Goal: Task Accomplishment & Management: Use online tool/utility

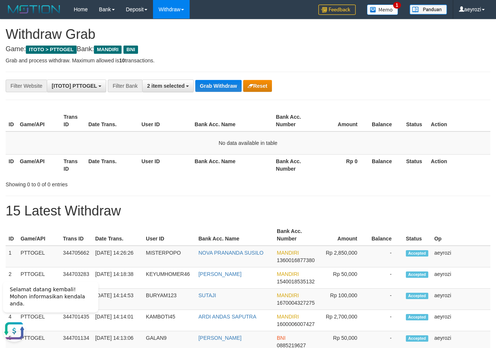
click at [205, 92] on div "**********" at bounding box center [206, 86] width 413 height 13
click at [206, 90] on button "Grab Withdraw" at bounding box center [218, 86] width 46 height 12
click at [233, 84] on button "Grab Withdraw" at bounding box center [218, 86] width 46 height 12
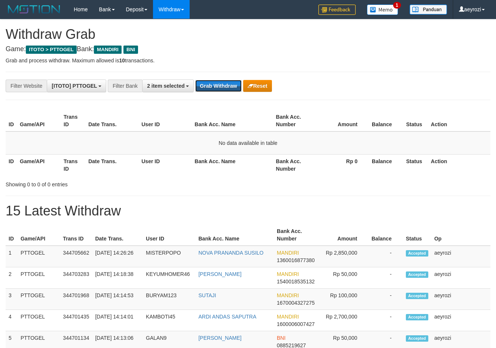
click at [223, 85] on button "Grab Withdraw" at bounding box center [218, 86] width 46 height 12
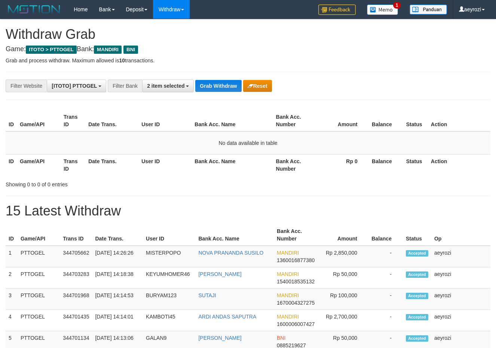
click at [223, 85] on button "Grab Withdraw" at bounding box center [218, 86] width 46 height 12
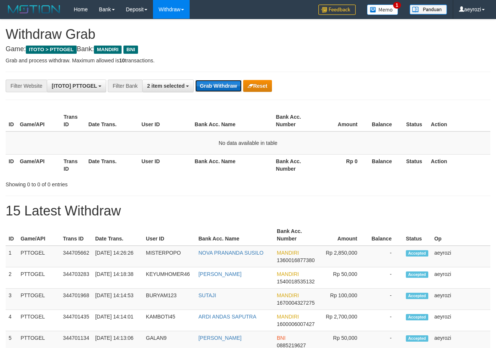
click at [221, 80] on button "Grab Withdraw" at bounding box center [218, 86] width 46 height 12
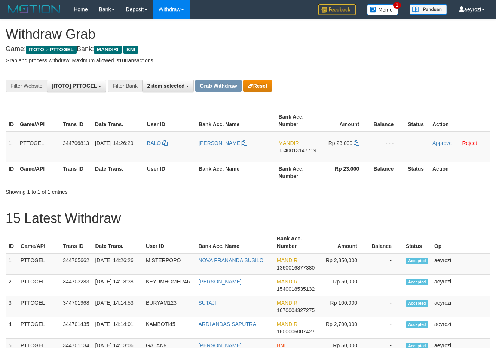
scroll to position [22, 0]
click at [257, 87] on button "Reset" at bounding box center [257, 86] width 29 height 12
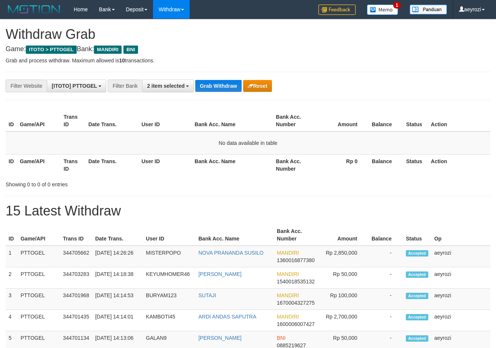
scroll to position [22, 0]
click at [221, 85] on button "Grab Withdraw" at bounding box center [218, 86] width 46 height 12
click at [222, 84] on button "Grab Withdraw" at bounding box center [218, 86] width 46 height 12
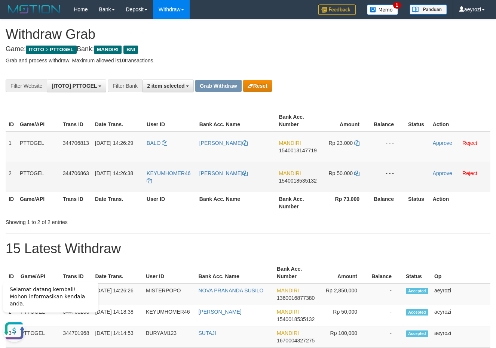
drag, startPoint x: 175, startPoint y: 150, endPoint x: 327, endPoint y: 173, distance: 154.3
click at [328, 174] on tbody "1 PTTOGEL 344706813 30/09/2025 14:26:29 BALO RISMAN ADE MANDIRI 1540013147719 R…" at bounding box center [248, 162] width 484 height 61
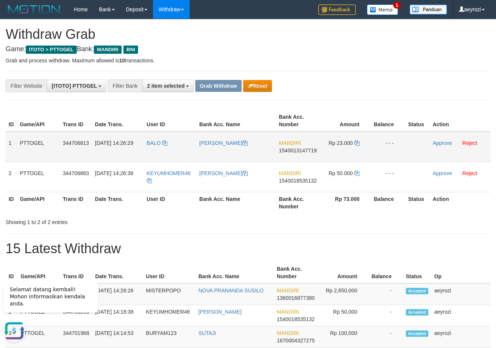
click at [293, 148] on span "1540013147719" at bounding box center [298, 151] width 38 height 6
click at [293, 151] on span "1540013147719" at bounding box center [298, 151] width 38 height 6
click at [357, 140] on td "Rp 23.000" at bounding box center [345, 147] width 51 height 31
click at [357, 142] on icon at bounding box center [356, 143] width 5 height 5
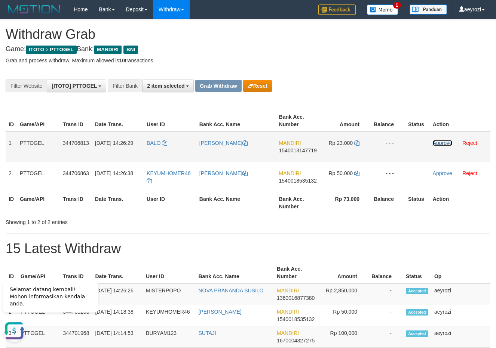
click at [450, 143] on link "Approve" at bounding box center [442, 143] width 19 height 6
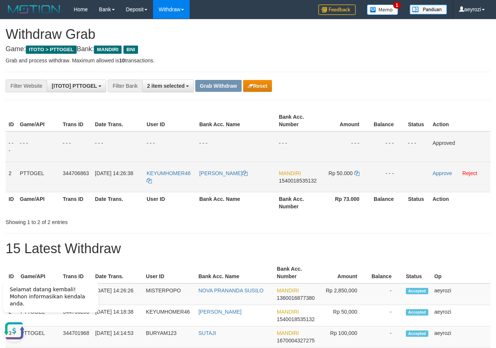
click at [313, 183] on span "1540018535132" at bounding box center [297, 181] width 38 height 6
click at [356, 176] on icon at bounding box center [356, 173] width 5 height 5
click at [440, 176] on link "Approve" at bounding box center [441, 173] width 19 height 6
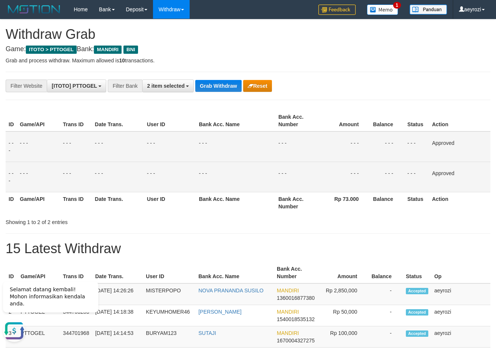
drag, startPoint x: 128, startPoint y: 151, endPoint x: 218, endPoint y: 104, distance: 101.8
click at [132, 148] on td "- - -" at bounding box center [118, 147] width 52 height 31
click at [219, 89] on button "Grab Withdraw" at bounding box center [218, 86] width 46 height 12
click at [219, 88] on button "Grab Withdraw" at bounding box center [218, 86] width 46 height 12
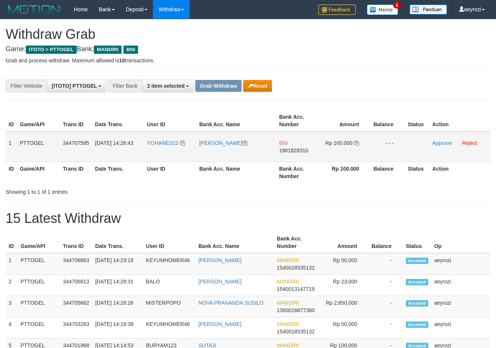
scroll to position [22, 0]
drag, startPoint x: 190, startPoint y: 154, endPoint x: 317, endPoint y: 144, distance: 127.5
click at [354, 144] on tr "1 PTTOGEL 344707595 30/09/2025 14:28:43 YOHANES23 YOHANES HANO WALILO BNI 19618…" at bounding box center [248, 147] width 484 height 31
click at [306, 150] on span "1961828310" at bounding box center [293, 151] width 29 height 6
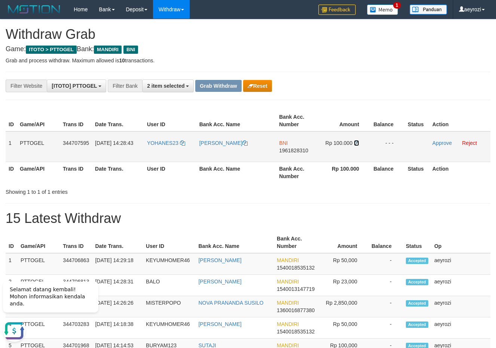
click at [357, 143] on icon at bounding box center [356, 143] width 5 height 5
click at [439, 143] on link "Approve" at bounding box center [441, 143] width 19 height 6
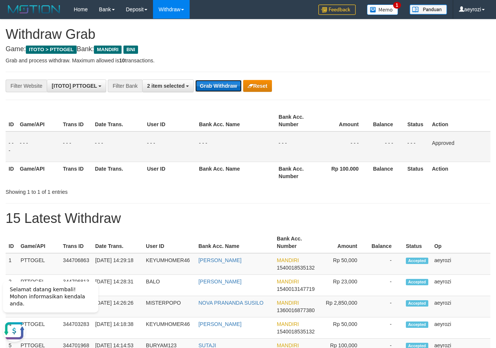
click at [237, 80] on button "Grab Withdraw" at bounding box center [218, 86] width 46 height 12
click at [234, 80] on button "Grab Withdraw" at bounding box center [218, 86] width 46 height 12
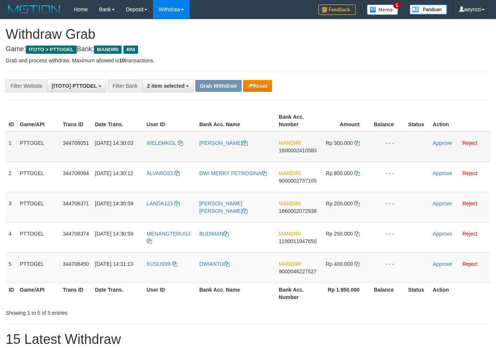
scroll to position [22, 0]
drag, startPoint x: 177, startPoint y: 154, endPoint x: 339, endPoint y: 262, distance: 194.5
click at [339, 262] on tbody "1 PTTOGEL 344708051 30/09/2025 14:30:03 WELEMKOL AGUSTINUS KOLINGGEA MANDIRI 16…" at bounding box center [248, 208] width 484 height 152
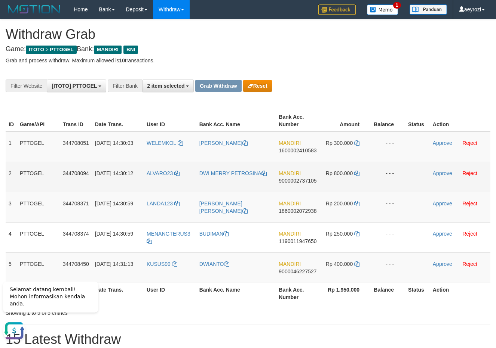
scroll to position [0, 0]
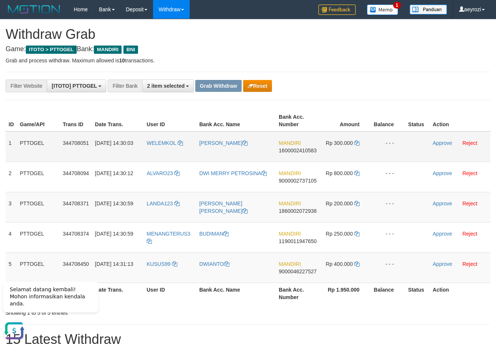
click at [297, 153] on span "1600002410583" at bounding box center [297, 151] width 38 height 6
click at [357, 142] on icon at bounding box center [356, 143] width 5 height 5
click at [447, 142] on link "Approve" at bounding box center [442, 143] width 19 height 6
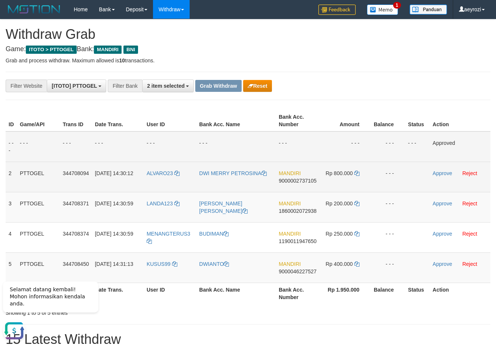
click at [289, 181] on span "9000002737105" at bounding box center [297, 181] width 38 height 6
click at [356, 171] on icon at bounding box center [356, 173] width 5 height 5
click at [447, 174] on link "Approve" at bounding box center [442, 173] width 19 height 6
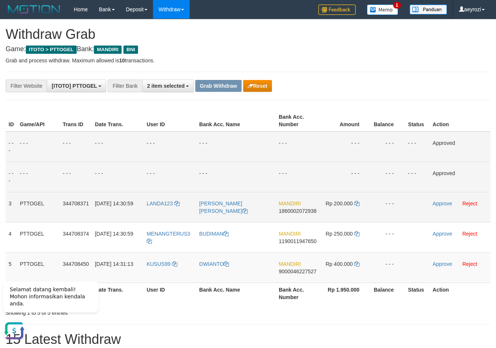
click at [295, 213] on span "1860002072938" at bounding box center [297, 211] width 38 height 6
click at [357, 203] on icon at bounding box center [356, 203] width 5 height 5
click at [443, 201] on link "Approve" at bounding box center [442, 204] width 19 height 6
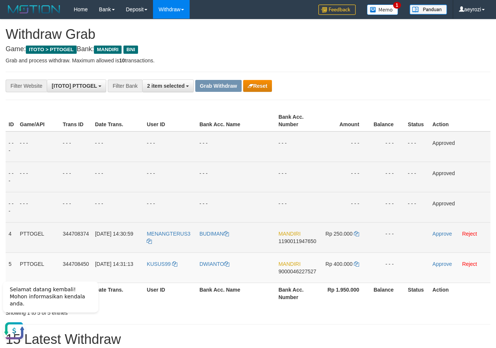
click at [308, 241] on span "1190011947650" at bounding box center [297, 241] width 38 height 6
click at [358, 233] on icon at bounding box center [356, 233] width 5 height 5
click at [443, 236] on link "Approve" at bounding box center [441, 234] width 19 height 6
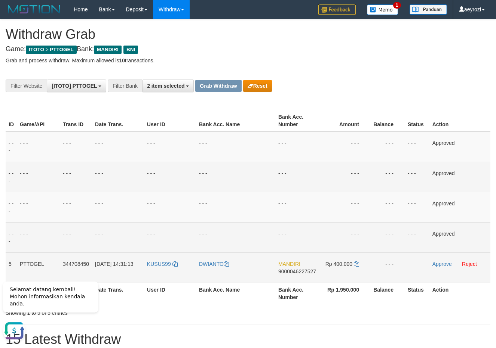
click at [306, 273] on span "9000046227527" at bounding box center [297, 272] width 38 height 6
click at [299, 270] on span "9000046227527" at bounding box center [297, 272] width 38 height 6
click at [358, 263] on icon at bounding box center [356, 264] width 5 height 5
click at [448, 264] on link "Approve" at bounding box center [441, 264] width 19 height 6
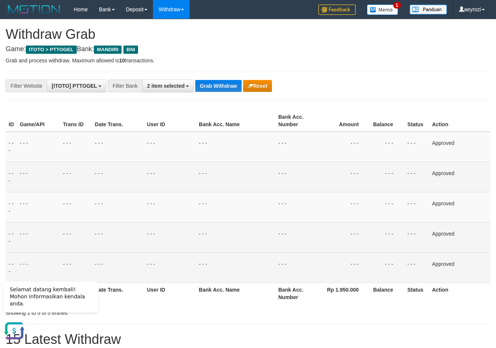
click at [138, 175] on td "- - -" at bounding box center [118, 177] width 52 height 30
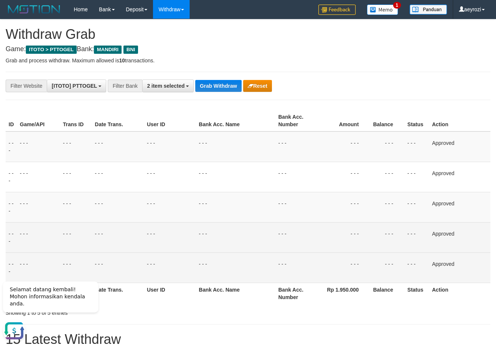
click at [218, 91] on button "Grab Withdraw" at bounding box center [218, 86] width 46 height 12
click at [218, 90] on button "Grab Withdraw" at bounding box center [218, 86] width 46 height 12
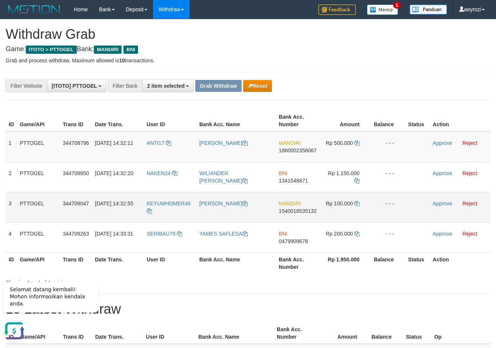
drag, startPoint x: 175, startPoint y: 156, endPoint x: 337, endPoint y: 202, distance: 168.3
click at [337, 202] on tbody "1 PTTOGEL 344708796 [DATE] 14:32:11 ANTI17 YULIANTI A BALE MANDIRI 186000235606…" at bounding box center [248, 192] width 484 height 121
click at [283, 151] on span "1860002356067" at bounding box center [297, 151] width 38 height 6
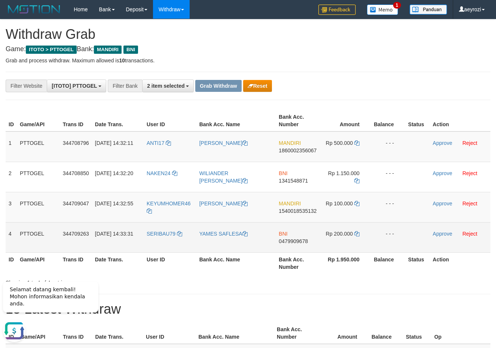
drag, startPoint x: 200, startPoint y: 243, endPoint x: 332, endPoint y: 247, distance: 131.6
click at [332, 247] on tr "4 PTTOGEL 344709263 [DATE] 14:33:31 SERIBAU79 YAMES SAFLESA BNI 0479909678 Rp 2…" at bounding box center [248, 237] width 484 height 30
drag, startPoint x: 182, startPoint y: 242, endPoint x: 349, endPoint y: 248, distance: 166.8
click at [349, 248] on tr "4 PTTOGEL 344709263 [DATE] 14:33:31 SERIBAU79 YAMES SAFLESA BNI 0479909678 Rp 2…" at bounding box center [248, 237] width 484 height 30
copy tr
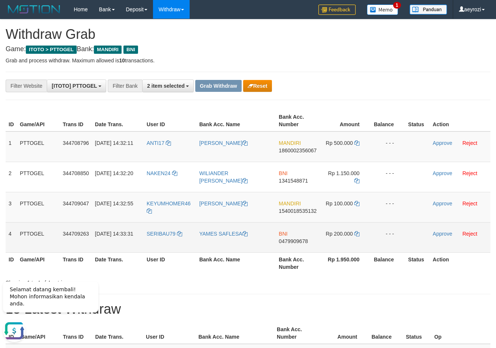
click at [299, 239] on span "0479909678" at bounding box center [292, 241] width 29 height 6
copy tr
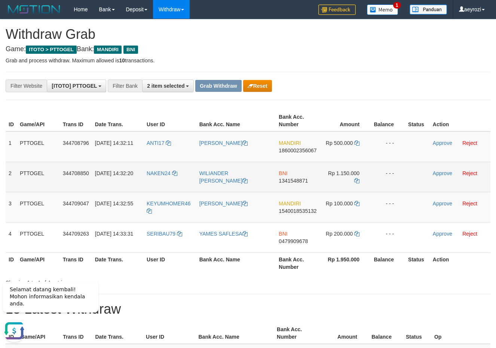
click at [289, 180] on span "1341548871" at bounding box center [292, 181] width 29 height 6
click at [356, 181] on icon at bounding box center [356, 180] width 5 height 5
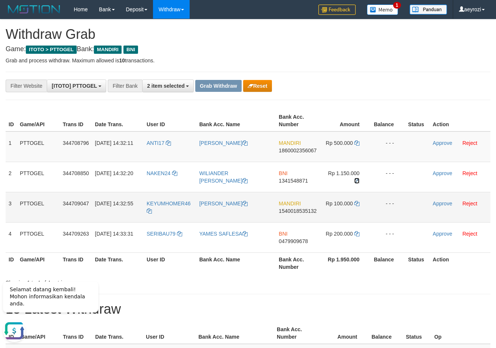
drag, startPoint x: 356, startPoint y: 181, endPoint x: 197, endPoint y: 197, distance: 160.1
click at [354, 182] on icon at bounding box center [356, 180] width 5 height 5
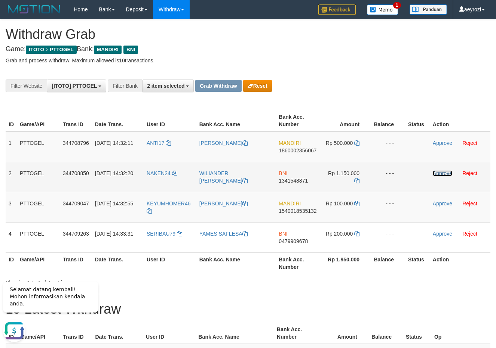
click at [437, 173] on link "Approve" at bounding box center [442, 173] width 19 height 6
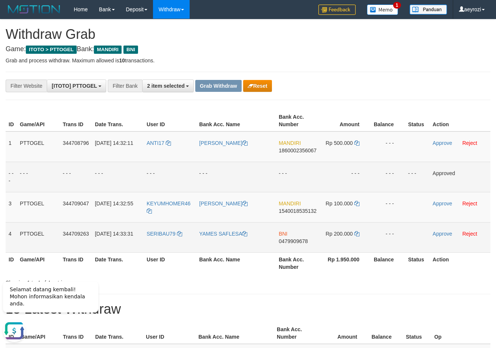
click at [286, 241] on span "0479909678" at bounding box center [292, 241] width 29 height 6
click at [356, 234] on icon at bounding box center [356, 233] width 5 height 5
click at [356, 235] on icon at bounding box center [356, 233] width 5 height 5
drag, startPoint x: 356, startPoint y: 235, endPoint x: 299, endPoint y: 230, distance: 57.4
click at [356, 235] on icon at bounding box center [356, 233] width 5 height 5
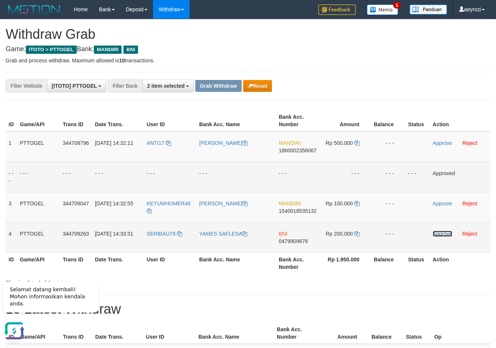
click at [441, 236] on link "Approve" at bounding box center [442, 234] width 19 height 6
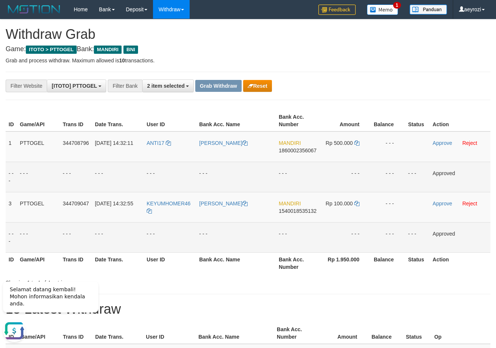
click at [206, 163] on td "- - -" at bounding box center [236, 177] width 80 height 30
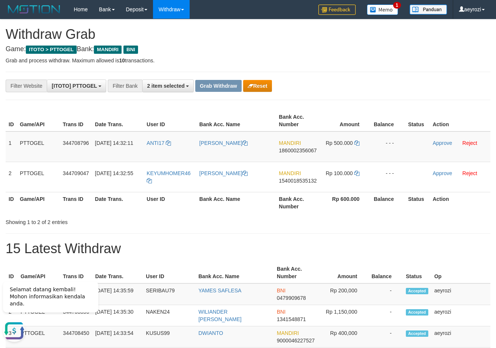
click at [332, 90] on div "**********" at bounding box center [206, 86] width 413 height 13
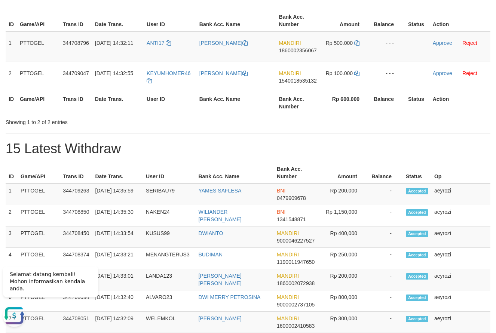
scroll to position [45, 0]
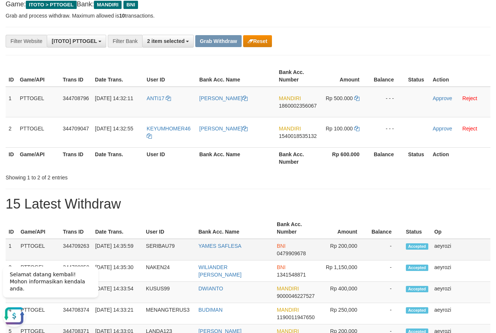
click at [151, 244] on td "SERIBAU79" at bounding box center [169, 250] width 52 height 22
copy td "SERIBAU79"
click at [204, 252] on td "YAMES SAFLESA" at bounding box center [234, 250] width 79 height 22
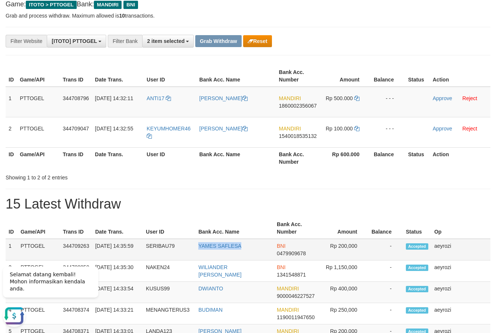
click at [252, 253] on td "YAMES SAFLESA" at bounding box center [234, 250] width 79 height 22
copy link "YAMES SAFLESA"
click at [260, 40] on button "Reset" at bounding box center [257, 41] width 29 height 12
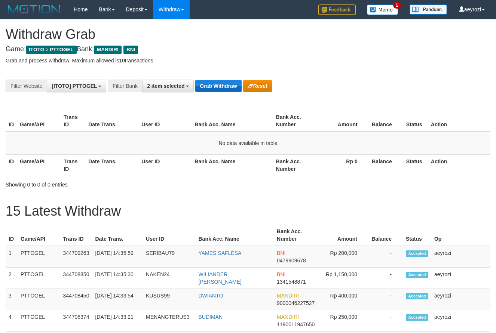
scroll to position [22, 0]
click at [231, 83] on button "Grab Withdraw" at bounding box center [218, 86] width 46 height 12
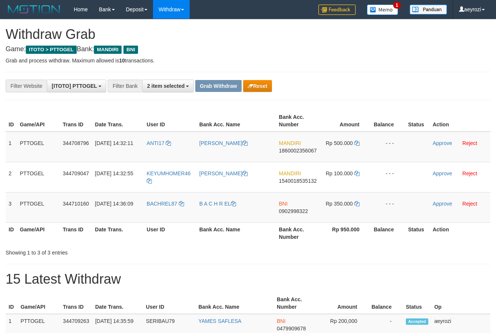
scroll to position [22, 0]
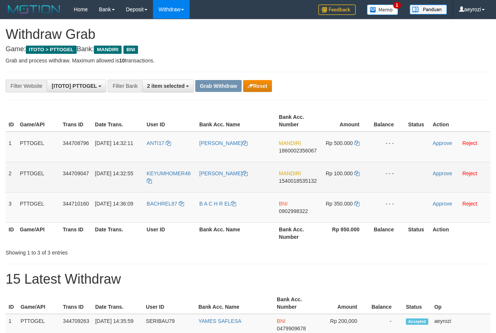
drag, startPoint x: 175, startPoint y: 150, endPoint x: 299, endPoint y: 176, distance: 127.3
click at [299, 176] on tbody "1 PTTOGEL 344708796 [DATE] 14:32:11 ANTI17 YULIANTI A BALE MANDIRI 186000235606…" at bounding box center [248, 177] width 484 height 91
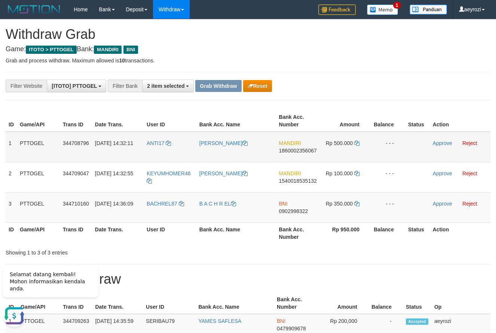
scroll to position [0, 0]
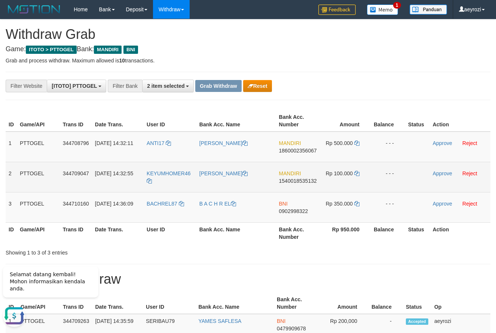
drag, startPoint x: 181, startPoint y: 155, endPoint x: 339, endPoint y: 179, distance: 159.7
click at [339, 179] on tbody "1 PTTOGEL 344708796 30/09/2025 14:32:11 ANTI17 YULIANTI A BALE MANDIRI 18600023…" at bounding box center [248, 177] width 484 height 91
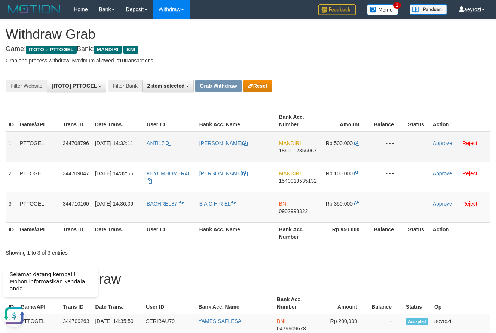
click at [308, 148] on span "1860002356067" at bounding box center [298, 151] width 38 height 6
click at [353, 144] on td "Rp 500.000" at bounding box center [345, 147] width 51 height 31
click at [354, 144] on icon at bounding box center [356, 143] width 5 height 5
copy td "000"
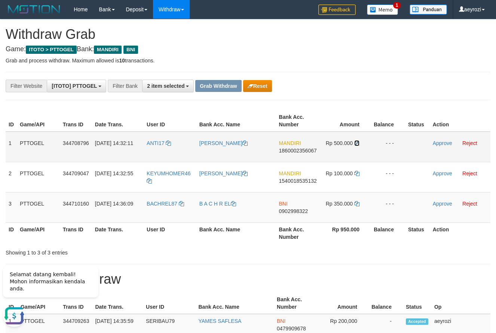
click at [354, 144] on icon at bounding box center [356, 143] width 5 height 5
click at [442, 142] on link "Approve" at bounding box center [442, 143] width 19 height 6
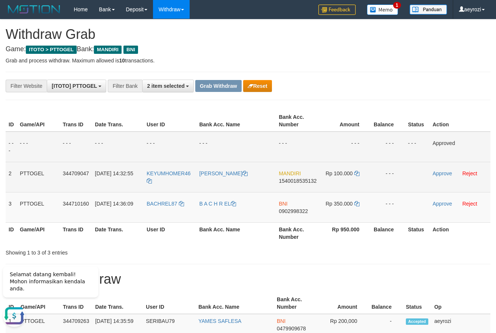
click at [280, 182] on span "1540018535132" at bounding box center [297, 181] width 38 height 6
click at [358, 171] on icon at bounding box center [356, 173] width 5 height 5
click at [440, 177] on td "Approve Reject" at bounding box center [459, 177] width 61 height 30
click at [439, 176] on link "Approve" at bounding box center [441, 173] width 19 height 6
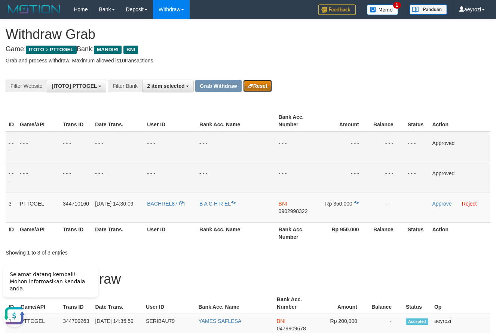
click at [249, 89] on button "Reset" at bounding box center [257, 86] width 29 height 12
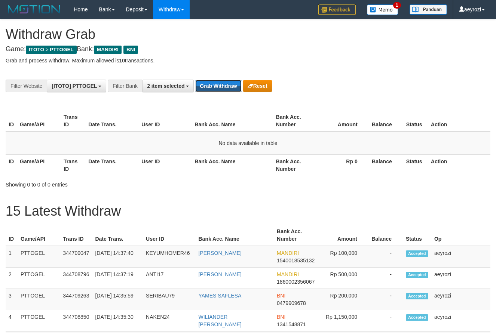
click at [228, 90] on button "Grab Withdraw" at bounding box center [218, 86] width 46 height 12
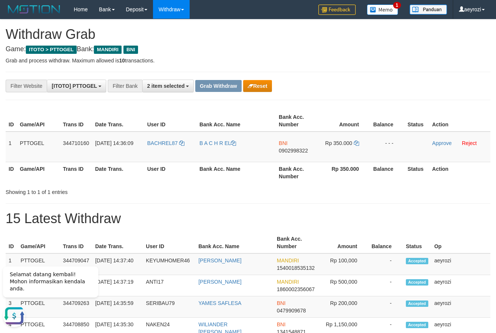
click at [309, 187] on div "Showing 1 to 1 of 1 entries" at bounding box center [248, 190] width 496 height 10
drag, startPoint x: 175, startPoint y: 156, endPoint x: 277, endPoint y: 146, distance: 102.5
click at [360, 148] on tr "1 PTTOGEL 344710160 30/09/2025 14:36:09 BACHREL87 B A C H R EL BNI 0902998322 R…" at bounding box center [248, 147] width 484 height 31
copy tr
click at [283, 150] on span "0902998322" at bounding box center [292, 151] width 29 height 6
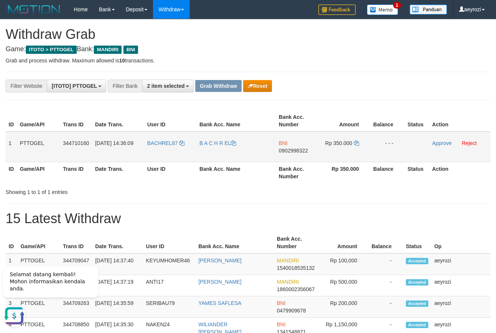
copy tr
click at [357, 142] on icon at bounding box center [356, 143] width 5 height 5
click at [440, 145] on link "Approve" at bounding box center [441, 143] width 19 height 6
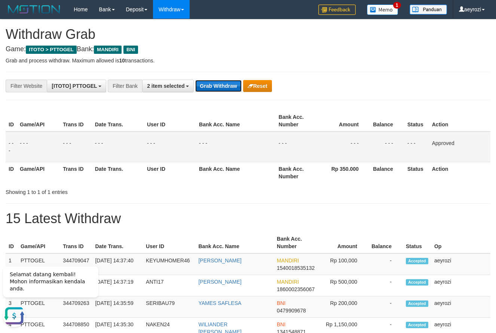
click at [230, 81] on button "Grab Withdraw" at bounding box center [218, 86] width 46 height 12
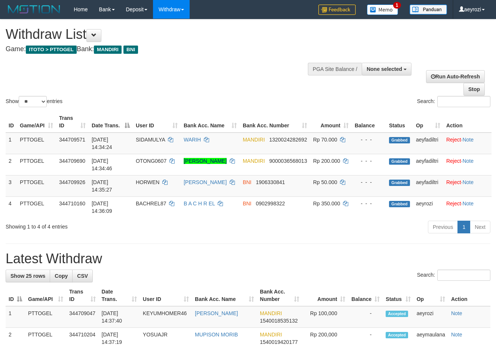
select select
select select "**"
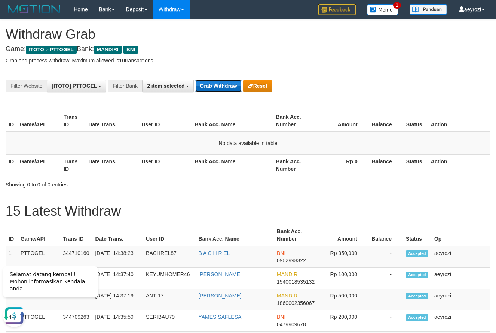
click at [213, 83] on button "Grab Withdraw" at bounding box center [218, 86] width 46 height 12
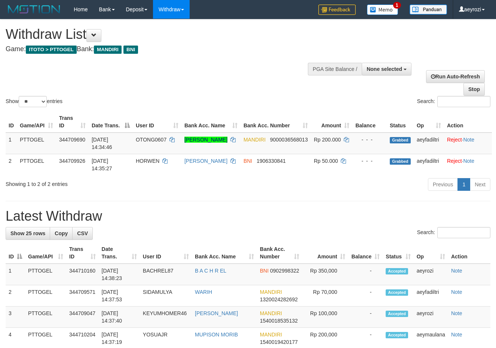
select select
select select "**"
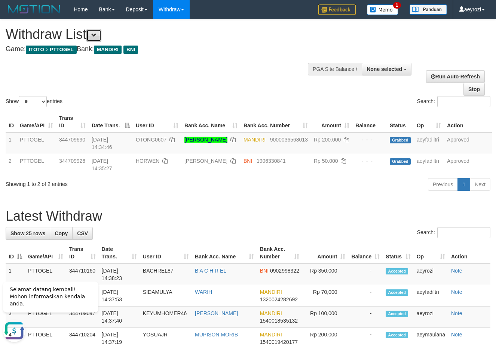
click at [91, 35] on button at bounding box center [93, 35] width 15 height 13
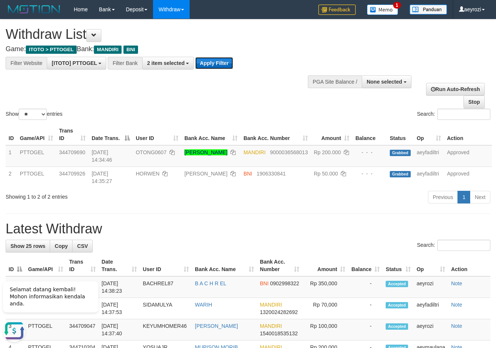
click at [207, 64] on button "Apply Filter" at bounding box center [214, 63] width 38 height 12
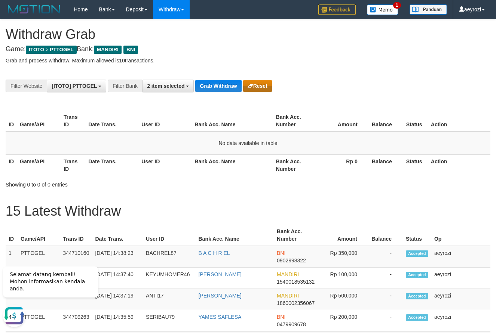
drag, startPoint x: 391, startPoint y: 81, endPoint x: 264, endPoint y: 81, distance: 127.1
click at [390, 81] on div "**********" at bounding box center [206, 86] width 413 height 13
click at [208, 88] on button "Grab Withdraw" at bounding box center [218, 86] width 46 height 12
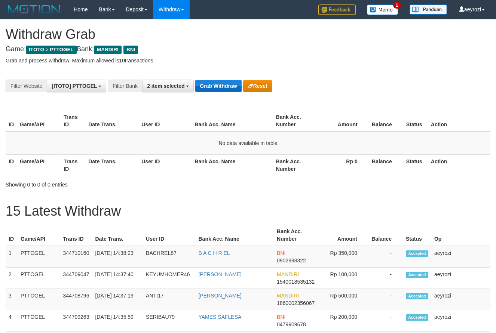
scroll to position [22, 0]
click at [209, 82] on button "Grab Withdraw" at bounding box center [218, 86] width 46 height 12
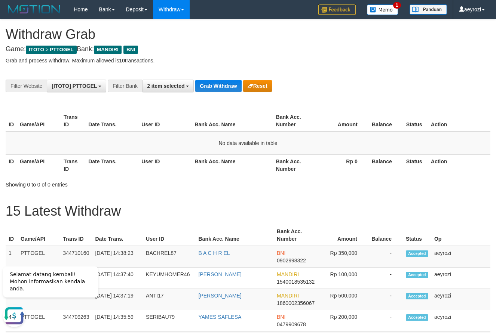
click at [196, 87] on button "Grab Withdraw" at bounding box center [218, 86] width 46 height 12
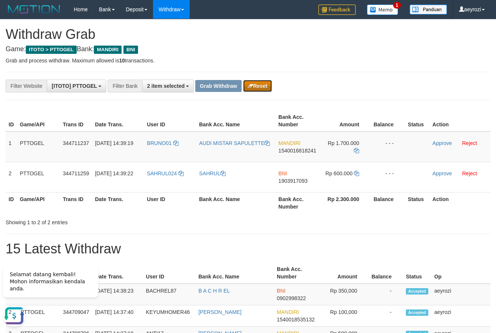
click at [268, 86] on button "Reset" at bounding box center [257, 86] width 29 height 12
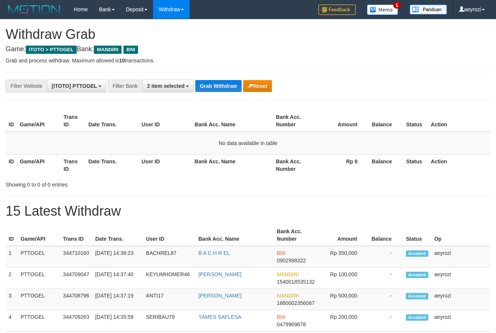
click at [212, 90] on button "Grab Withdraw" at bounding box center [218, 86] width 46 height 12
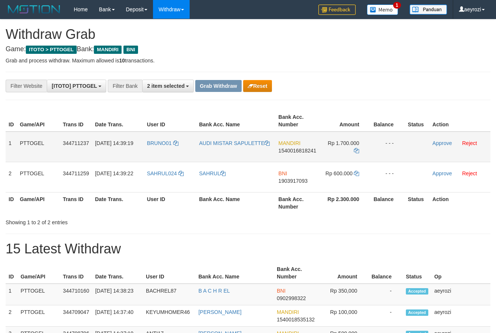
scroll to position [22, 0]
drag, startPoint x: 324, startPoint y: 171, endPoint x: 348, endPoint y: 150, distance: 31.5
click at [348, 150] on tr "1 PTTOGEL 344711237 [DATE] 14:39:19 BRUNO01 AUDI MISTAR SAPULETTE MANDIRI 15400…" at bounding box center [248, 147] width 484 height 31
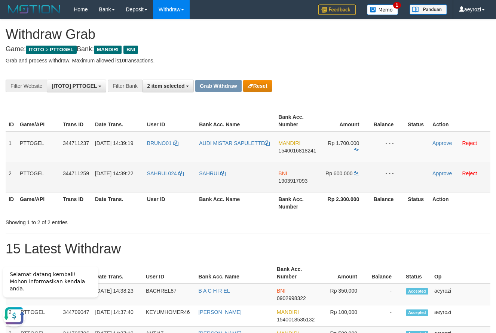
drag, startPoint x: 178, startPoint y: 153, endPoint x: 346, endPoint y: 176, distance: 169.8
click at [349, 177] on tbody "1 PTTOGEL 344711237 [DATE] 14:39:19 BRUNO01 AUDI MISTAR SAPULETTE MANDIRI 15400…" at bounding box center [248, 162] width 484 height 61
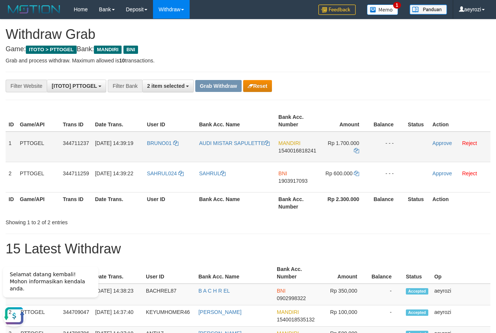
drag, startPoint x: 213, startPoint y: 154, endPoint x: 322, endPoint y: 150, distance: 108.5
click at [323, 151] on tr "1 PTTOGEL 344711237 30/09/2025 14:39:19 BRUNO01 AUDI MISTAR SAPULETTE MANDIRI 1…" at bounding box center [248, 147] width 484 height 31
click at [300, 151] on span "1540016818241" at bounding box center [297, 151] width 38 height 6
click at [357, 148] on icon at bounding box center [356, 150] width 5 height 5
click at [438, 142] on link "Approve" at bounding box center [441, 143] width 19 height 6
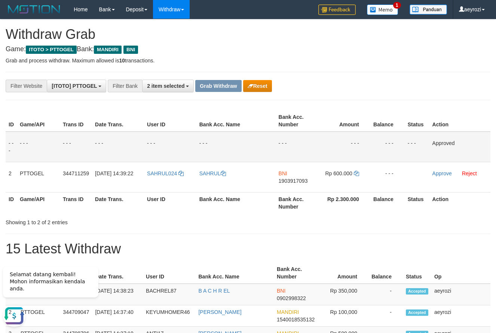
click at [327, 139] on td "- - -" at bounding box center [344, 147] width 51 height 31
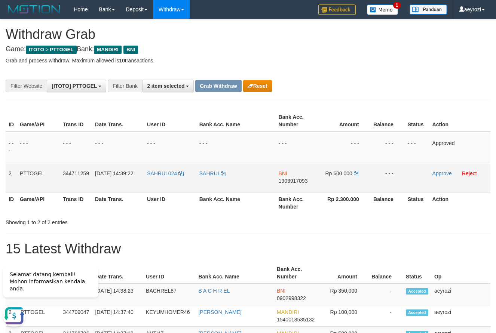
drag, startPoint x: 197, startPoint y: 181, endPoint x: 280, endPoint y: 187, distance: 83.6
click at [322, 186] on tr "2 PTTOGEL 344711259 30/09/2025 14:39:22 SAHRUL024 SAHRUL BNI 1903917093 Rp 600.…" at bounding box center [248, 177] width 484 height 30
drag, startPoint x: 245, startPoint y: 189, endPoint x: 328, endPoint y: 187, distance: 82.6
click at [328, 187] on tr "2 PTTOGEL 344711259 30/09/2025 14:39:22 SAHRUL024 SAHRUL BNI 1903917093 Rp 600.…" at bounding box center [248, 177] width 484 height 30
copy tr
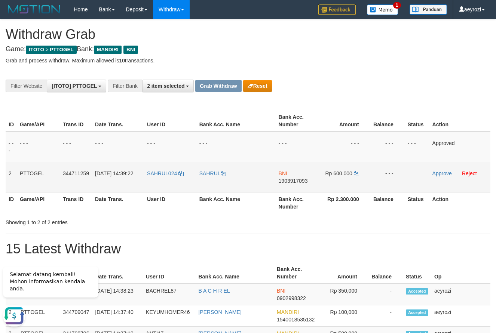
click at [295, 182] on span "1903917093" at bounding box center [292, 181] width 29 height 6
copy tr
click at [354, 172] on icon at bounding box center [356, 173] width 5 height 5
click at [444, 176] on link "Approve" at bounding box center [441, 173] width 19 height 6
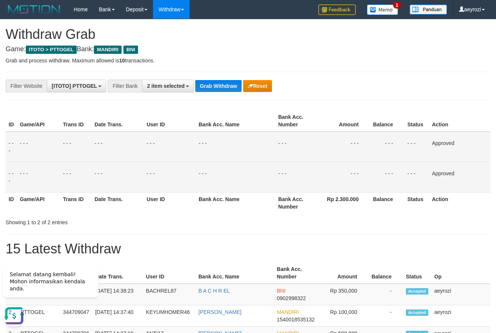
click at [117, 153] on td "- - -" at bounding box center [118, 147] width 52 height 31
click at [205, 89] on button "Grab Withdraw" at bounding box center [218, 86] width 46 height 12
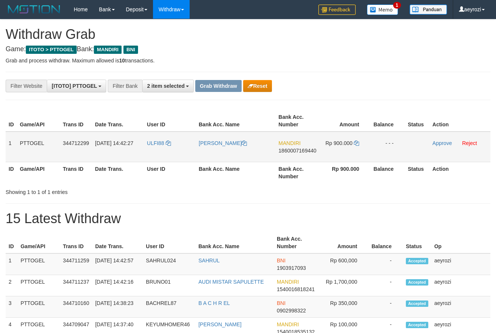
scroll to position [22, 0]
drag, startPoint x: 157, startPoint y: 152, endPoint x: 339, endPoint y: 156, distance: 182.1
click at [339, 156] on tr "1 PTTOGEL 344712299 30/09/2025 14:42:27 ULFI88 RULFI MUHAMAD MANDIRI 1860007169…" at bounding box center [248, 147] width 484 height 31
click at [305, 151] on span "1860007169440" at bounding box center [297, 151] width 38 height 6
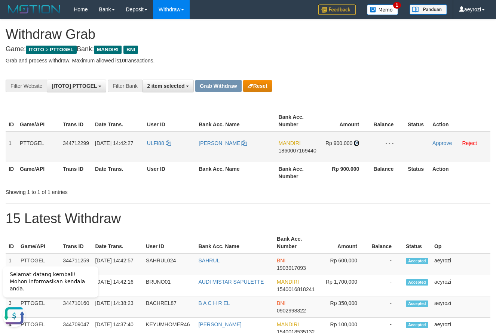
click at [357, 144] on icon at bounding box center [356, 143] width 5 height 5
click at [439, 144] on link "Approve" at bounding box center [441, 143] width 19 height 6
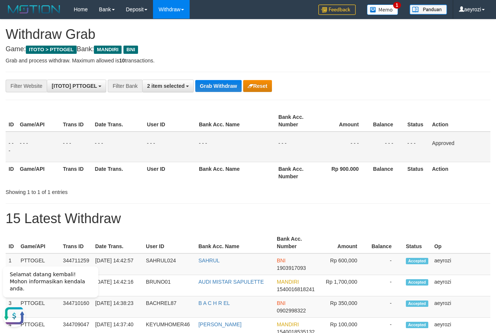
click at [83, 171] on th "Trans ID" at bounding box center [76, 172] width 32 height 21
click at [219, 85] on button "Grab Withdraw" at bounding box center [218, 86] width 46 height 12
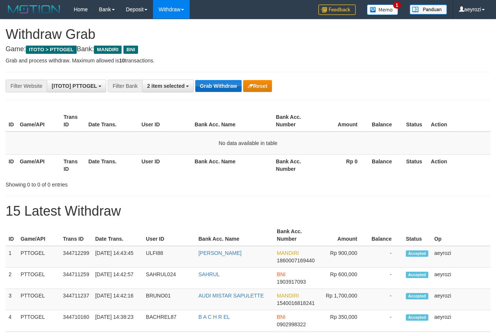
scroll to position [22, 0]
click at [211, 88] on button "Grab Withdraw" at bounding box center [218, 86] width 46 height 12
click at [224, 87] on button "Grab Withdraw" at bounding box center [218, 86] width 46 height 12
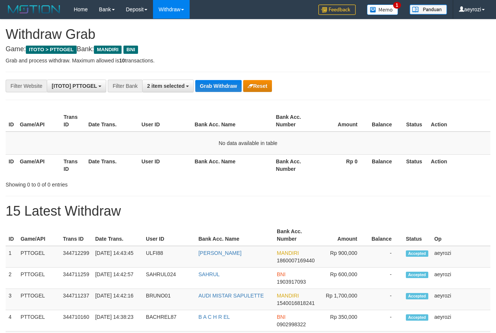
scroll to position [22, 0]
click at [224, 87] on button "Grab Withdraw" at bounding box center [218, 86] width 46 height 12
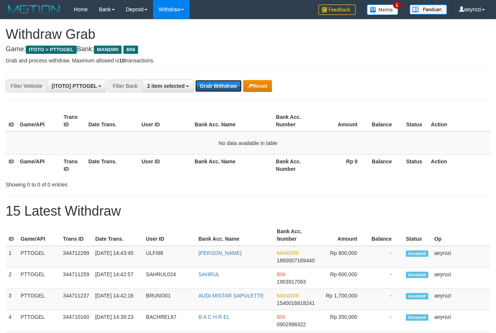
scroll to position [22, 0]
click at [224, 87] on button "Grab Withdraw" at bounding box center [218, 86] width 46 height 12
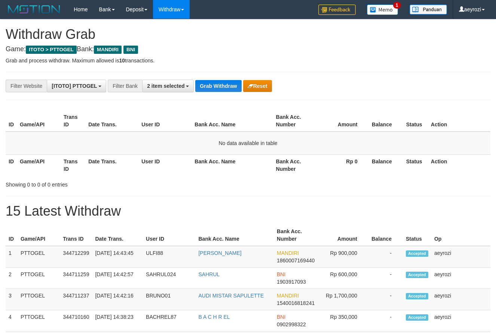
scroll to position [22, 0]
click at [224, 87] on button "Grab Withdraw" at bounding box center [218, 86] width 46 height 12
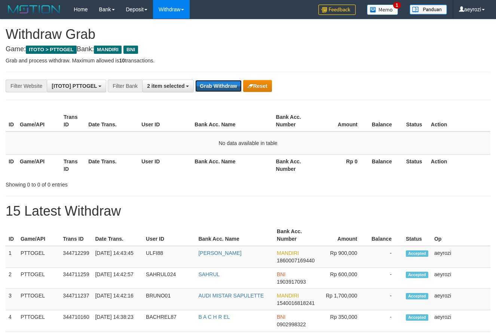
click at [224, 87] on button "Grab Withdraw" at bounding box center [218, 86] width 46 height 12
click at [218, 86] on button "Grab Withdraw" at bounding box center [218, 86] width 46 height 12
click at [216, 86] on button "Grab Withdraw" at bounding box center [218, 86] width 46 height 12
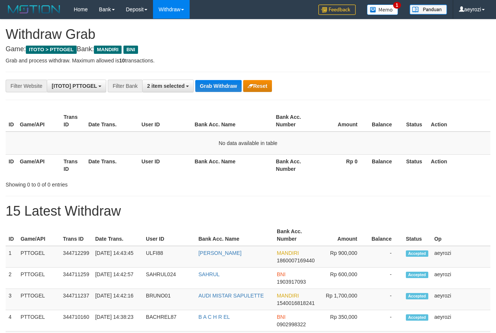
scroll to position [22, 0]
click at [216, 86] on button "Grab Withdraw" at bounding box center [218, 86] width 46 height 12
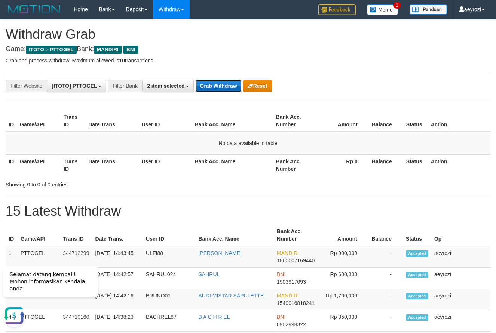
click at [211, 86] on button "Grab Withdraw" at bounding box center [218, 86] width 46 height 12
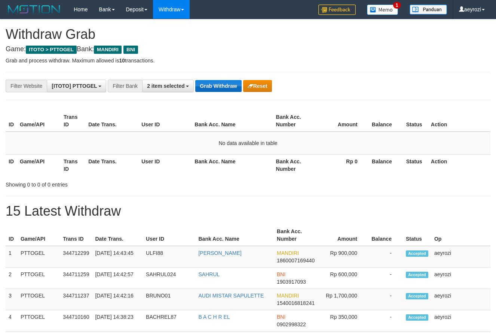
scroll to position [22, 0]
click at [214, 80] on button "Grab Withdraw" at bounding box center [218, 86] width 46 height 12
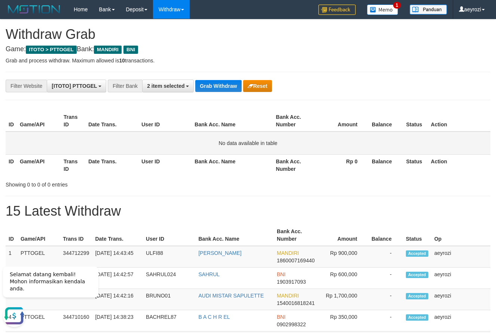
click at [112, 147] on td "No data available in table" at bounding box center [248, 143] width 484 height 23
click at [218, 83] on button "Grab Withdraw" at bounding box center [218, 86] width 46 height 12
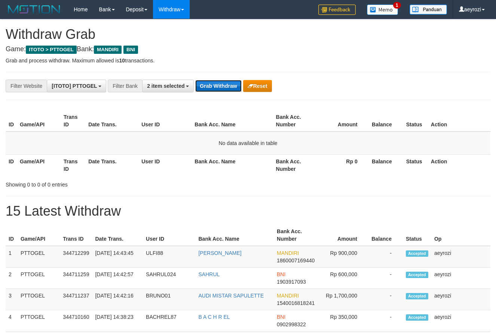
click at [229, 83] on button "Grab Withdraw" at bounding box center [218, 86] width 46 height 12
click at [214, 83] on button "Grab Withdraw" at bounding box center [218, 86] width 46 height 12
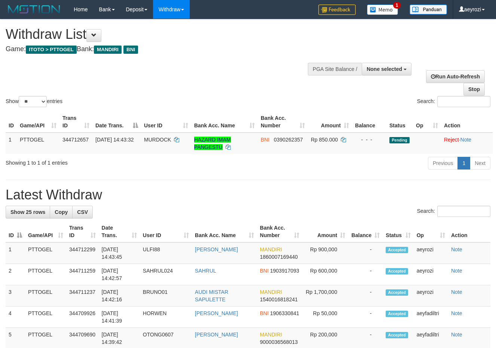
select select
select select "**"
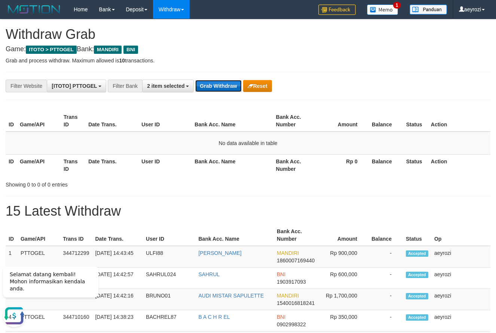
click at [202, 88] on button "Grab Withdraw" at bounding box center [218, 86] width 46 height 12
click at [238, 86] on button "Grab Withdraw" at bounding box center [218, 86] width 46 height 12
click at [235, 90] on button "Grab Withdraw" at bounding box center [218, 86] width 46 height 12
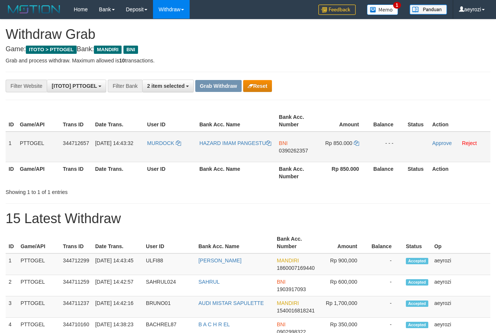
scroll to position [22, 0]
drag, startPoint x: 194, startPoint y: 155, endPoint x: 252, endPoint y: 151, distance: 57.7
click at [326, 157] on tr "1 PTTOGEL 344712657 [DATE] 14:43:32 [PERSON_NAME] HAZARD IMAM PANGESTU BNI 0390…" at bounding box center [248, 147] width 484 height 31
drag, startPoint x: 296, startPoint y: 152, endPoint x: 269, endPoint y: 159, distance: 27.8
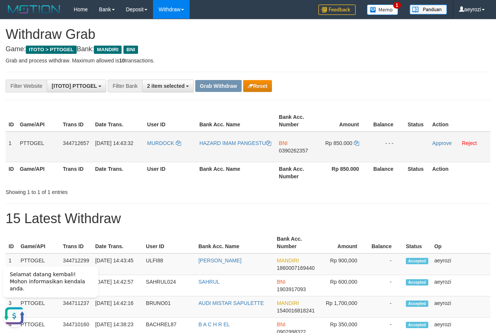
click at [295, 151] on span "0390262357" at bounding box center [293, 151] width 29 height 6
click at [287, 151] on span "0390262357" at bounding box center [293, 151] width 29 height 6
click at [357, 144] on icon at bounding box center [356, 143] width 5 height 5
click at [444, 142] on link "Approve" at bounding box center [441, 143] width 19 height 6
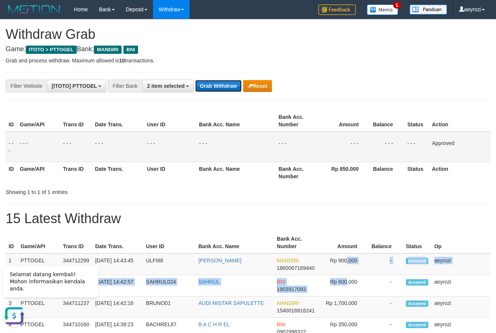
click at [216, 83] on button "Grab Withdraw" at bounding box center [218, 86] width 46 height 12
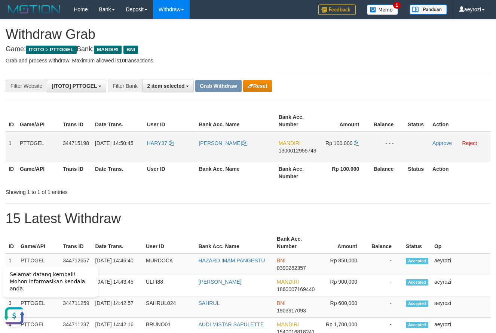
drag, startPoint x: 179, startPoint y: 154, endPoint x: 333, endPoint y: 145, distance: 155.0
click at [333, 145] on tr "1 PTTOGEL 344715198 30/09/2025 14:50:45 HARY37 RAHMAT ADHARI MANDIRI 1300012955…" at bounding box center [248, 147] width 484 height 31
click at [294, 149] on span "1300012955749" at bounding box center [297, 151] width 38 height 6
drag, startPoint x: 305, startPoint y: 153, endPoint x: 290, endPoint y: 154, distance: 14.6
click at [303, 153] on span "1300012955749" at bounding box center [297, 151] width 38 height 6
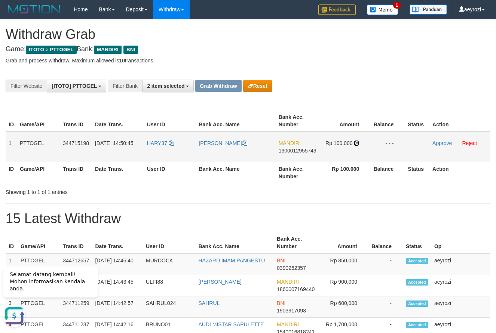
click at [355, 142] on icon at bounding box center [356, 143] width 5 height 5
click at [435, 144] on link "Approve" at bounding box center [441, 143] width 19 height 6
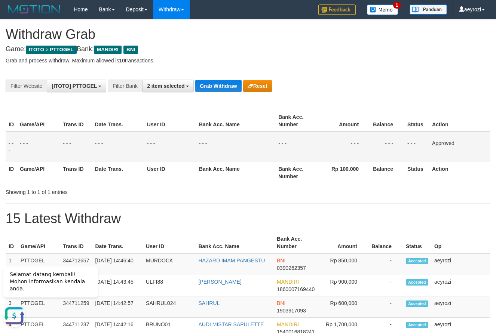
click at [123, 165] on th "Date Trans." at bounding box center [118, 172] width 52 height 21
click at [242, 80] on div "Grab Withdraw Reset" at bounding box center [233, 86] width 76 height 12
click at [236, 82] on button "Grab Withdraw" at bounding box center [218, 86] width 46 height 12
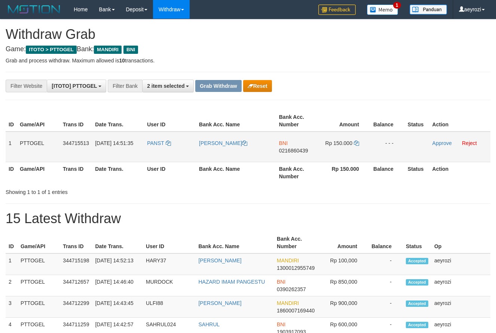
scroll to position [22, 0]
drag, startPoint x: 183, startPoint y: 151, endPoint x: 276, endPoint y: 160, distance: 93.1
click at [323, 155] on tr "1 PTTOGEL 344715513 [DATE] 14:51:35 PANST [PERSON_NAME] BNI 0216860439 Rp 150.0…" at bounding box center [248, 147] width 484 height 31
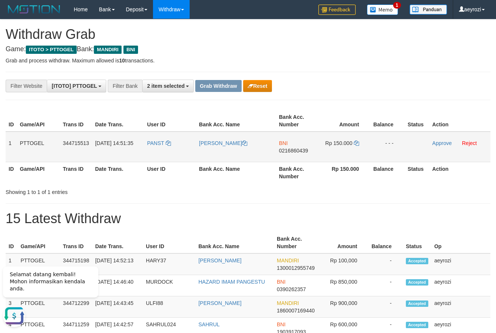
click at [296, 152] on span "0216860439" at bounding box center [293, 151] width 29 height 6
click at [357, 144] on icon at bounding box center [356, 143] width 5 height 5
click at [440, 145] on link "Approve" at bounding box center [441, 143] width 19 height 6
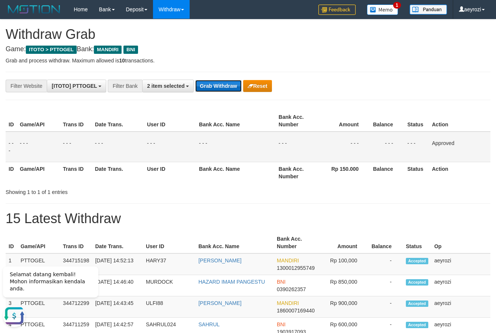
click at [232, 90] on button "Grab Withdraw" at bounding box center [218, 86] width 46 height 12
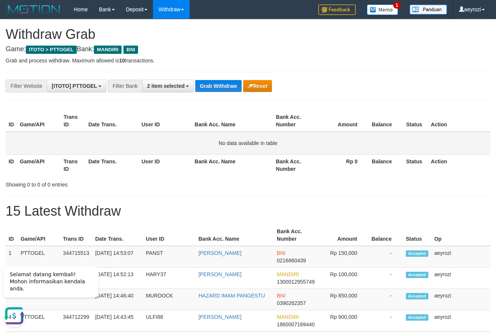
click at [133, 142] on td "No data available in table" at bounding box center [248, 143] width 484 height 23
click at [221, 85] on button "Grab Withdraw" at bounding box center [218, 86] width 46 height 12
click at [120, 166] on th "Date Trans." at bounding box center [111, 164] width 53 height 21
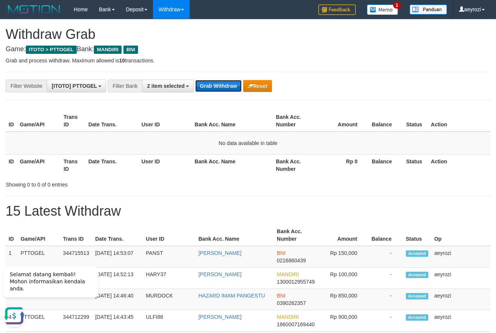
click at [217, 86] on button "Grab Withdraw" at bounding box center [218, 86] width 46 height 12
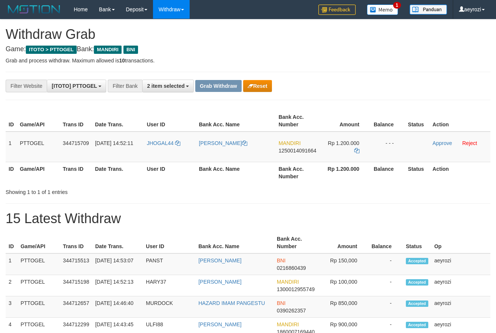
scroll to position [22, 0]
drag, startPoint x: 224, startPoint y: 151, endPoint x: 353, endPoint y: 156, distance: 129.1
click at [365, 154] on tr "1 PTTOGEL 344715709 [DATE] 14:52:11 JHOGAL44 [PERSON_NAME] MANDIRI 125001409166…" at bounding box center [248, 147] width 484 height 31
click at [289, 150] on span "1250014091664" at bounding box center [297, 151] width 38 height 6
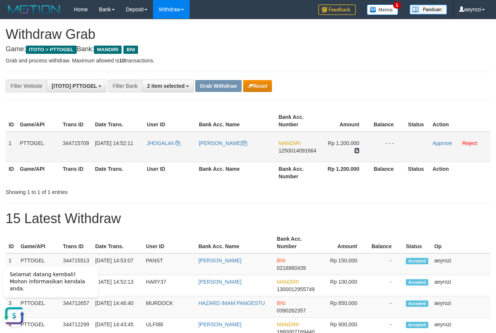
click at [355, 150] on icon at bounding box center [356, 150] width 5 height 5
click at [442, 141] on link "Approve" at bounding box center [441, 143] width 19 height 6
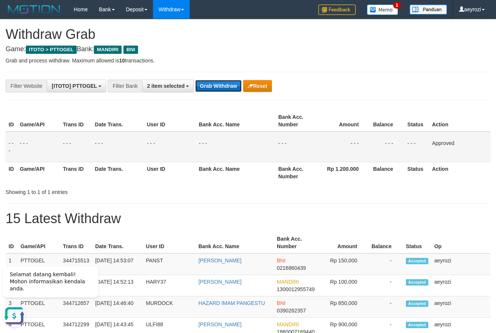
click at [222, 84] on button "Grab Withdraw" at bounding box center [218, 86] width 46 height 12
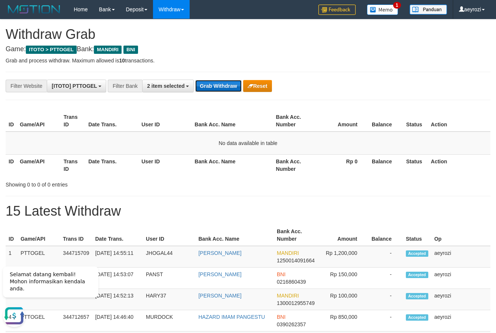
click at [226, 84] on button "Grab Withdraw" at bounding box center [218, 86] width 46 height 12
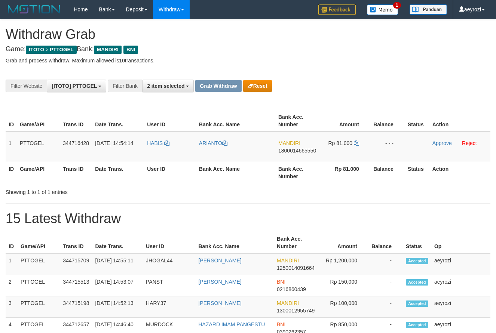
scroll to position [22, 0]
drag, startPoint x: 175, startPoint y: 146, endPoint x: 329, endPoint y: 145, distance: 154.0
click at [334, 144] on tr "1 PTTOGEL 344716428 30/09/2025 14:54:14 HABIS ARIANTO MANDIRI 1800014665550 Rp …" at bounding box center [248, 147] width 484 height 31
click at [304, 149] on span "1800014665550" at bounding box center [297, 151] width 38 height 6
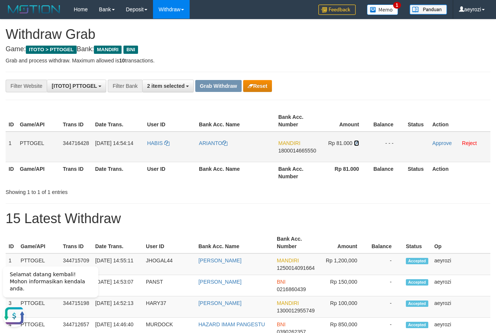
click at [355, 144] on icon at bounding box center [356, 143] width 5 height 5
click at [442, 143] on link "Approve" at bounding box center [441, 143] width 19 height 6
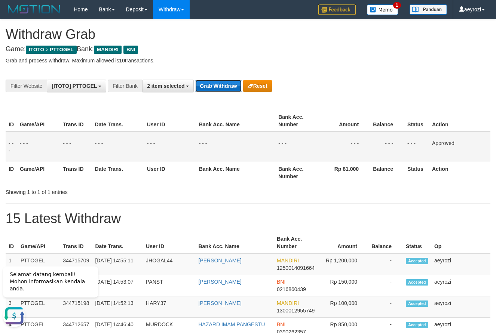
click at [212, 89] on button "Grab Withdraw" at bounding box center [218, 86] width 46 height 12
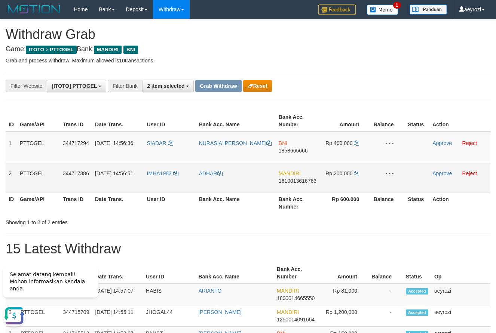
drag, startPoint x: 176, startPoint y: 178, endPoint x: 361, endPoint y: 185, distance: 185.1
click at [361, 185] on tr "2 PTTOGEL 344717386 [DATE] 14:56:51 IMHA1983 [GEOGRAPHIC_DATA] MANDIRI 16100136…" at bounding box center [248, 177] width 484 height 30
copy tr
click at [284, 183] on span "1610013616763" at bounding box center [297, 181] width 38 height 6
copy tr
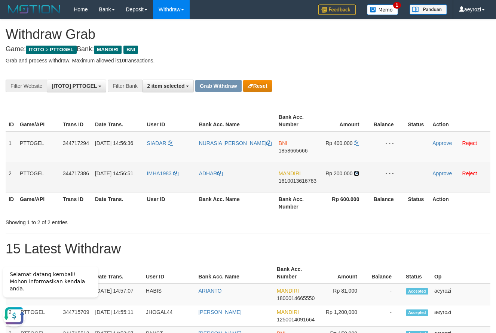
click at [357, 174] on icon at bounding box center [356, 173] width 5 height 5
click at [442, 176] on link "Approve" at bounding box center [441, 173] width 19 height 6
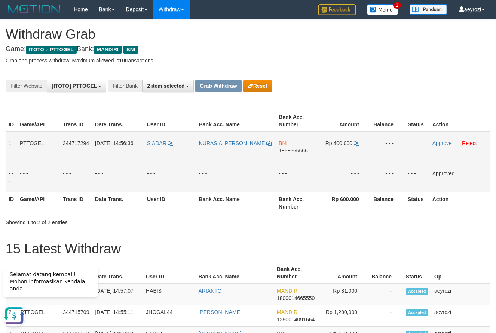
drag, startPoint x: 157, startPoint y: 156, endPoint x: 330, endPoint y: 159, distance: 172.7
click at [344, 159] on tr "1 PTTOGEL 344717294 [DATE] 14:56:36 SIADAR NURASIA [PERSON_NAME] BNI 1858665666…" at bounding box center [248, 147] width 484 height 31
copy tr
click at [281, 150] on span "1858665666" at bounding box center [292, 151] width 29 height 6
copy tr
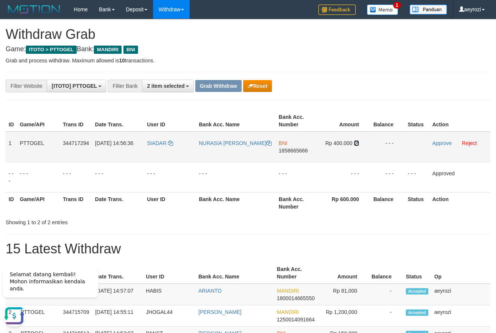
click at [355, 145] on icon at bounding box center [356, 143] width 5 height 5
click at [450, 145] on link "Approve" at bounding box center [441, 143] width 19 height 6
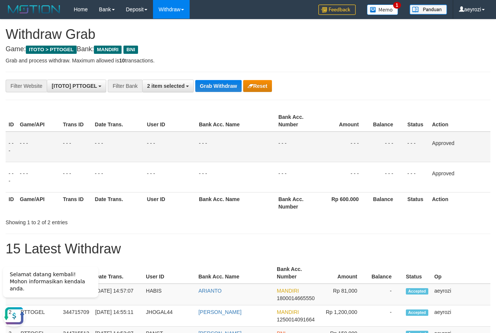
click at [222, 92] on div "**********" at bounding box center [206, 86] width 413 height 13
click at [222, 91] on button "Grab Withdraw" at bounding box center [218, 86] width 46 height 12
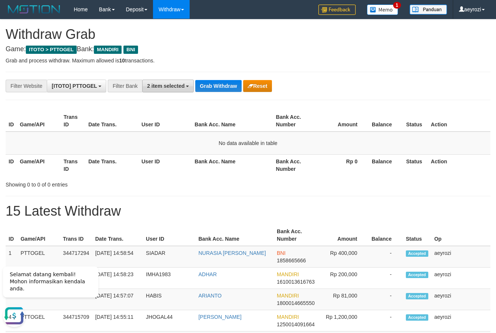
click at [186, 91] on button "2 item selected" at bounding box center [168, 86] width 52 height 13
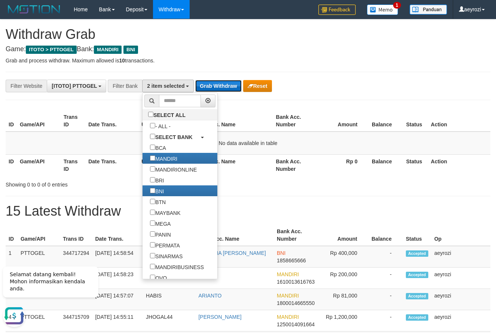
click at [221, 82] on button "Grab Withdraw" at bounding box center [218, 86] width 46 height 12
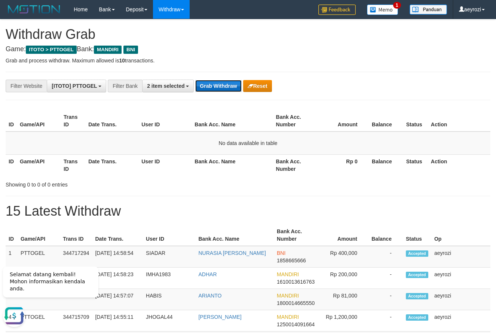
click at [221, 82] on button "Grab Withdraw" at bounding box center [218, 86] width 46 height 12
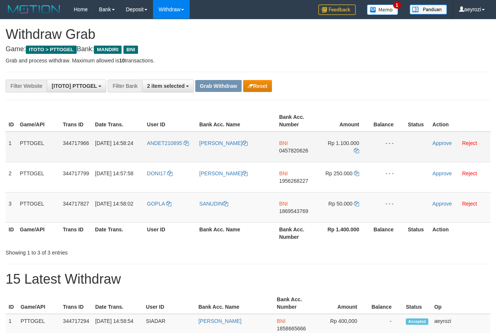
scroll to position [22, 0]
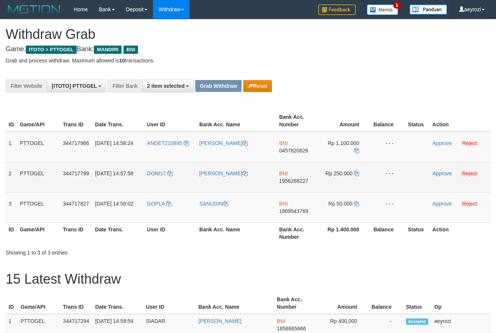
drag, startPoint x: 170, startPoint y: 151, endPoint x: 220, endPoint y: 181, distance: 58.1
click at [331, 219] on tbody "1 PTTOGEL 344717966 30/09/2025 14:58:24 ANDET210895 ANTON HADI RAHMULYO BNI 045…" at bounding box center [248, 177] width 484 height 91
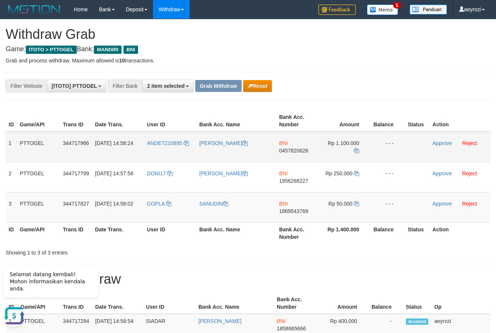
click at [299, 151] on span "0457820626" at bounding box center [293, 151] width 29 height 6
click at [356, 153] on icon at bounding box center [356, 150] width 5 height 5
click at [437, 144] on link "Approve" at bounding box center [441, 143] width 19 height 6
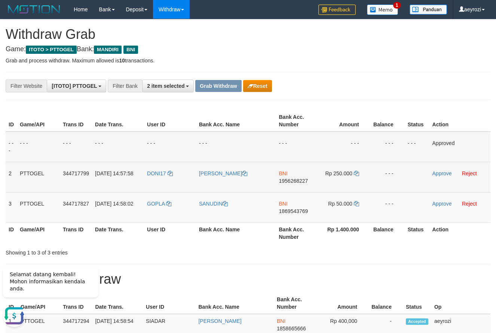
click at [293, 180] on span "1956268227" at bounding box center [292, 181] width 29 height 6
click at [291, 179] on span "1956268227" at bounding box center [292, 181] width 29 height 6
click at [298, 179] on span "1956268227" at bounding box center [292, 181] width 29 height 6
click at [287, 182] on span "1956268227" at bounding box center [292, 181] width 29 height 6
click at [357, 171] on icon at bounding box center [356, 173] width 5 height 5
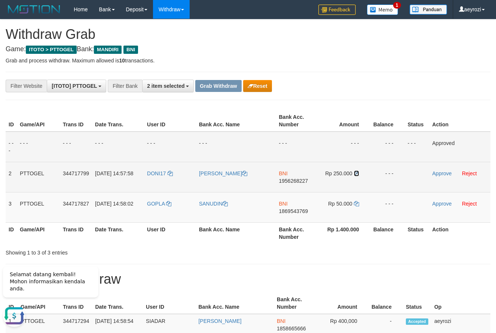
click at [357, 171] on icon at bounding box center [356, 173] width 5 height 5
click at [436, 175] on link "Approve" at bounding box center [441, 173] width 19 height 6
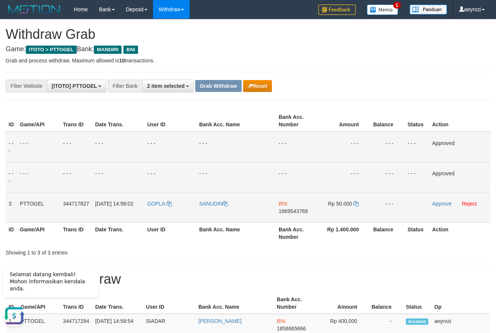
drag, startPoint x: 287, startPoint y: 214, endPoint x: 284, endPoint y: 211, distance: 4.2
click at [287, 213] on span "1869543769" at bounding box center [292, 211] width 29 height 6
click at [284, 210] on span "1869543769" at bounding box center [292, 211] width 29 height 6
click at [358, 206] on icon at bounding box center [355, 203] width 5 height 5
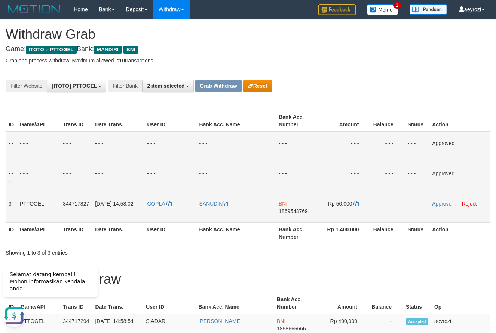
drag, startPoint x: 301, startPoint y: 212, endPoint x: 288, endPoint y: 213, distance: 12.4
click at [301, 212] on span "1869543769" at bounding box center [292, 211] width 29 height 6
click at [358, 203] on icon at bounding box center [355, 203] width 5 height 5
click at [356, 203] on icon at bounding box center [355, 203] width 5 height 5
click at [441, 204] on link "Approve" at bounding box center [441, 204] width 19 height 6
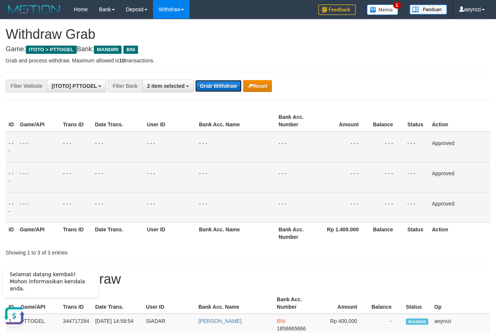
click at [212, 85] on button "Grab Withdraw" at bounding box center [218, 86] width 46 height 12
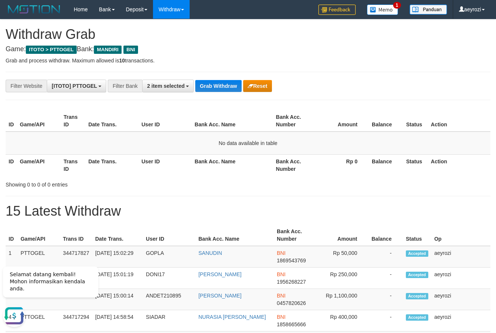
click at [117, 119] on th "Date Trans." at bounding box center [111, 120] width 53 height 21
click at [222, 86] on button "Grab Withdraw" at bounding box center [218, 86] width 46 height 12
click at [216, 86] on button "Grab Withdraw" at bounding box center [218, 86] width 46 height 12
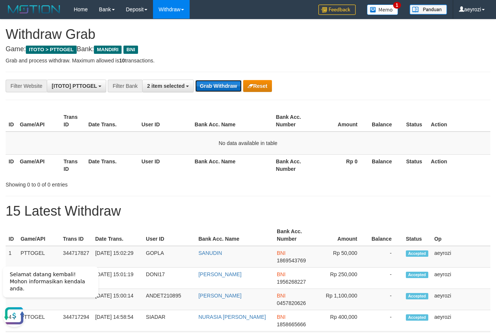
click at [216, 86] on button "Grab Withdraw" at bounding box center [218, 86] width 46 height 12
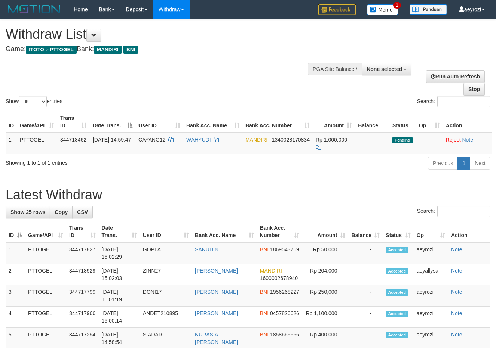
select select
select select "**"
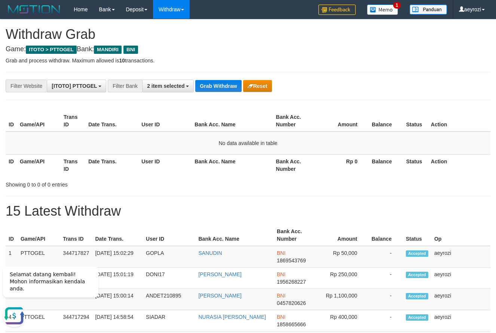
click at [218, 80] on div "**********" at bounding box center [206, 86] width 413 height 13
click at [216, 82] on button "Grab Withdraw" at bounding box center [218, 86] width 46 height 12
click at [224, 91] on button "Grab Withdraw" at bounding box center [218, 86] width 46 height 12
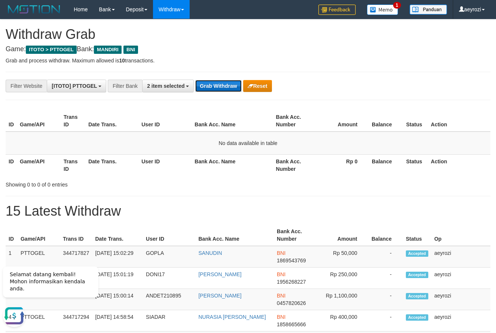
click at [224, 91] on button "Grab Withdraw" at bounding box center [218, 86] width 46 height 12
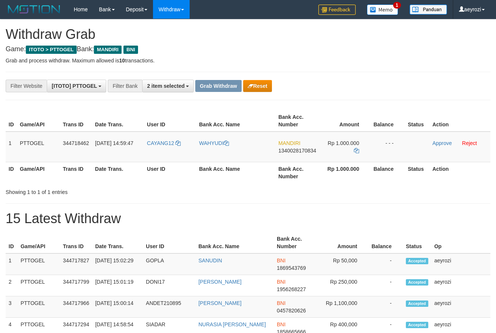
scroll to position [22, 0]
drag, startPoint x: 187, startPoint y: 142, endPoint x: 330, endPoint y: 145, distance: 143.2
click at [330, 145] on tr "1 PTTOGEL 344718462 [DATE] 14:59:47 [GEOGRAPHIC_DATA] [GEOGRAPHIC_DATA] MANDIRI…" at bounding box center [248, 147] width 484 height 31
click at [294, 149] on span "1340028170834" at bounding box center [297, 151] width 38 height 6
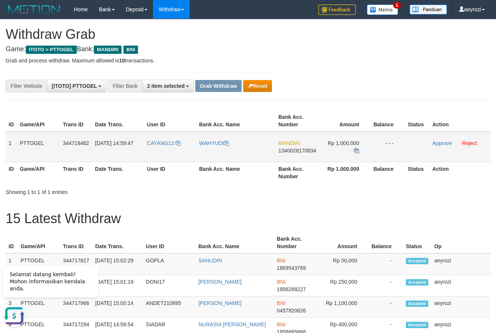
click at [354, 149] on td "Rp 1.000.000" at bounding box center [344, 147] width 51 height 31
click at [357, 149] on icon at bounding box center [356, 150] width 5 height 5
click at [444, 145] on link "Approve" at bounding box center [441, 143] width 19 height 6
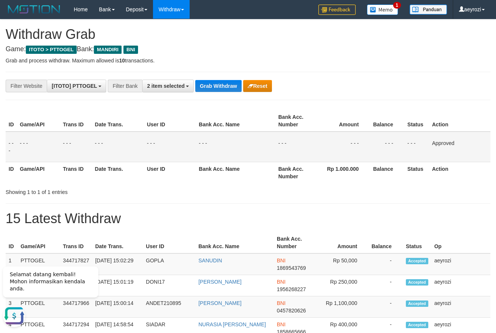
drag, startPoint x: 95, startPoint y: 137, endPoint x: 99, endPoint y: 136, distance: 4.0
click at [96, 137] on td "- - -" at bounding box center [118, 147] width 52 height 31
click at [204, 88] on button "Grab Withdraw" at bounding box center [218, 86] width 46 height 12
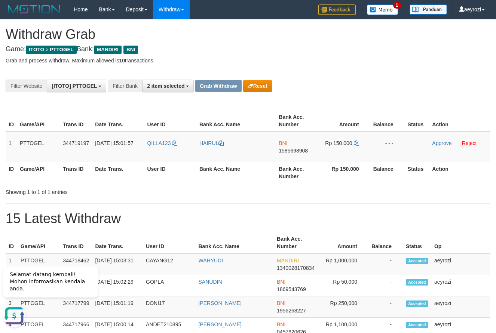
drag, startPoint x: 338, startPoint y: 102, endPoint x: 323, endPoint y: 131, distance: 32.4
drag, startPoint x: 201, startPoint y: 164, endPoint x: 350, endPoint y: 149, distance: 149.6
click at [350, 149] on tr "1 PTTOGEL 344719197 30/09/2025 15:01:57 QILLA123 HAIRUL BNI 1585698908 Rp 150.0…" at bounding box center [248, 147] width 484 height 31
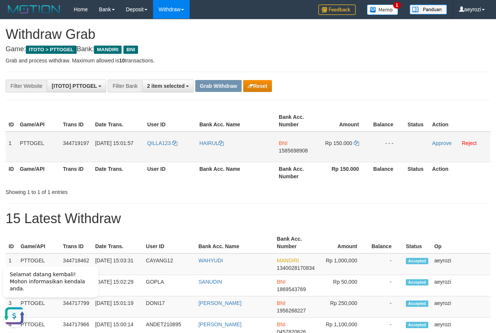
copy tr
click at [289, 149] on span "1585698908" at bounding box center [292, 151] width 29 height 6
copy tr
click at [357, 143] on icon at bounding box center [356, 143] width 5 height 5
drag, startPoint x: 357, startPoint y: 143, endPoint x: 198, endPoint y: 192, distance: 167.1
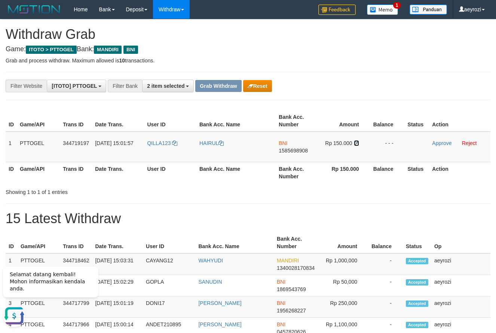
click at [357, 144] on icon at bounding box center [356, 143] width 5 height 5
click at [436, 143] on link "Approve" at bounding box center [441, 143] width 19 height 6
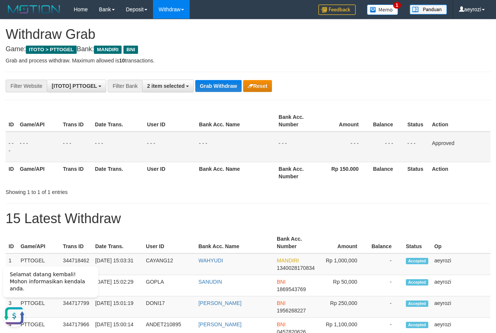
click at [233, 85] on button "Grab Withdraw" at bounding box center [218, 86] width 46 height 12
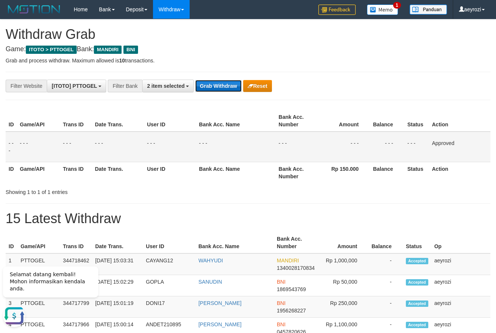
click at [233, 85] on button "Grab Withdraw" at bounding box center [218, 86] width 46 height 12
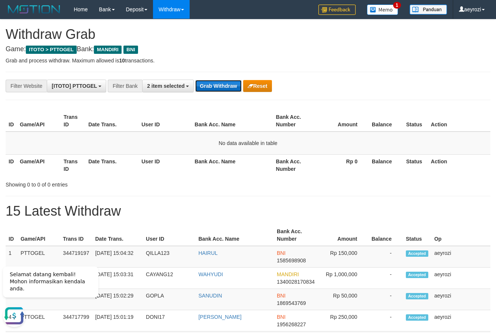
click at [221, 87] on button "Grab Withdraw" at bounding box center [218, 86] width 46 height 12
click at [222, 88] on button "Grab Withdraw" at bounding box center [218, 86] width 46 height 12
click at [225, 84] on button "Grab Withdraw" at bounding box center [218, 86] width 46 height 12
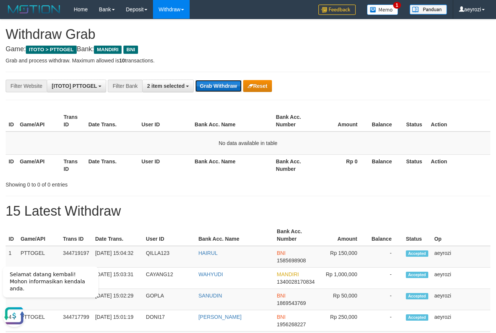
click at [225, 84] on button "Grab Withdraw" at bounding box center [218, 86] width 46 height 12
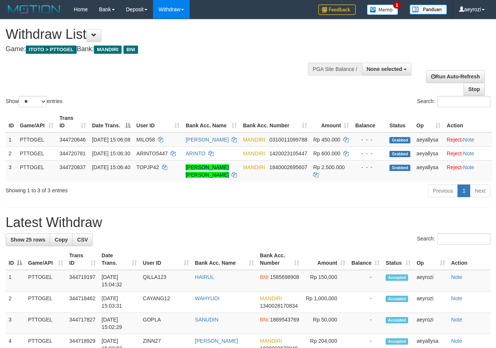
select select
select select "**"
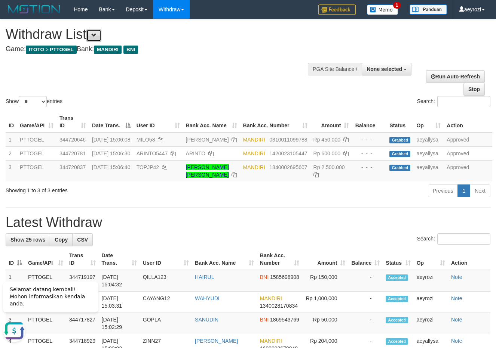
click at [101, 36] on button at bounding box center [93, 35] width 15 height 13
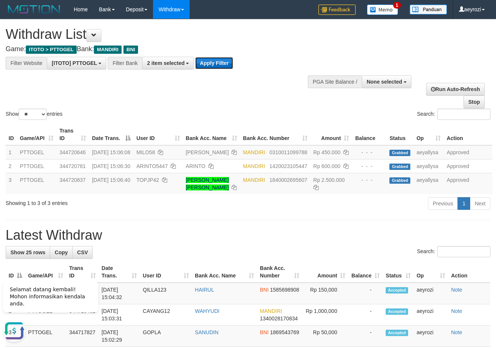
click at [217, 68] on button "Apply Filter" at bounding box center [214, 63] width 38 height 12
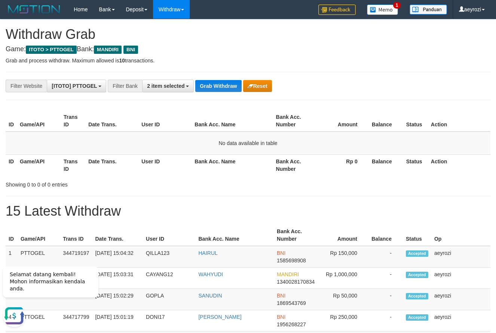
click at [222, 90] on button "Grab Withdraw" at bounding box center [218, 86] width 46 height 12
click at [217, 90] on button "Grab Withdraw" at bounding box center [218, 86] width 46 height 12
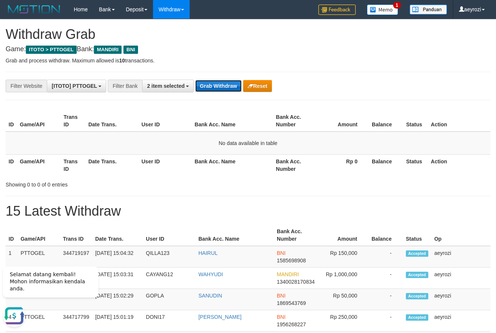
click at [221, 86] on button "Grab Withdraw" at bounding box center [218, 86] width 46 height 12
click at [221, 85] on button "Grab Withdraw" at bounding box center [218, 86] width 46 height 12
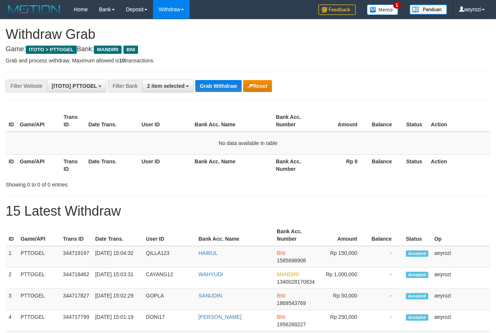
scroll to position [22, 0]
click at [222, 90] on button "Grab Withdraw" at bounding box center [218, 86] width 46 height 12
click at [314, 84] on div "**********" at bounding box center [206, 86] width 413 height 13
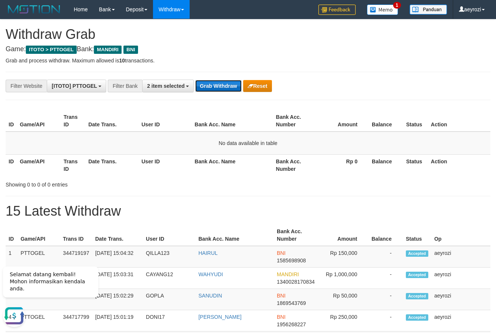
click at [224, 83] on button "Grab Withdraw" at bounding box center [218, 86] width 46 height 12
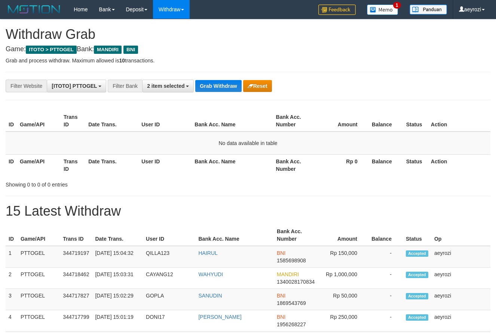
scroll to position [22, 0]
drag, startPoint x: 0, startPoint y: 0, endPoint x: 224, endPoint y: 84, distance: 238.8
click at [224, 84] on button "Grab Withdraw" at bounding box center [218, 86] width 46 height 12
drag, startPoint x: 0, startPoint y: 0, endPoint x: 224, endPoint y: 84, distance: 239.0
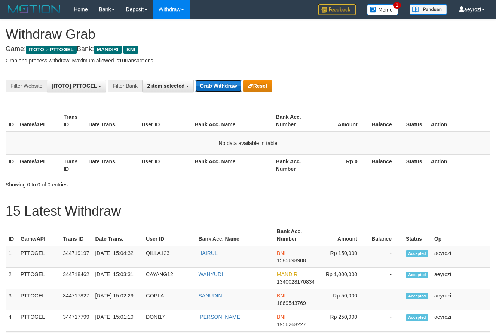
click at [224, 84] on button "Grab Withdraw" at bounding box center [218, 86] width 46 height 12
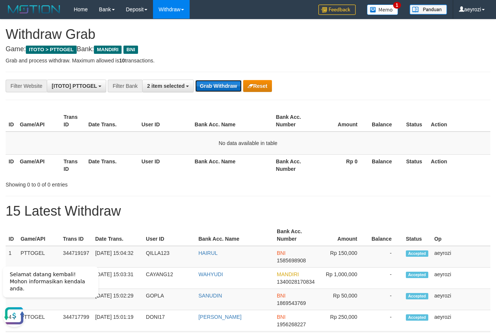
click at [225, 83] on button "Grab Withdraw" at bounding box center [218, 86] width 46 height 12
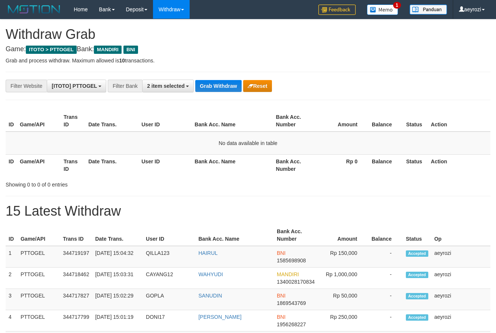
scroll to position [22, 0]
click at [222, 85] on button "Grab Withdraw" at bounding box center [218, 86] width 46 height 12
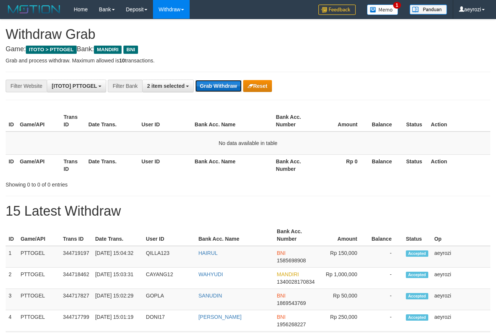
click at [215, 89] on button "Grab Withdraw" at bounding box center [218, 86] width 46 height 12
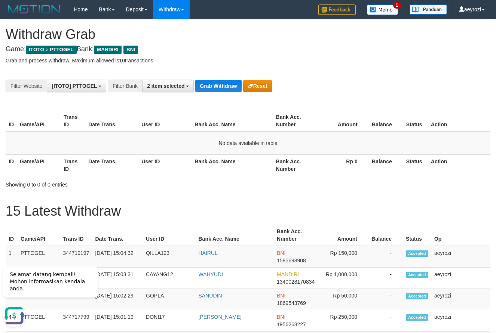
click at [339, 80] on div "**********" at bounding box center [206, 86] width 413 height 13
click at [220, 81] on button "Grab Withdraw" at bounding box center [218, 86] width 46 height 12
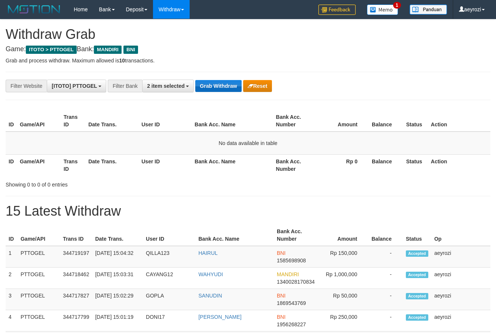
scroll to position [22, 0]
click at [218, 84] on button "Grab Withdraw" at bounding box center [218, 86] width 46 height 12
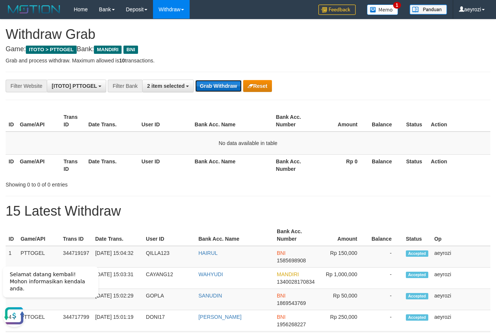
click at [231, 91] on button "Grab Withdraw" at bounding box center [218, 86] width 46 height 12
click at [223, 90] on button "Grab Withdraw" at bounding box center [218, 86] width 46 height 12
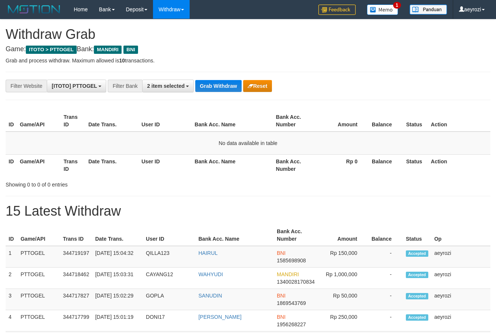
scroll to position [22, 0]
click at [217, 91] on button "Grab Withdraw" at bounding box center [218, 86] width 46 height 12
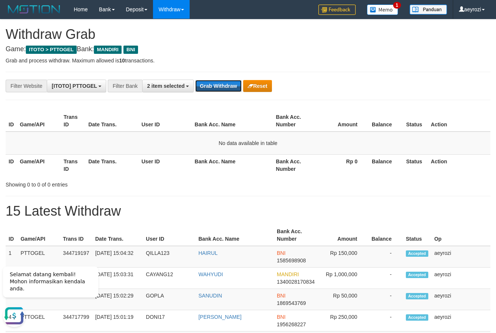
scroll to position [0, 0]
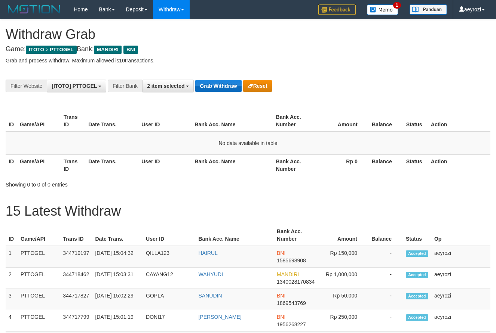
scroll to position [22, 0]
click at [218, 86] on button "Grab Withdraw" at bounding box center [218, 86] width 46 height 12
click at [218, 84] on button "Grab Withdraw" at bounding box center [218, 86] width 46 height 12
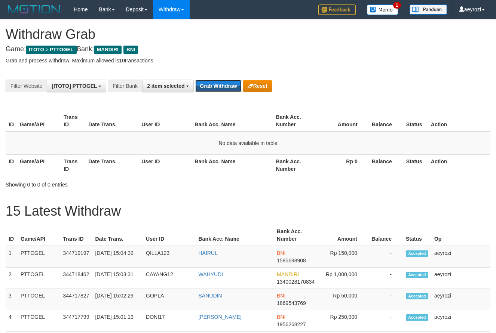
click at [217, 84] on button "Grab Withdraw" at bounding box center [218, 86] width 46 height 12
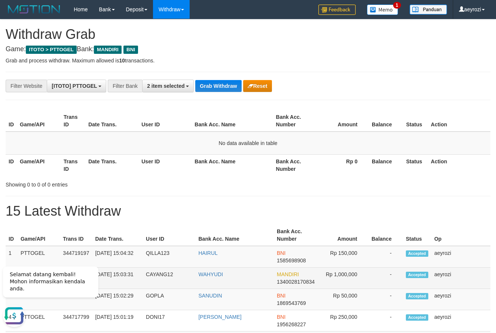
click at [364, 282] on td "Rp 1,000,000" at bounding box center [342, 278] width 51 height 21
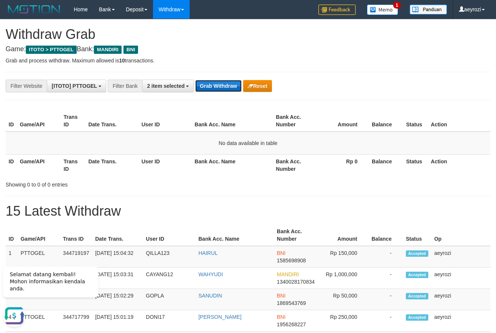
click at [215, 90] on button "Grab Withdraw" at bounding box center [218, 86] width 46 height 12
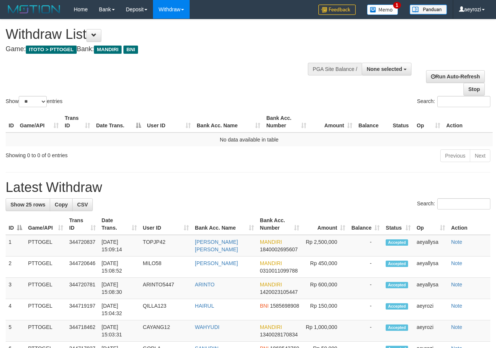
select select
select select "**"
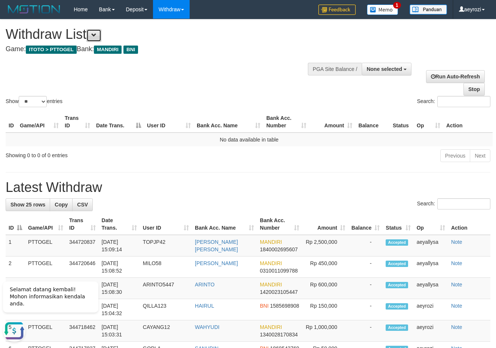
click at [95, 37] on button at bounding box center [93, 35] width 15 height 13
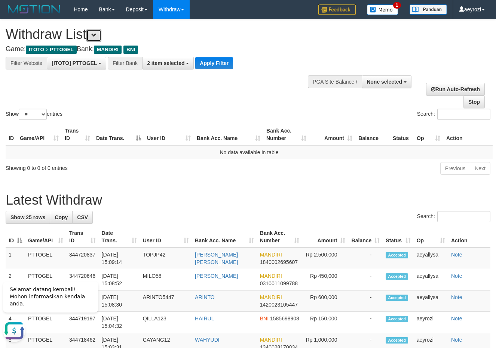
scroll to position [22, 0]
click at [196, 67] on button "Apply Filter" at bounding box center [214, 63] width 38 height 12
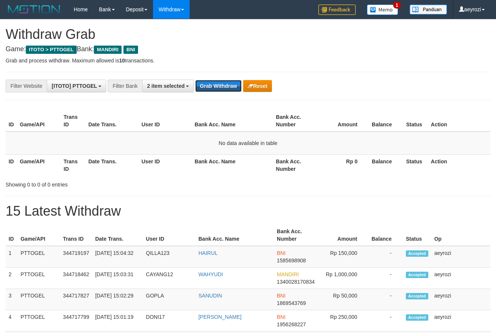
click at [216, 90] on button "Grab Withdraw" at bounding box center [218, 86] width 46 height 12
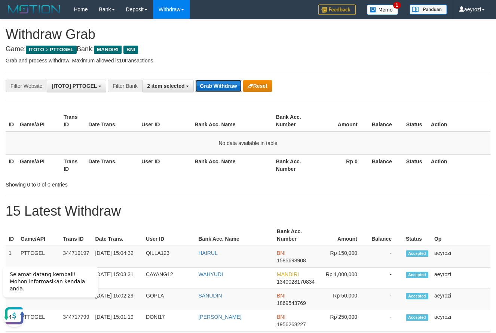
click at [234, 81] on button "Grab Withdraw" at bounding box center [218, 86] width 46 height 12
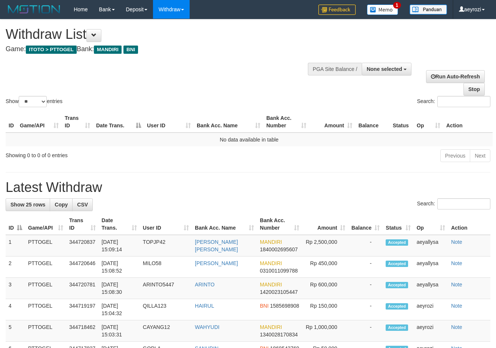
select select
select select "**"
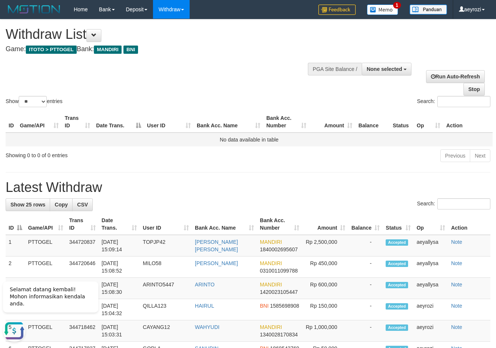
drag, startPoint x: 108, startPoint y: 135, endPoint x: 286, endPoint y: 93, distance: 182.9
click at [111, 135] on td "No data available in table" at bounding box center [249, 140] width 487 height 14
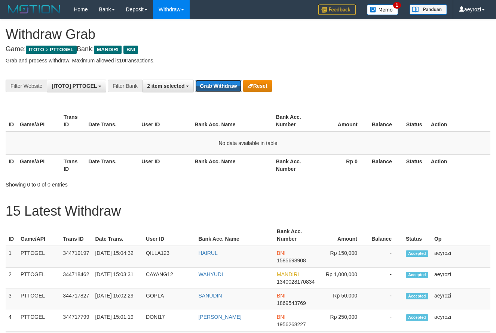
scroll to position [22, 0]
click at [232, 82] on button "Grab Withdraw" at bounding box center [218, 86] width 46 height 12
click at [229, 82] on button "Grab Withdraw" at bounding box center [218, 86] width 46 height 12
click at [228, 81] on button "Grab Withdraw" at bounding box center [218, 86] width 46 height 12
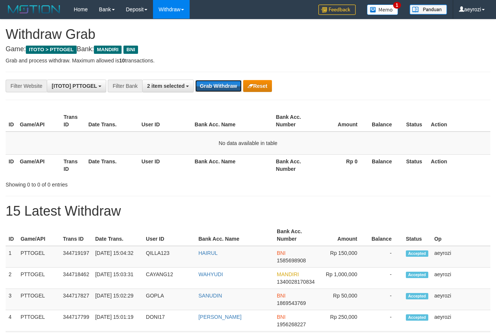
scroll to position [22, 0]
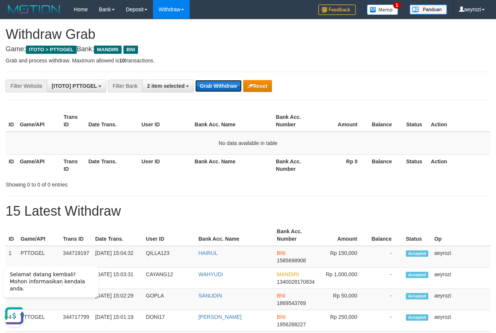
click at [234, 81] on button "Grab Withdraw" at bounding box center [218, 86] width 46 height 12
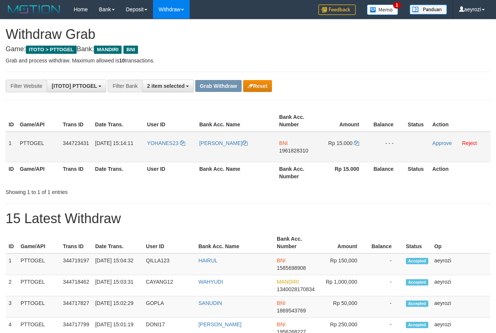
scroll to position [22, 0]
drag, startPoint x: 170, startPoint y: 153, endPoint x: 327, endPoint y: 155, distance: 157.0
click at [327, 155] on tr "1 PTTOGEL 344723431 [DATE] 15:14:11 YOHANES23 [PERSON_NAME] BNI 1961828310 Rp 1…" at bounding box center [248, 147] width 484 height 31
click at [295, 151] on span "1961828310" at bounding box center [293, 151] width 29 height 6
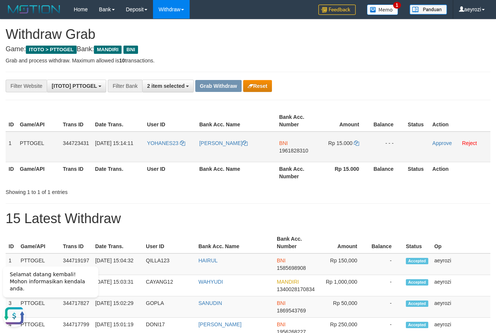
click at [296, 151] on span "1961828310" at bounding box center [293, 151] width 29 height 6
click at [357, 142] on icon at bounding box center [356, 143] width 5 height 5
click at [444, 143] on link "Approve" at bounding box center [441, 143] width 19 height 6
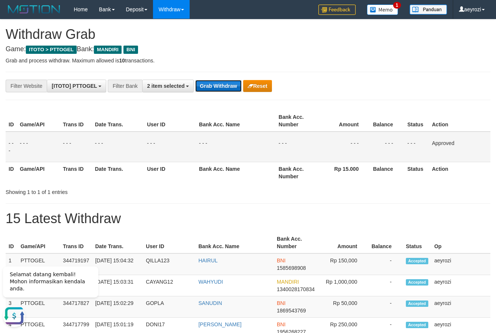
click at [222, 84] on button "Grab Withdraw" at bounding box center [218, 86] width 46 height 12
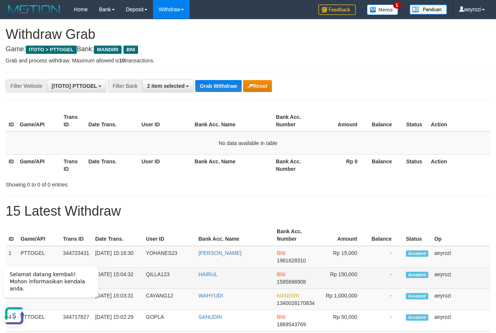
click at [391, 287] on td "-" at bounding box center [385, 278] width 34 height 21
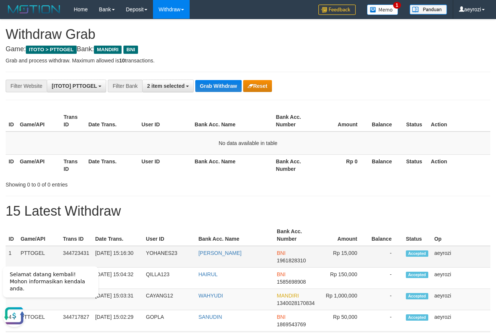
click at [161, 253] on td "YOHANES23" at bounding box center [169, 257] width 52 height 22
copy td "YOHANES23"
click at [210, 262] on td "[PERSON_NAME]" at bounding box center [234, 257] width 79 height 22
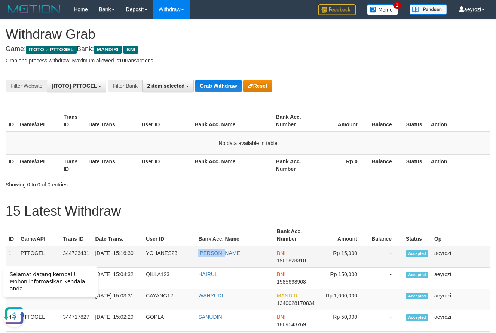
click at [250, 267] on td "[PERSON_NAME]" at bounding box center [234, 257] width 79 height 22
click at [259, 263] on td "[PERSON_NAME]" at bounding box center [234, 257] width 79 height 22
copy link "YOHANES HANO WALIL"
click at [268, 261] on td "[PERSON_NAME]" at bounding box center [234, 257] width 79 height 22
copy link "[PERSON_NAME]"
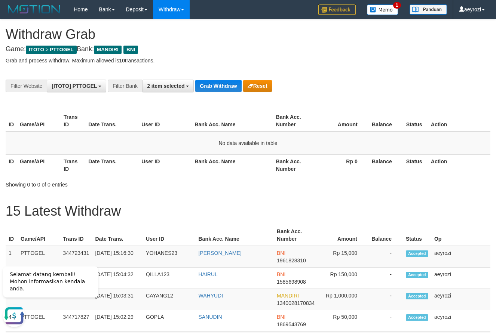
click at [120, 179] on div "Showing 0 to 0 of 0 entries" at bounding box center [104, 183] width 196 height 10
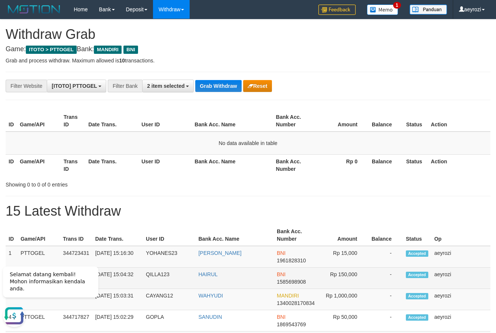
click at [373, 278] on td "-" at bounding box center [385, 278] width 34 height 21
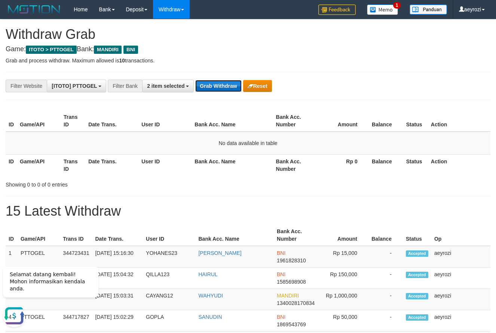
click at [209, 84] on button "Grab Withdraw" at bounding box center [218, 86] width 46 height 12
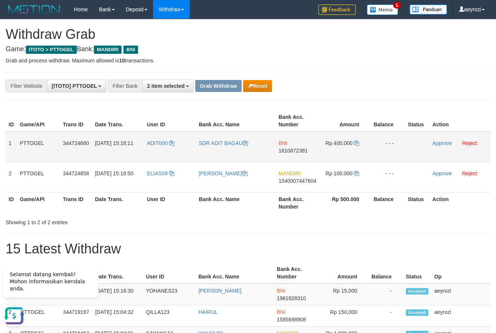
drag, startPoint x: 175, startPoint y: 152, endPoint x: 342, endPoint y: 143, distance: 167.3
click at [344, 143] on tr "1 PTTOGEL 344724660 [DATE] 15:18:11 ADIT000 SDR ADIT BAGAU BNI 1610872381 Rp 40…" at bounding box center [248, 147] width 484 height 31
click at [300, 151] on span "1610872381" at bounding box center [292, 151] width 29 height 6
click at [357, 145] on icon at bounding box center [356, 143] width 5 height 5
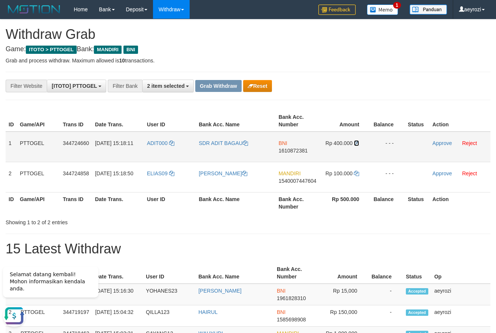
click at [356, 142] on icon at bounding box center [356, 143] width 5 height 5
click at [438, 145] on link "Approve" at bounding box center [441, 143] width 19 height 6
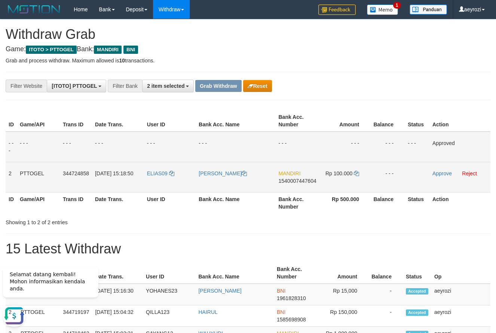
copy tr
drag, startPoint x: 169, startPoint y: 184, endPoint x: 349, endPoint y: 183, distance: 180.6
click at [349, 183] on tr "2 PTTOGEL 344724858 30/09/2025 15:18:50 ELIAS09 ELIAS JEMS SAWAKI MANDIRI 15400…" at bounding box center [248, 177] width 484 height 30
click at [299, 181] on span "1540007447604" at bounding box center [297, 181] width 38 height 6
copy tr
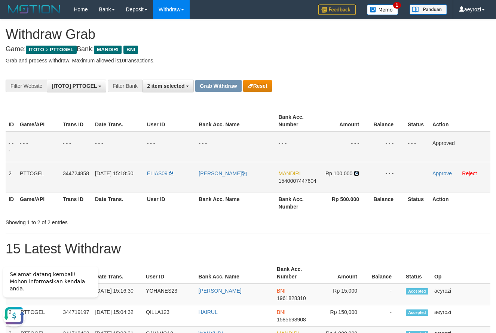
click at [355, 175] on icon at bounding box center [356, 173] width 5 height 5
click at [433, 173] on link "Approve" at bounding box center [441, 173] width 19 height 6
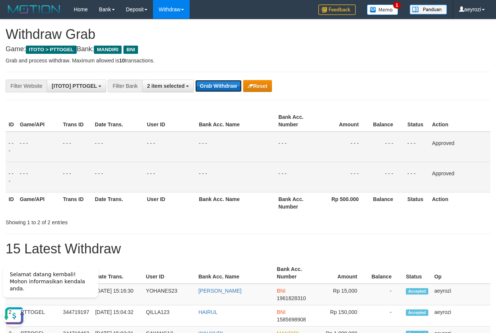
click at [234, 90] on button "Grab Withdraw" at bounding box center [218, 86] width 46 height 12
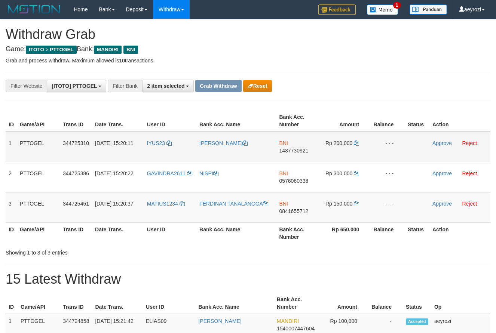
scroll to position [22, 0]
drag, startPoint x: 193, startPoint y: 149, endPoint x: 317, endPoint y: 210, distance: 138.3
click at [330, 212] on tbody "1 PTTOGEL 344725310 30/09/2025 15:20:11 IYUS23 ABDUROHMAN BNI 1437730921 Rp 200…" at bounding box center [248, 177] width 484 height 91
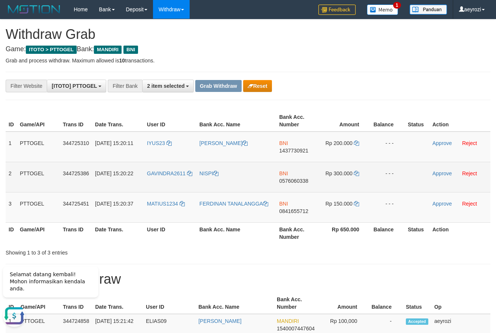
scroll to position [0, 0]
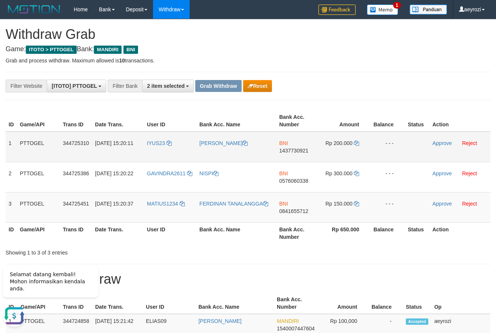
click at [281, 150] on span "1437730921" at bounding box center [293, 151] width 29 height 6
click at [358, 143] on icon at bounding box center [356, 143] width 5 height 5
click at [443, 143] on link "Approve" at bounding box center [441, 143] width 19 height 6
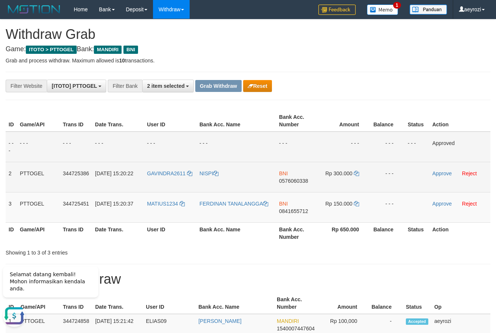
click at [303, 183] on span "0576060338" at bounding box center [293, 181] width 29 height 6
click at [357, 174] on icon at bounding box center [356, 173] width 5 height 5
click at [449, 171] on link "Approve" at bounding box center [441, 173] width 19 height 6
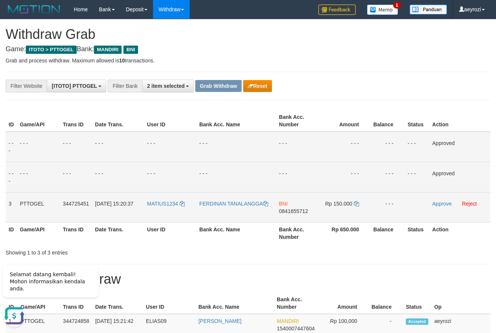
click at [284, 213] on span "0841655712" at bounding box center [293, 211] width 29 height 6
click at [285, 212] on span "0841655712" at bounding box center [293, 211] width 29 height 6
click at [356, 204] on icon at bounding box center [356, 203] width 5 height 5
click at [435, 206] on link "Approve" at bounding box center [441, 204] width 19 height 6
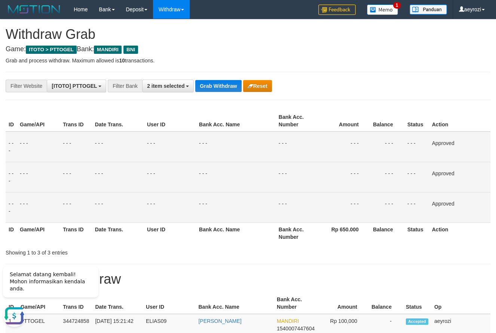
click at [144, 212] on td "- - -" at bounding box center [118, 207] width 52 height 30
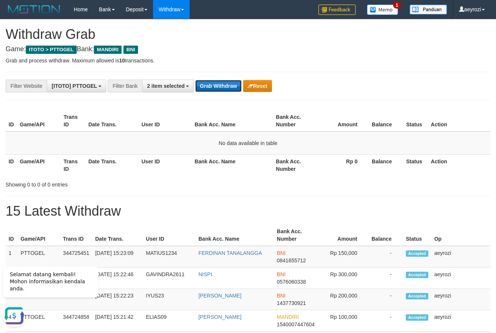
click at [229, 85] on button "Grab Withdraw" at bounding box center [218, 86] width 46 height 12
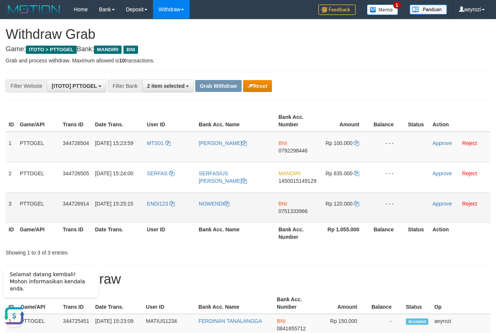
drag, startPoint x: 157, startPoint y: 153, endPoint x: 318, endPoint y: 195, distance: 166.6
click at [338, 206] on tbody "1 PTTOGEL 344726504 [DATE] 15:23:59 MTS01 YEHESKIAL [PERSON_NAME] BNI 079229844…" at bounding box center [248, 177] width 484 height 91
click at [285, 153] on span "0792298446" at bounding box center [292, 151] width 29 height 6
click at [302, 150] on span "0792298446" at bounding box center [292, 151] width 29 height 6
click at [355, 145] on icon at bounding box center [356, 143] width 5 height 5
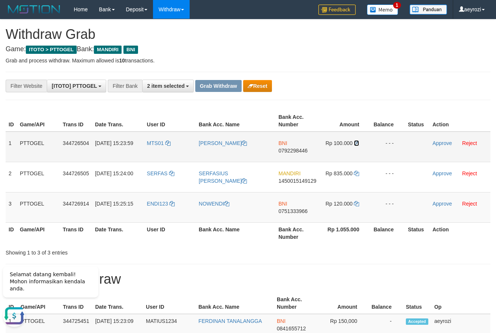
click at [355, 145] on icon at bounding box center [356, 143] width 5 height 5
click at [440, 142] on link "Approve" at bounding box center [441, 143] width 19 height 6
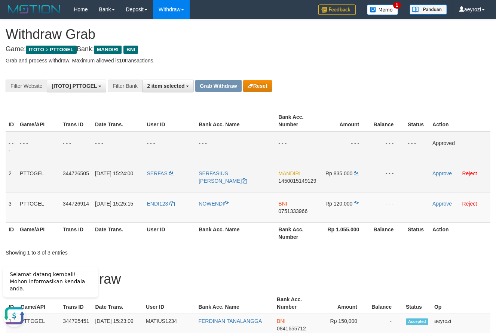
click at [308, 178] on span "1450015149129" at bounding box center [297, 181] width 38 height 6
click at [308, 181] on span "1450015149129" at bounding box center [297, 181] width 38 height 6
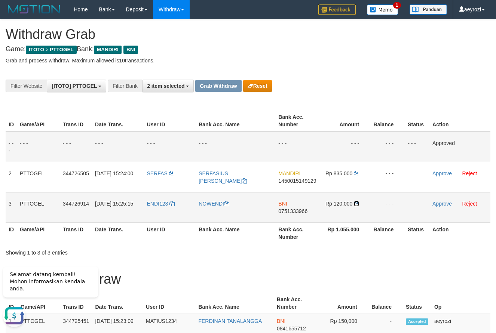
click at [358, 203] on icon at bounding box center [356, 203] width 5 height 5
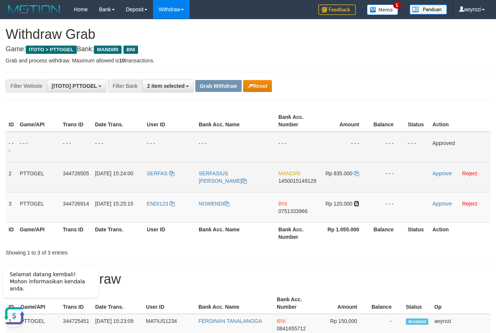
drag, startPoint x: 358, startPoint y: 203, endPoint x: 255, endPoint y: 187, distance: 104.1
click at [358, 203] on icon at bounding box center [356, 203] width 5 height 5
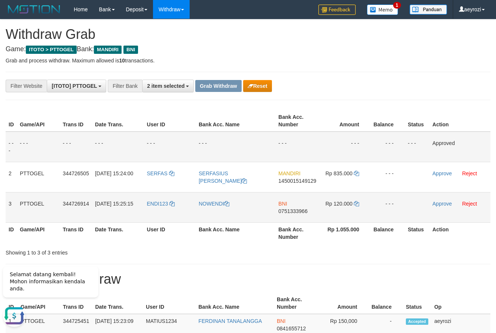
click at [298, 213] on span "0751333966" at bounding box center [292, 211] width 29 height 6
click at [357, 201] on icon at bounding box center [356, 203] width 5 height 5
click at [358, 202] on icon at bounding box center [356, 203] width 5 height 5
click at [357, 203] on icon at bounding box center [356, 203] width 5 height 5
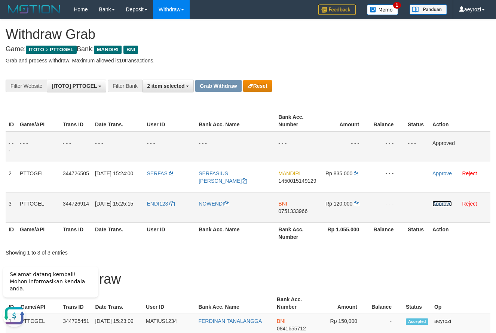
click at [437, 204] on link "Approve" at bounding box center [441, 204] width 19 height 6
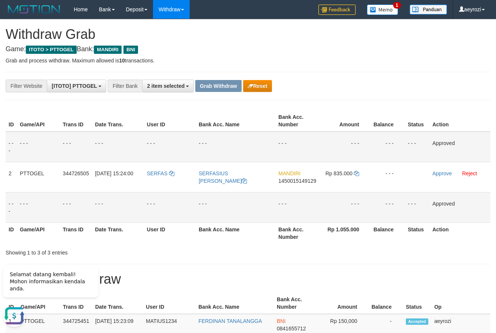
click at [142, 142] on td "- - -" at bounding box center [118, 147] width 52 height 31
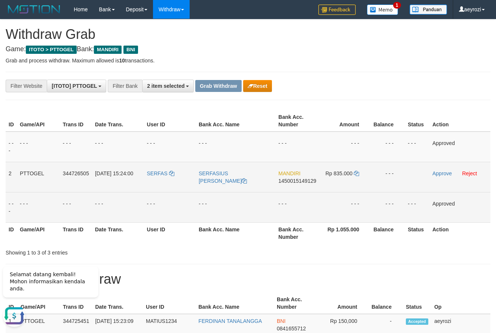
drag, startPoint x: 170, startPoint y: 190, endPoint x: 336, endPoint y: 181, distance: 166.2
click at [336, 181] on tr "2 PTTOGEL 344726505 30/09/2025 15:24:00 SERFAS SERFASIUS DONATUS PINGGE MANDIRI…" at bounding box center [248, 177] width 484 height 30
copy tr
click at [312, 182] on span "1450015149129" at bounding box center [297, 181] width 38 height 6
copy tr
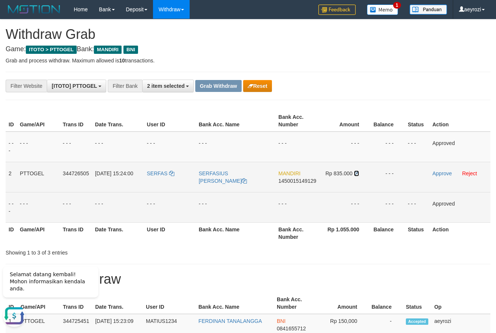
click at [354, 174] on icon at bounding box center [356, 173] width 5 height 5
click at [451, 174] on link "Approve" at bounding box center [441, 173] width 19 height 6
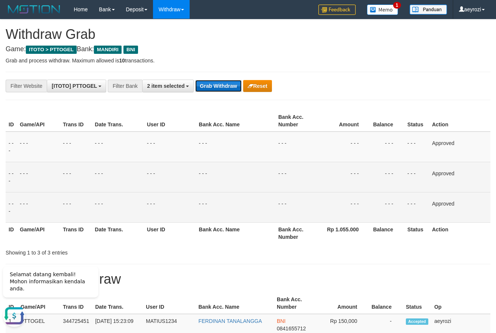
click at [211, 90] on button "Grab Withdraw" at bounding box center [218, 86] width 46 height 12
click at [212, 89] on button "Grab Withdraw" at bounding box center [218, 86] width 46 height 12
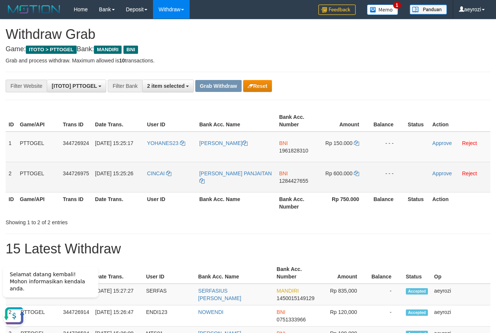
drag, startPoint x: 175, startPoint y: 158, endPoint x: 354, endPoint y: 169, distance: 178.7
click at [356, 169] on tbody "1 PTTOGEL 344726924 30/09/2025 15:25:17 YOHANES23 YOHANES HANO WALILO BNI 19618…" at bounding box center [248, 162] width 484 height 61
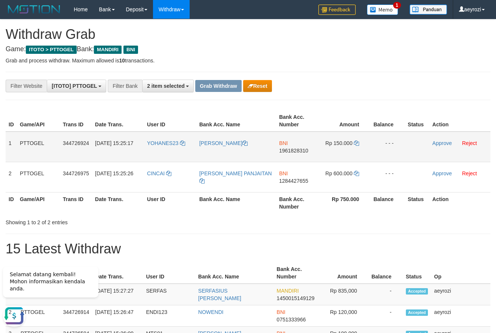
click at [289, 151] on span "1961828310" at bounding box center [293, 151] width 29 height 6
click at [355, 144] on icon at bounding box center [356, 143] width 5 height 5
click at [446, 141] on link "Approve" at bounding box center [441, 143] width 19 height 6
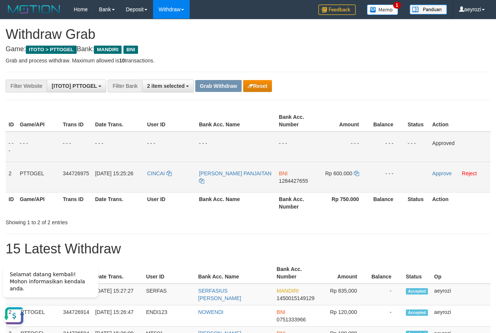
click at [296, 181] on span "1284427655" at bounding box center [293, 181] width 29 height 6
click at [354, 172] on icon at bounding box center [356, 173] width 5 height 5
click at [438, 174] on link "Approve" at bounding box center [441, 173] width 19 height 6
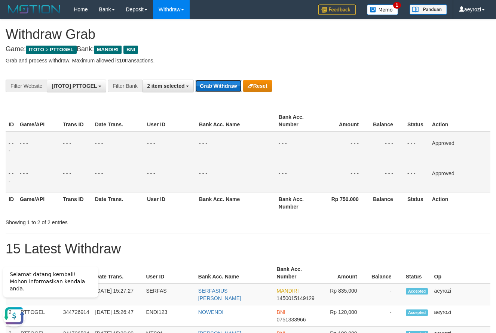
click at [227, 82] on button "Grab Withdraw" at bounding box center [218, 86] width 46 height 12
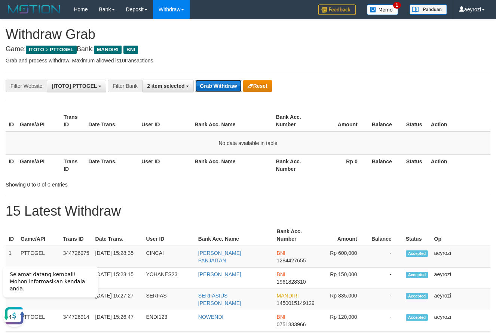
click at [221, 85] on button "Grab Withdraw" at bounding box center [218, 86] width 46 height 12
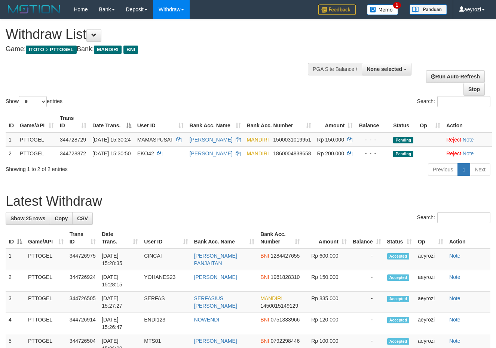
select select
select select "**"
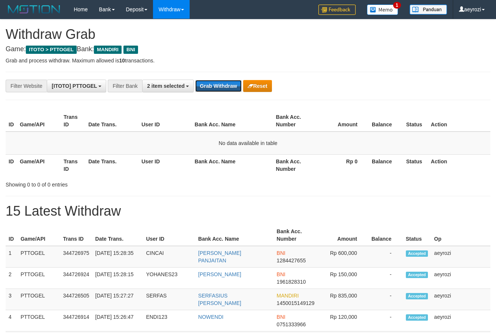
click at [221, 85] on button "Grab Withdraw" at bounding box center [218, 86] width 46 height 12
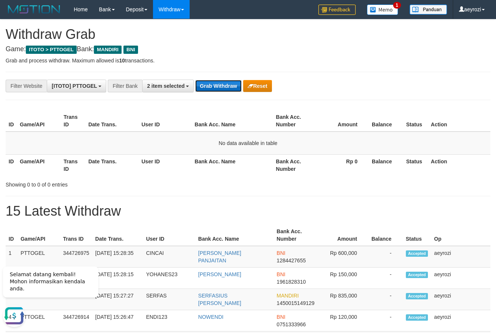
click at [210, 83] on button "Grab Withdraw" at bounding box center [218, 86] width 46 height 12
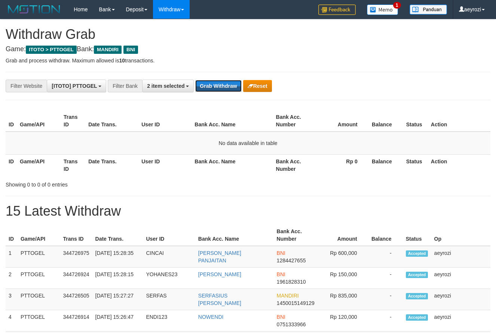
click at [210, 83] on button "Grab Withdraw" at bounding box center [218, 86] width 46 height 12
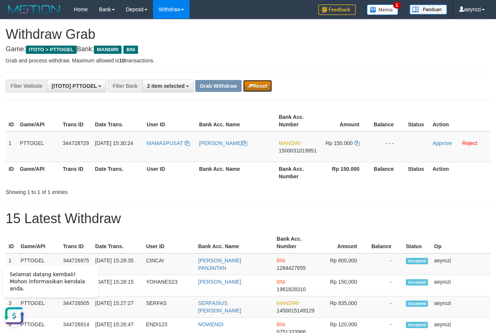
click at [243, 87] on button "Reset" at bounding box center [257, 86] width 29 height 12
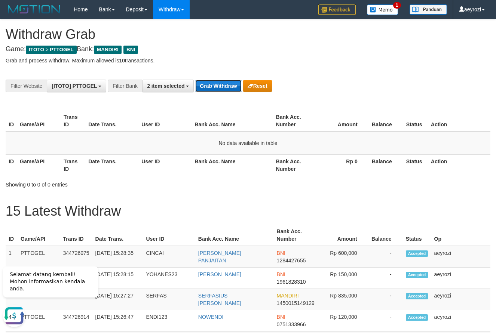
click at [218, 89] on button "Grab Withdraw" at bounding box center [218, 86] width 46 height 12
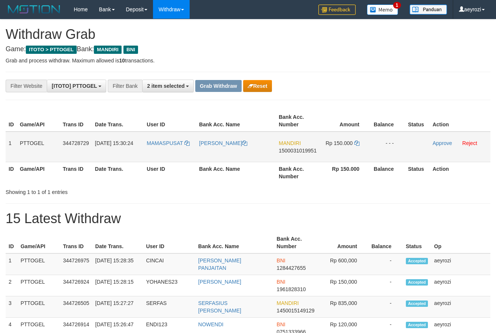
scroll to position [22, 0]
drag, startPoint x: 182, startPoint y: 150, endPoint x: 343, endPoint y: 145, distance: 160.8
click at [343, 145] on tr "1 PTTOGEL 344728729 30/09/2025 15:30:24 MAMASPUSAT SRIWATI MANDIRI 150003101995…" at bounding box center [248, 147] width 484 height 31
click at [305, 151] on span "1500031019951" at bounding box center [297, 151] width 38 height 6
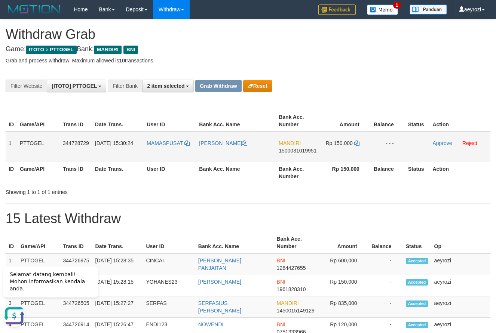
click at [359, 146] on td "Rp 150.000" at bounding box center [344, 147] width 51 height 31
click at [357, 144] on table "ID Game/API Trans ID Date Trans. User ID Bank Acc. Name Bank Acc. Number Amount…" at bounding box center [248, 146] width 484 height 73
click at [357, 144] on icon at bounding box center [356, 143] width 5 height 5
click at [447, 145] on link "Approve" at bounding box center [441, 143] width 19 height 6
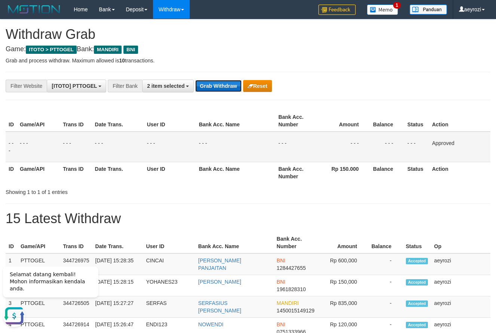
click at [227, 84] on button "Grab Withdraw" at bounding box center [218, 86] width 46 height 12
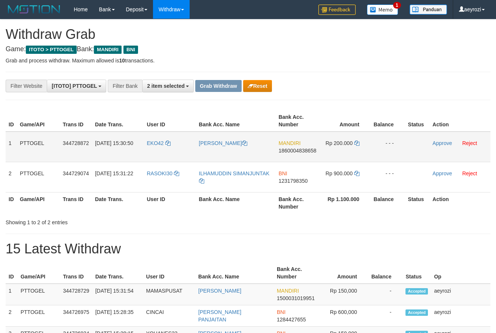
scroll to position [22, 0]
drag, startPoint x: 222, startPoint y: 153, endPoint x: 271, endPoint y: 156, distance: 48.7
click at [320, 154] on tr "1 PTTOGEL 344728872 30/09/2025 15:30:50 EKO42 ADE ANTONO MANDIRI 1860004838658 …" at bounding box center [248, 147] width 484 height 31
click at [295, 152] on span "1860004838658" at bounding box center [297, 151] width 38 height 6
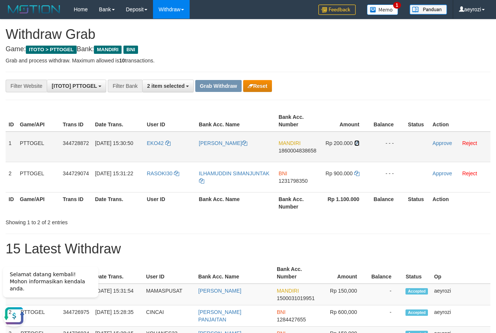
click at [358, 144] on icon at bounding box center [356, 143] width 5 height 5
click at [435, 144] on link "Approve" at bounding box center [441, 143] width 19 height 6
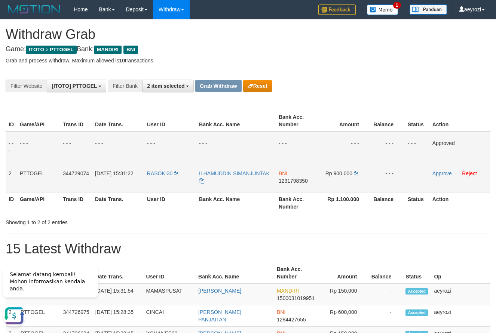
drag, startPoint x: 197, startPoint y: 185, endPoint x: 320, endPoint y: 179, distance: 122.8
click at [320, 179] on tr "2 PTTOGEL 344729074 30/09/2025 15:31:22 RASOKI30 ILHAMUDDIN SIMANJUNTAK BNI 123…" at bounding box center [248, 177] width 484 height 30
copy tr
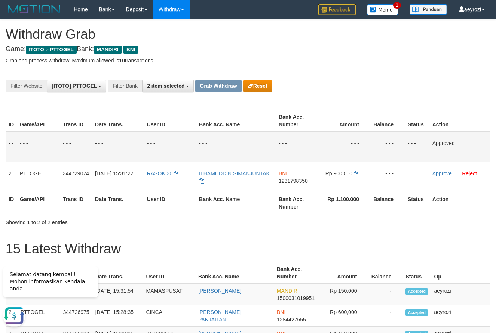
click at [229, 196] on th "Bank Acc. Name" at bounding box center [236, 202] width 80 height 21
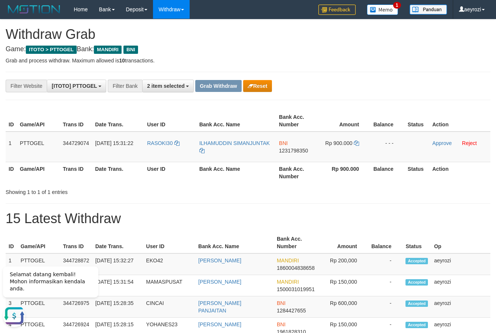
drag, startPoint x: 345, startPoint y: 106, endPoint x: 283, endPoint y: 130, distance: 67.0
drag, startPoint x: 177, startPoint y: 155, endPoint x: 336, endPoint y: 151, distance: 159.3
click at [336, 151] on tr "1 PTTOGEL 344729074 [DATE] 15:31:22 RASOKI30 [PERSON_NAME] BNI 1231798350 Rp 90…" at bounding box center [248, 147] width 484 height 31
copy tr
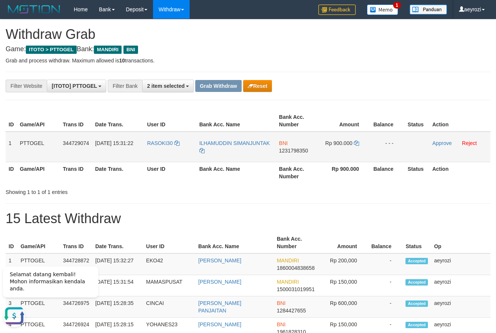
drag, startPoint x: 282, startPoint y: 152, endPoint x: 284, endPoint y: 148, distance: 4.5
click at [283, 151] on span "1231798350" at bounding box center [293, 151] width 29 height 6
copy tr
click at [302, 148] on span "1231798350" at bounding box center [293, 151] width 29 height 6
click at [357, 143] on icon at bounding box center [356, 143] width 5 height 5
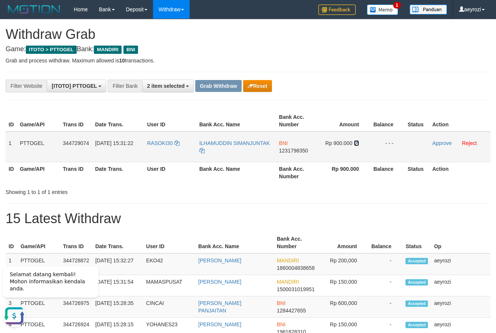
click at [357, 143] on icon at bounding box center [356, 143] width 5 height 5
click at [437, 144] on link "Approve" at bounding box center [441, 143] width 19 height 6
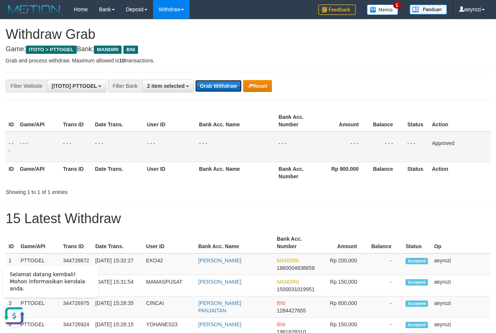
click at [221, 89] on button "Grab Withdraw" at bounding box center [218, 86] width 46 height 12
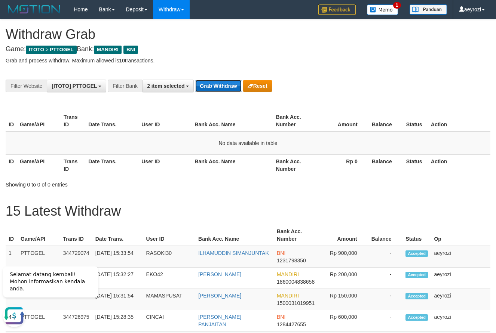
click at [224, 90] on button "Grab Withdraw" at bounding box center [218, 86] width 46 height 12
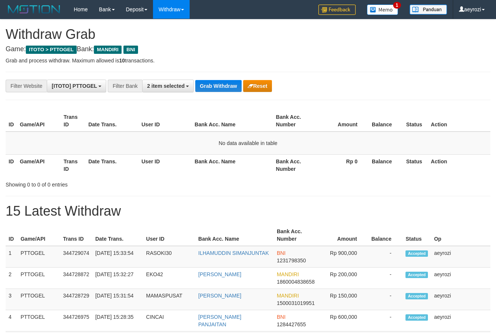
scroll to position [22, 0]
click at [220, 88] on button "Grab Withdraw" at bounding box center [218, 86] width 46 height 12
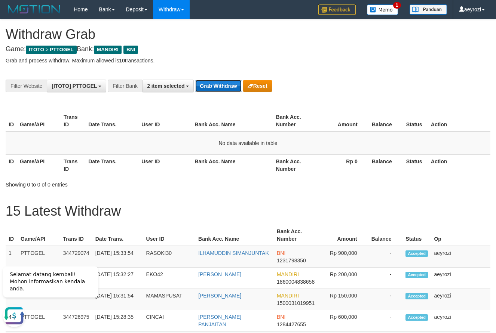
click at [217, 80] on button "Grab Withdraw" at bounding box center [218, 86] width 46 height 12
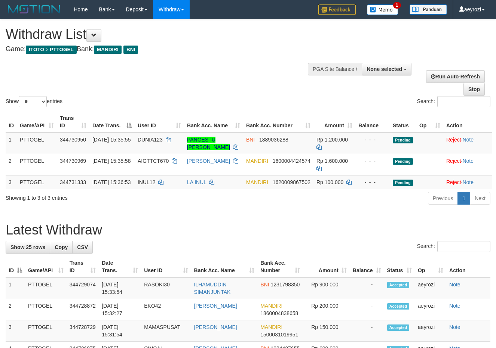
select select
select select "**"
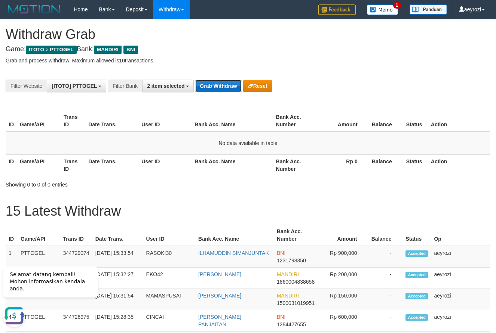
click at [216, 89] on button "Grab Withdraw" at bounding box center [218, 86] width 46 height 12
click at [216, 87] on button "Grab Withdraw" at bounding box center [218, 86] width 46 height 12
click at [216, 85] on button "Grab Withdraw" at bounding box center [218, 86] width 46 height 12
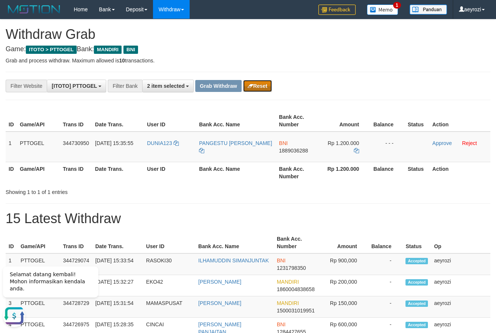
click at [260, 82] on button "Reset" at bounding box center [257, 86] width 29 height 12
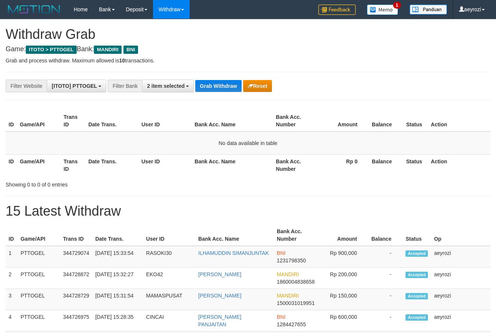
scroll to position [22, 0]
click at [215, 88] on button "Grab Withdraw" at bounding box center [218, 86] width 46 height 12
drag, startPoint x: 215, startPoint y: 88, endPoint x: 217, endPoint y: 84, distance: 4.7
click at [215, 88] on button "Grab Withdraw" at bounding box center [218, 86] width 46 height 12
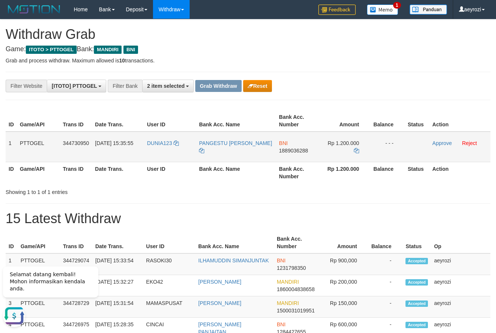
drag, startPoint x: 178, startPoint y: 156, endPoint x: 340, endPoint y: 157, distance: 162.2
click at [341, 157] on tr "1 PTTOGEL 344730950 [DATE] 15:35:55 DUNIA123 PANGESTU [PERSON_NAME] BNI 1889036…" at bounding box center [248, 147] width 484 height 31
click at [287, 150] on span "1889036288" at bounding box center [293, 151] width 29 height 6
click at [288, 148] on span "1889036288" at bounding box center [293, 151] width 29 height 6
click at [294, 151] on span "1889036288" at bounding box center [293, 151] width 29 height 6
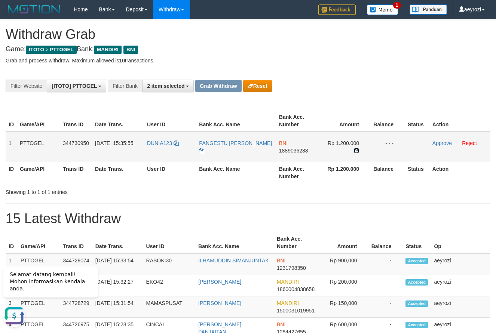
click at [358, 153] on icon at bounding box center [356, 150] width 5 height 5
click at [356, 152] on icon at bounding box center [356, 150] width 5 height 5
click at [442, 146] on link "Approve" at bounding box center [441, 143] width 19 height 6
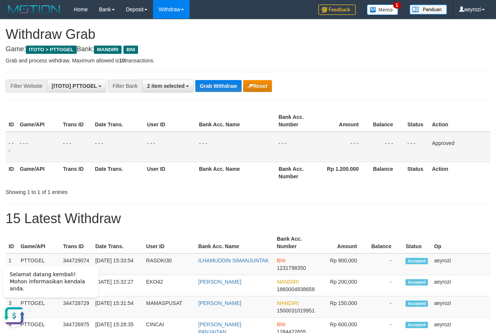
click at [212, 83] on button "Grab Withdraw" at bounding box center [218, 86] width 46 height 12
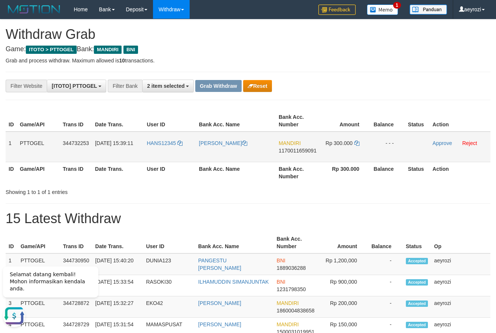
drag, startPoint x: 177, startPoint y: 148, endPoint x: 336, endPoint y: 145, distance: 158.9
click at [336, 145] on tr "1 PTTOGEL 344732253 30/09/2025 15:39:11 HANS12345 MOCH DARNO MANDIRI 1170011659…" at bounding box center [248, 147] width 484 height 31
drag, startPoint x: 183, startPoint y: 162, endPoint x: 370, endPoint y: 152, distance: 187.5
click at [370, 152] on tr "1 PTTOGEL 344732253 30/09/2025 15:39:11 HANS12345 MOCH DARNO MANDIRI 1170011659…" at bounding box center [248, 147] width 484 height 31
drag, startPoint x: 161, startPoint y: 157, endPoint x: 332, endPoint y: 153, distance: 170.1
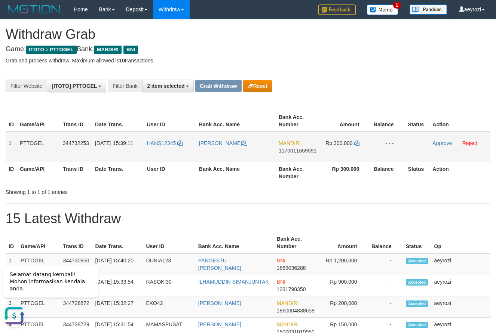
click at [332, 153] on tr "1 PTTOGEL 344732253 30/09/2025 15:39:11 HANS12345 MOCH DARNO MANDIRI 1170011659…" at bounding box center [248, 147] width 484 height 31
click at [307, 151] on span "1170011659091" at bounding box center [297, 151] width 38 height 6
click at [356, 144] on icon at bounding box center [356, 143] width 5 height 5
click at [437, 143] on link "Approve" at bounding box center [441, 143] width 19 height 6
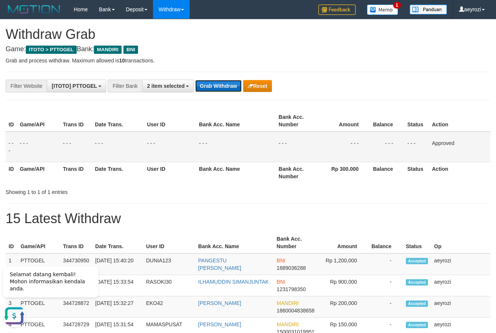
click at [240, 86] on button "Grab Withdraw" at bounding box center [218, 86] width 46 height 12
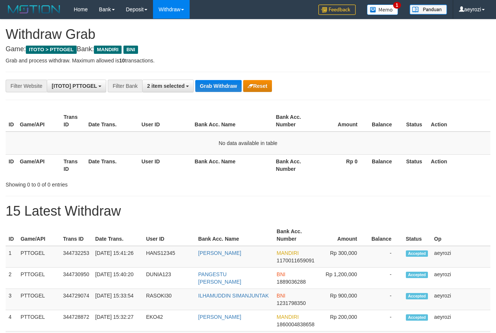
scroll to position [22, 0]
click at [220, 90] on button "Grab Withdraw" at bounding box center [218, 86] width 46 height 12
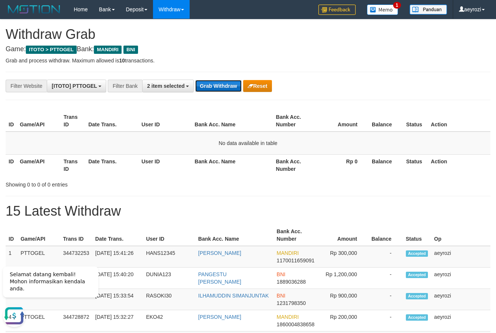
click at [216, 89] on button "Grab Withdraw" at bounding box center [218, 86] width 46 height 12
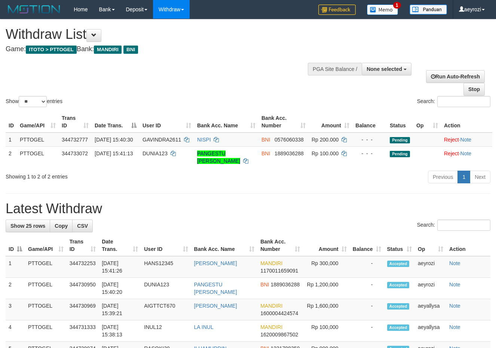
select select
select select "**"
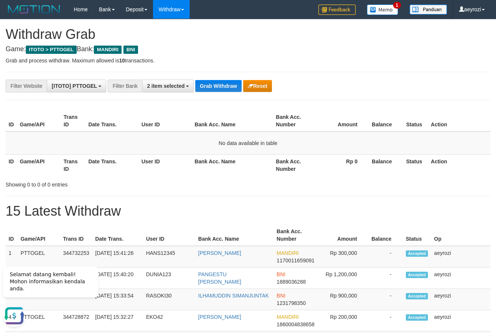
click at [101, 168] on th "Date Trans." at bounding box center [111, 164] width 53 height 21
click at [230, 90] on button "Grab Withdraw" at bounding box center [218, 86] width 46 height 12
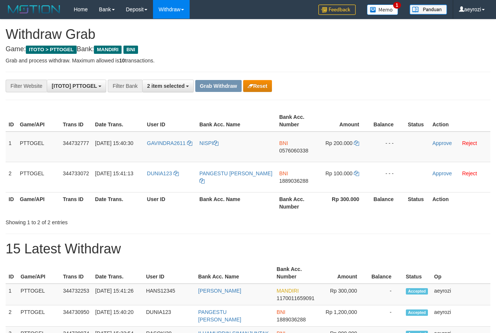
scroll to position [22, 0]
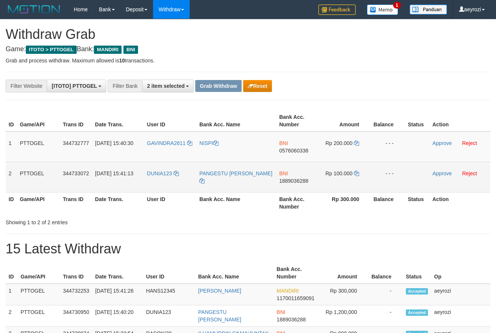
drag, startPoint x: 172, startPoint y: 157, endPoint x: 332, endPoint y: 180, distance: 161.3
click at [332, 180] on tbody "1 PTTOGEL 344732777 [DATE] 15:40:30 GAVINDRA2611 [GEOGRAPHIC_DATA] BNI 05760603…" at bounding box center [248, 162] width 484 height 61
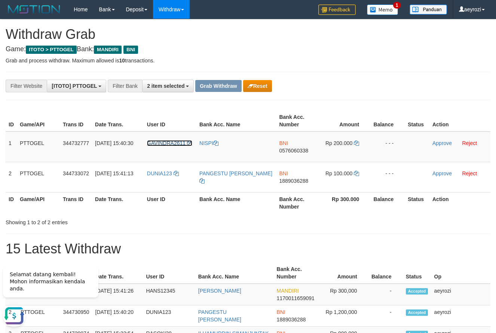
scroll to position [0, 0]
click at [298, 153] on span "0576060338" at bounding box center [293, 151] width 29 height 6
click at [357, 142] on icon at bounding box center [356, 143] width 5 height 5
click at [440, 144] on link "Approve" at bounding box center [441, 143] width 19 height 6
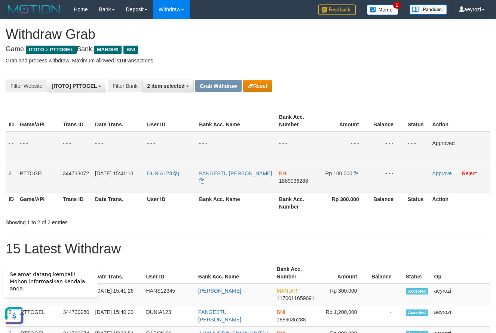
click at [305, 181] on span "1889036288" at bounding box center [293, 181] width 29 height 6
click at [358, 172] on icon at bounding box center [356, 173] width 5 height 5
click at [358, 173] on icon at bounding box center [356, 173] width 5 height 5
click at [446, 174] on link "Approve" at bounding box center [441, 173] width 19 height 6
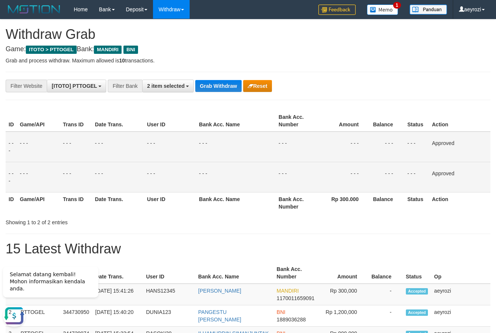
click at [97, 151] on td "- - -" at bounding box center [118, 147] width 52 height 31
click at [200, 83] on button "Grab Withdraw" at bounding box center [218, 86] width 46 height 12
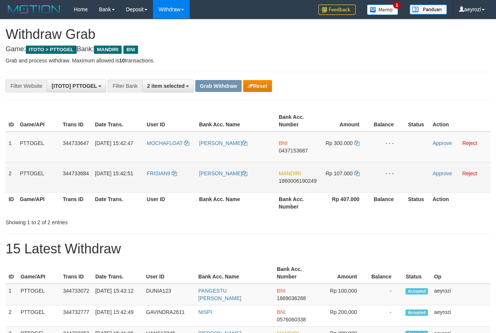
scroll to position [22, 0]
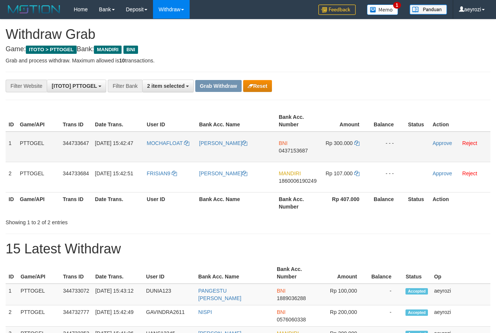
drag, startPoint x: 172, startPoint y: 148, endPoint x: 345, endPoint y: 154, distance: 173.2
click at [345, 154] on tr "1 PTTOGEL 344733647 30/09/2025 15:42:47 MOCHAFLOAT VONNY TANDIALLO BNI 04371536…" at bounding box center [248, 147] width 484 height 31
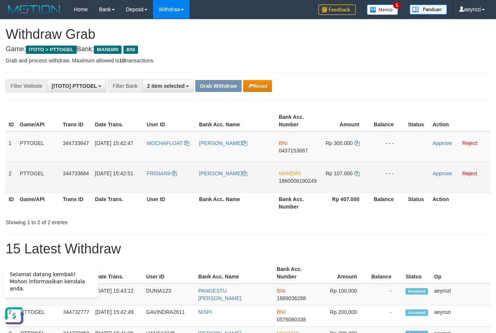
scroll to position [0, 0]
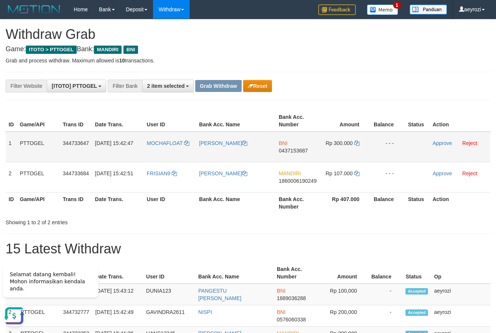
click at [288, 150] on span "0437153687" at bounding box center [292, 151] width 29 height 6
click at [358, 144] on icon at bounding box center [356, 143] width 5 height 5
click at [441, 142] on link "Approve" at bounding box center [441, 143] width 19 height 6
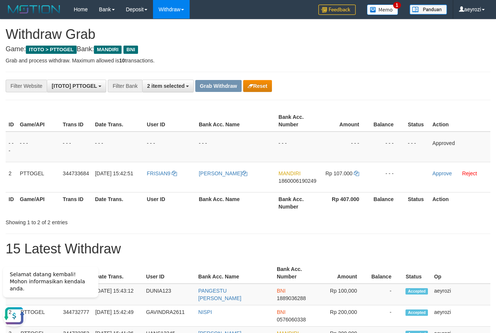
click at [358, 83] on div "**********" at bounding box center [206, 86] width 413 height 13
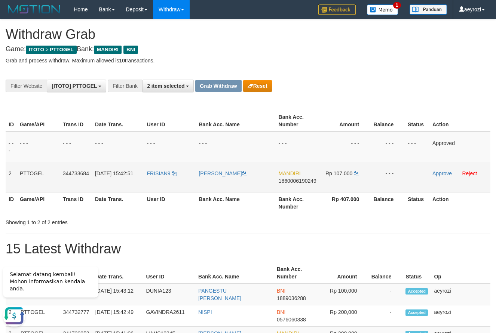
drag, startPoint x: 194, startPoint y: 177, endPoint x: 351, endPoint y: 180, distance: 157.4
click at [351, 180] on tr "2 PTTOGEL 344733684 30/09/2025 15:42:51 FRISIAN9 URY ADITYO MANDIRI 18600061902…" at bounding box center [248, 177] width 484 height 30
copy tr
click at [296, 182] on span "1860006190249" at bounding box center [297, 181] width 38 height 6
copy tr
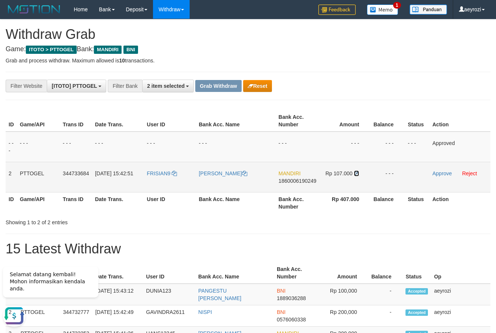
click at [358, 173] on icon at bounding box center [356, 173] width 5 height 5
click at [438, 173] on link "Approve" at bounding box center [441, 173] width 19 height 6
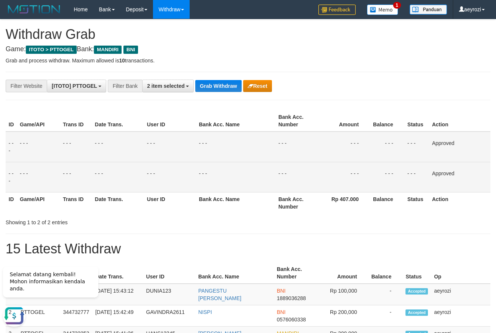
click at [103, 154] on td "- - -" at bounding box center [118, 147] width 52 height 31
click at [221, 80] on button "Grab Withdraw" at bounding box center [218, 86] width 46 height 12
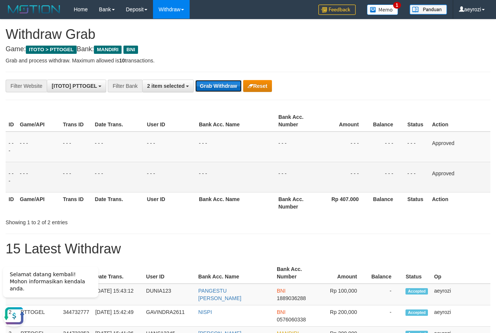
click at [221, 80] on button "Grab Withdraw" at bounding box center [218, 86] width 46 height 12
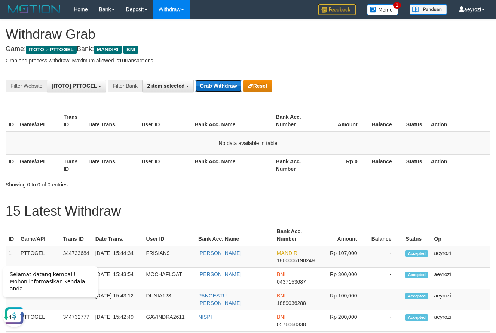
click at [226, 83] on button "Grab Withdraw" at bounding box center [218, 86] width 46 height 12
drag, startPoint x: 226, startPoint y: 83, endPoint x: 231, endPoint y: 70, distance: 13.7
click at [226, 83] on button "Grab Withdraw" at bounding box center [218, 86] width 46 height 12
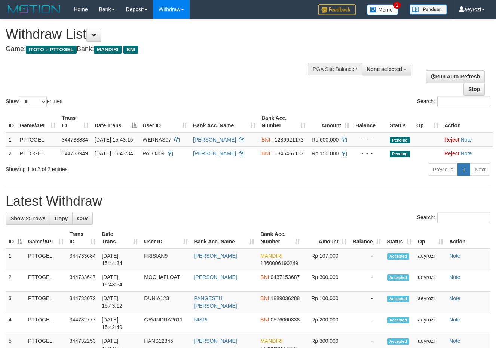
select select
select select "**"
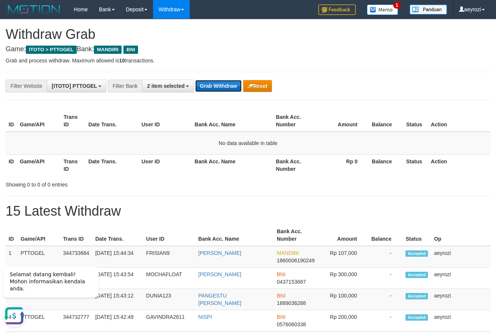
click at [213, 83] on button "Grab Withdraw" at bounding box center [218, 86] width 46 height 12
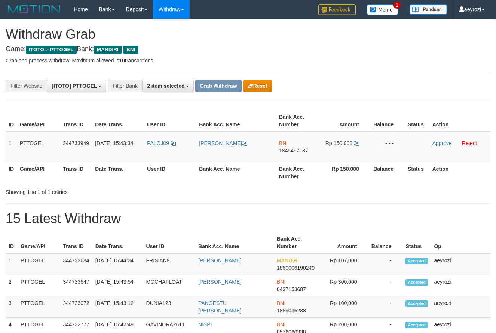
scroll to position [22, 0]
drag, startPoint x: 190, startPoint y: 153, endPoint x: 325, endPoint y: 146, distance: 135.1
click at [325, 146] on tr "1 PTTOGEL 344733949 30/09/2025 15:43:34 PALOJ09 FERDINANDUS JUNDA BNI 184546713…" at bounding box center [248, 147] width 484 height 31
click at [296, 151] on span "1845467137" at bounding box center [293, 151] width 29 height 6
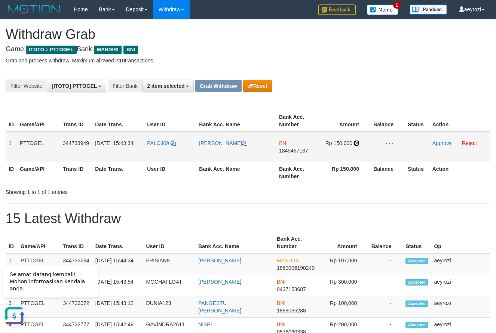
click at [358, 143] on icon at bounding box center [356, 143] width 5 height 5
drag, startPoint x: 358, startPoint y: 143, endPoint x: 166, endPoint y: 171, distance: 193.4
click at [357, 143] on icon at bounding box center [356, 143] width 5 height 5
click at [447, 144] on link "Approve" at bounding box center [441, 143] width 19 height 6
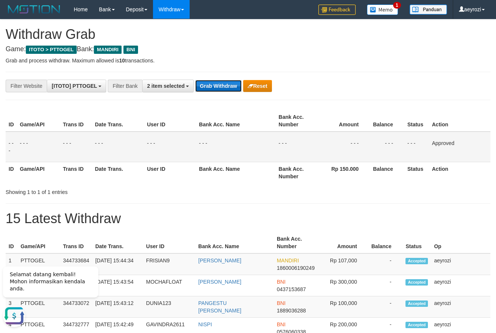
click at [224, 83] on button "Grab Withdraw" at bounding box center [218, 86] width 46 height 12
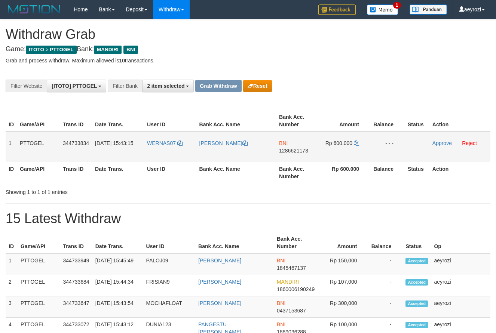
scroll to position [22, 0]
drag, startPoint x: 195, startPoint y: 161, endPoint x: 333, endPoint y: 154, distance: 138.1
click at [333, 154] on tr "1 PTTOGEL 344733834 [DATE] 15:43:15 WERNAS07 [PERSON_NAME] BNI 1286621173 Rp 60…" at bounding box center [248, 147] width 484 height 31
click at [291, 154] on td "BNI 1286621173" at bounding box center [297, 147] width 43 height 31
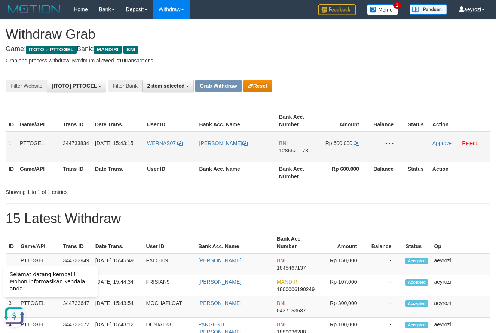
click at [292, 152] on span "1286621173" at bounding box center [293, 151] width 29 height 6
click at [355, 143] on icon at bounding box center [356, 143] width 5 height 5
click at [440, 141] on link "Approve" at bounding box center [441, 143] width 19 height 6
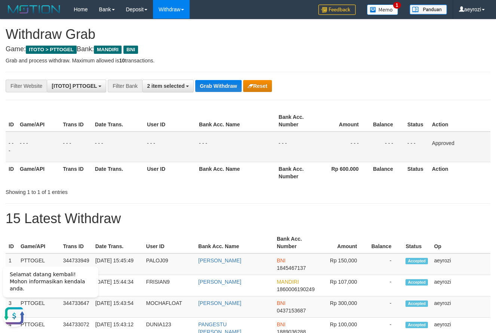
click at [134, 181] on th "Date Trans." at bounding box center [118, 172] width 52 height 21
click at [227, 87] on button "Grab Withdraw" at bounding box center [218, 86] width 46 height 12
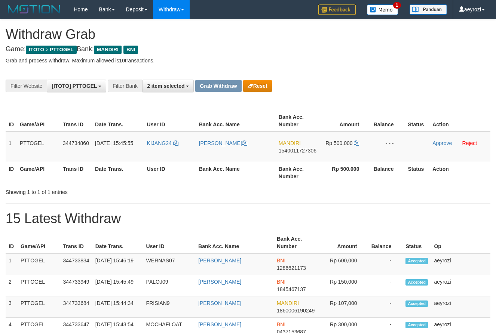
scroll to position [22, 0]
drag, startPoint x: 236, startPoint y: 151, endPoint x: 324, endPoint y: 147, distance: 87.5
click at [324, 147] on tr "1 PTTOGEL 344734860 30/09/2025 15:45:55 KIJANG24 SIMON PETRUS C INAURY MANDIRI …" at bounding box center [248, 147] width 484 height 31
click at [300, 151] on span "1540011727306" at bounding box center [297, 151] width 38 height 6
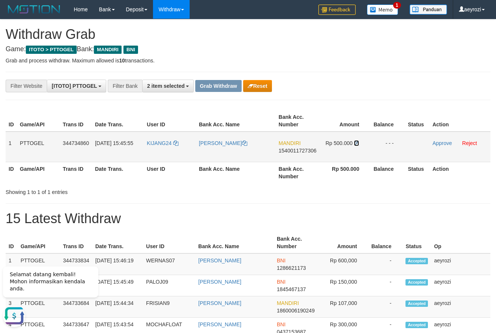
click at [355, 146] on link at bounding box center [356, 143] width 5 height 6
click at [446, 144] on link "Approve" at bounding box center [441, 143] width 19 height 6
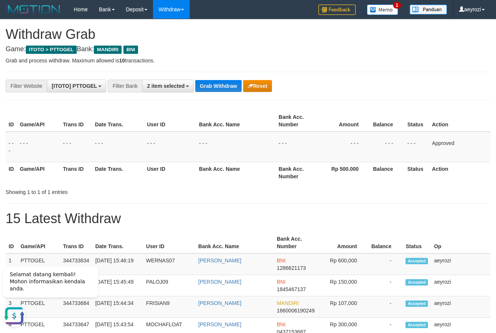
click at [214, 89] on button "Grab Withdraw" at bounding box center [218, 86] width 46 height 12
click at [213, 89] on button "Grab Withdraw" at bounding box center [218, 86] width 46 height 12
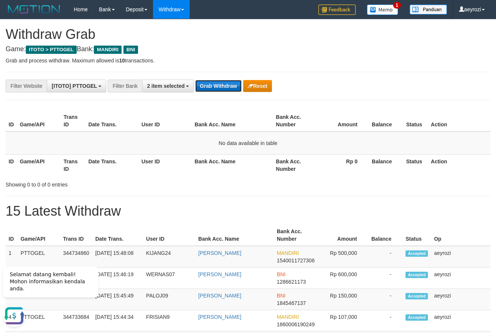
click at [221, 84] on button "Grab Withdraw" at bounding box center [218, 86] width 46 height 12
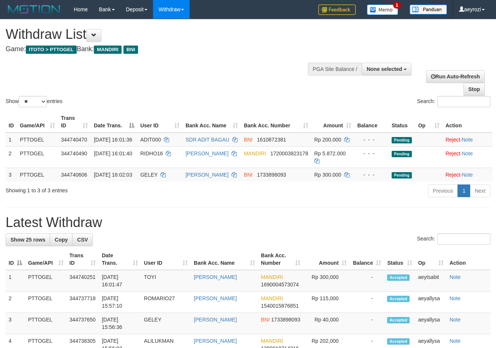
select select
select select "**"
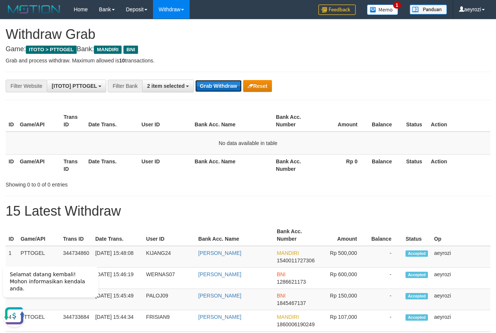
click at [201, 87] on button "Grab Withdraw" at bounding box center [218, 86] width 46 height 12
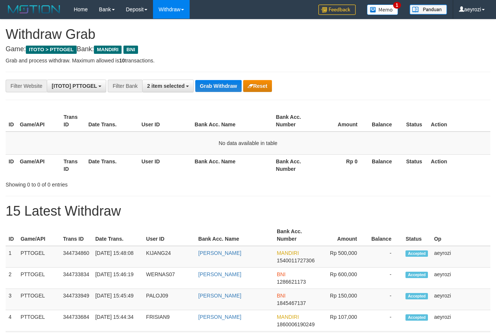
scroll to position [22, 0]
click at [209, 82] on button "Grab Withdraw" at bounding box center [218, 86] width 46 height 12
click at [207, 83] on button "Grab Withdraw" at bounding box center [218, 86] width 46 height 12
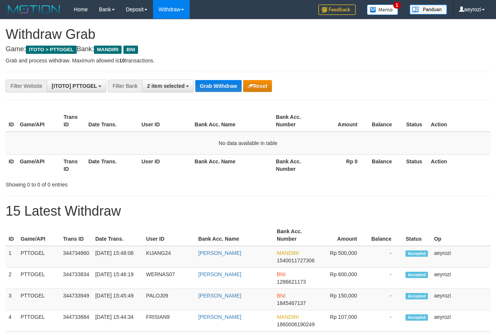
click at [207, 83] on button "Grab Withdraw" at bounding box center [218, 86] width 46 height 12
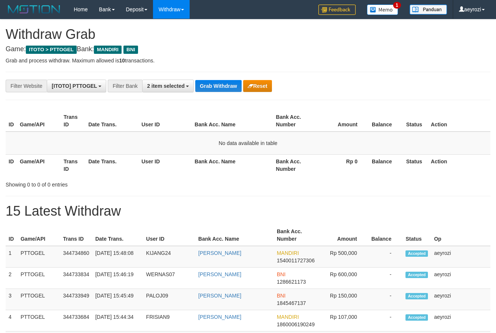
scroll to position [22, 0]
click at [207, 83] on button "Grab Withdraw" at bounding box center [218, 86] width 46 height 12
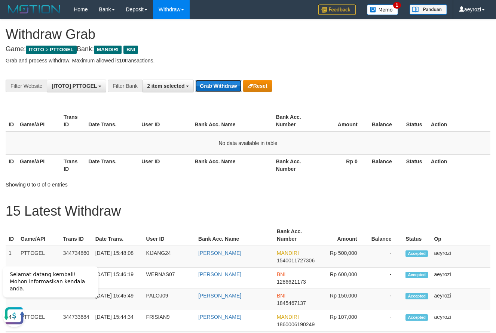
click at [227, 82] on button "Grab Withdraw" at bounding box center [218, 86] width 46 height 12
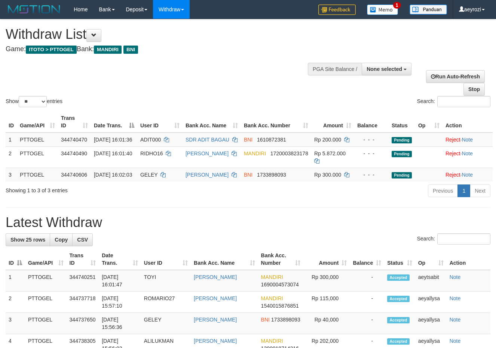
select select
select select "**"
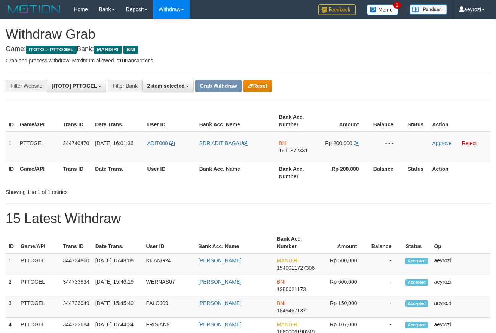
scroll to position [22, 0]
click at [273, 85] on div "**********" at bounding box center [206, 86] width 413 height 13
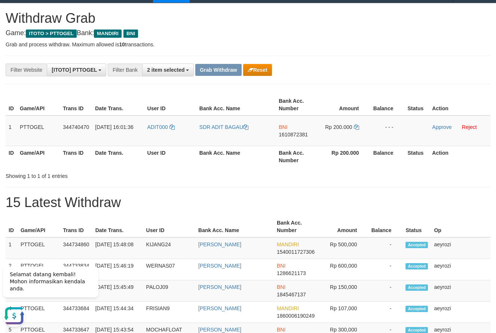
scroll to position [0, 0]
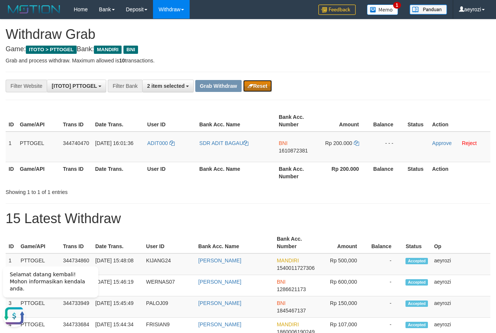
click at [259, 82] on button "Reset" at bounding box center [257, 86] width 29 height 12
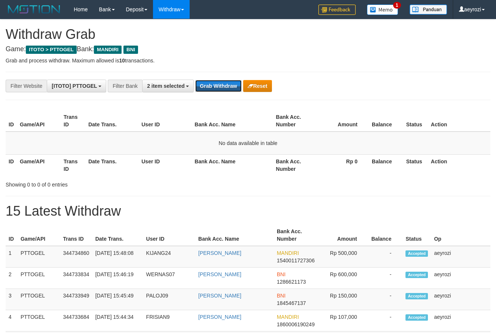
click at [232, 88] on button "Grab Withdraw" at bounding box center [218, 86] width 46 height 12
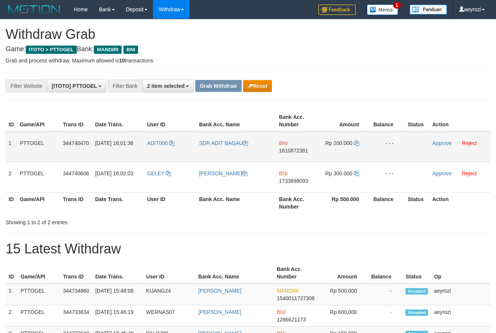
scroll to position [22, 0]
click at [272, 88] on button "Reset" at bounding box center [257, 86] width 29 height 12
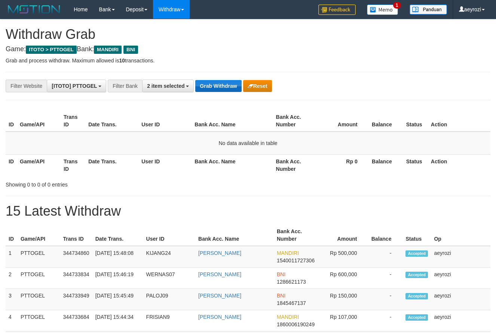
click at [222, 84] on button "Grab Withdraw" at bounding box center [218, 86] width 46 height 12
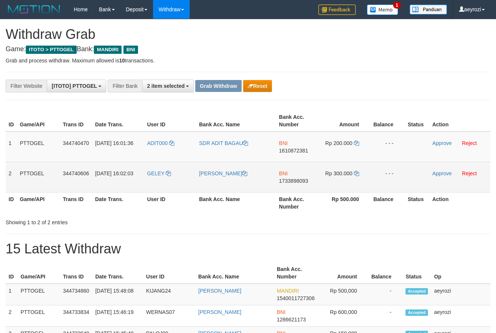
scroll to position [22, 0]
drag, startPoint x: 222, startPoint y: 166, endPoint x: 326, endPoint y: 169, distance: 104.0
click at [326, 169] on tbody "1 PTTOGEL 344740470 30/09/2025 16:01:36 ADIT000 SDR ADIT BAGAU BNI 1610872381 R…" at bounding box center [248, 162] width 484 height 61
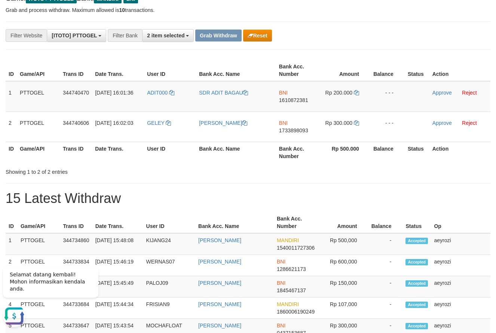
scroll to position [51, 0]
click at [290, 100] on span "1610872381" at bounding box center [293, 100] width 29 height 6
click at [355, 90] on icon at bounding box center [356, 92] width 5 height 5
click at [440, 93] on link "Approve" at bounding box center [441, 92] width 19 height 6
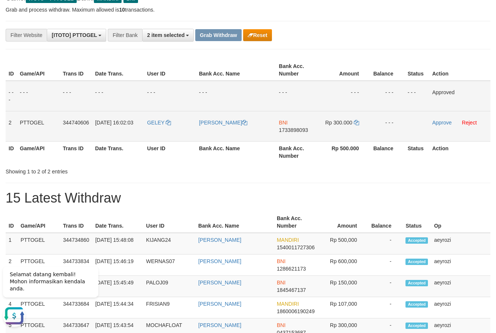
click at [286, 131] on span "1733898093" at bounding box center [293, 130] width 29 height 6
click at [359, 122] on td "Rp 300.000" at bounding box center [344, 126] width 51 height 30
click at [358, 122] on icon at bounding box center [356, 122] width 5 height 5
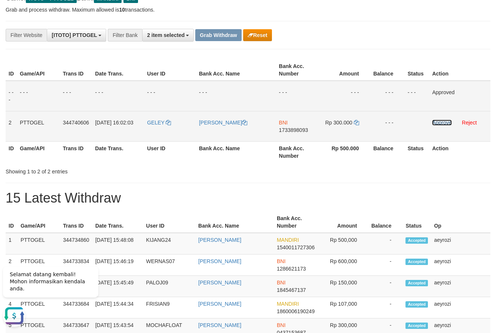
click at [449, 124] on link "Approve" at bounding box center [441, 123] width 19 height 6
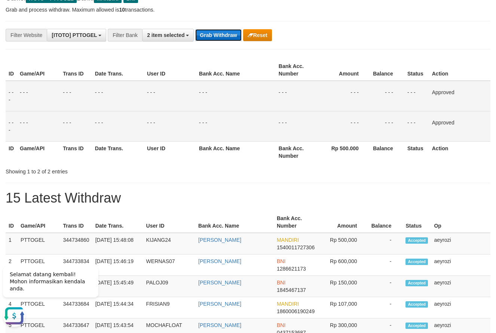
click at [233, 37] on button "Grab Withdraw" at bounding box center [218, 35] width 46 height 12
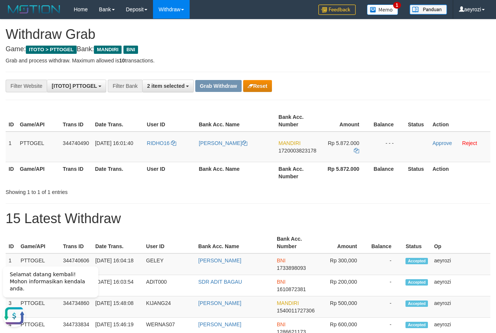
drag, startPoint x: 182, startPoint y: 151, endPoint x: 322, endPoint y: 150, distance: 140.2
click at [324, 153] on tr "1 PTTOGEL 344740490 30/09/2025 16:01:40 RIDHO16 RIDHO WIJAYA MANDIRI 1720003823…" at bounding box center [248, 147] width 484 height 31
copy tr
drag, startPoint x: 236, startPoint y: 158, endPoint x: 343, endPoint y: 153, distance: 107.0
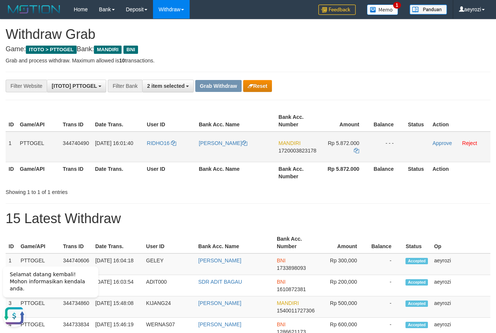
click at [343, 153] on tr "1 PTTOGEL 344740490 30/09/2025 16:01:40 RIDHO16 RIDHO WIJAYA MANDIRI 1720003823…" at bounding box center [248, 147] width 484 height 31
copy tr
click at [286, 149] on span "1720003823178" at bounding box center [297, 151] width 38 height 6
copy tr
click at [357, 149] on icon at bounding box center [356, 150] width 5 height 5
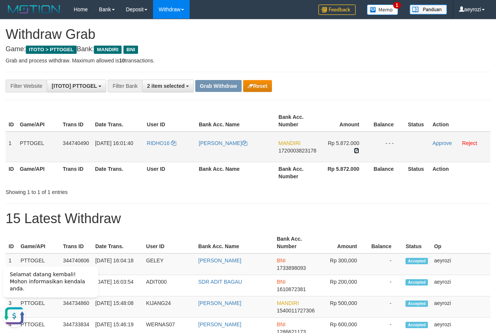
click at [357, 149] on icon at bounding box center [356, 150] width 5 height 5
click at [438, 146] on link "Approve" at bounding box center [441, 143] width 19 height 6
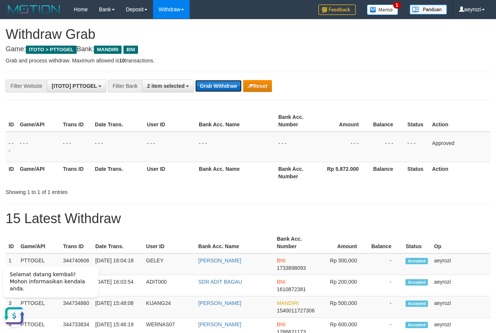
click at [215, 87] on button "Grab Withdraw" at bounding box center [218, 86] width 46 height 12
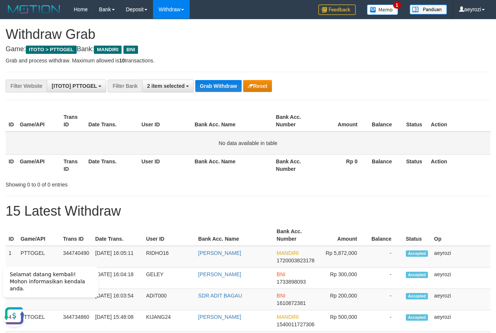
click at [55, 139] on td "No data available in table" at bounding box center [248, 143] width 484 height 23
click at [213, 86] on button "Grab Withdraw" at bounding box center [218, 86] width 46 height 12
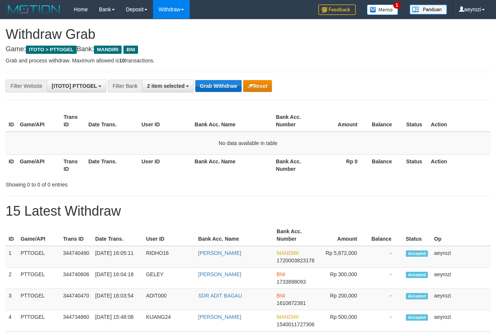
scroll to position [22, 0]
click at [207, 90] on button "Grab Withdraw" at bounding box center [218, 86] width 46 height 12
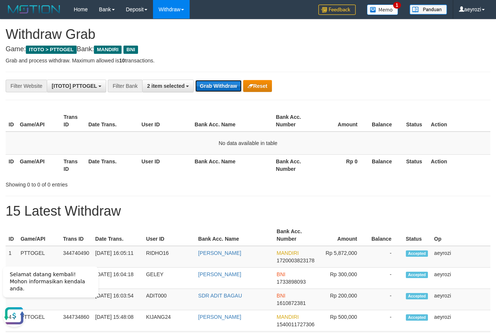
click at [236, 86] on button "Grab Withdraw" at bounding box center [218, 86] width 46 height 12
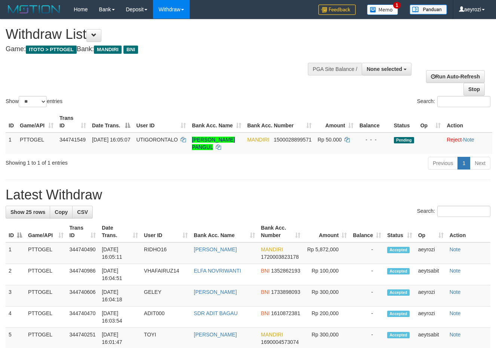
select select
select select "**"
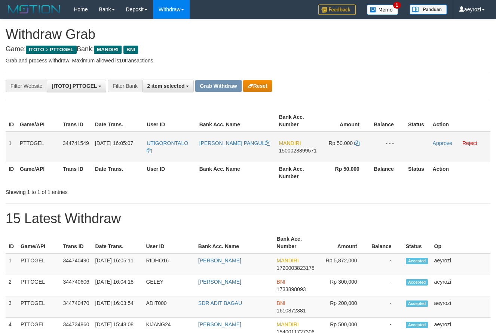
scroll to position [22, 0]
drag, startPoint x: 184, startPoint y: 154, endPoint x: 324, endPoint y: 154, distance: 140.2
click at [324, 154] on tr "1 PTTOGEL 344741549 30/09/2025 16:05:07 UTIGORONTALO DAVID NOVANLI PANGUL MANDI…" at bounding box center [248, 147] width 484 height 31
drag, startPoint x: 212, startPoint y: 151, endPoint x: 345, endPoint y: 150, distance: 133.1
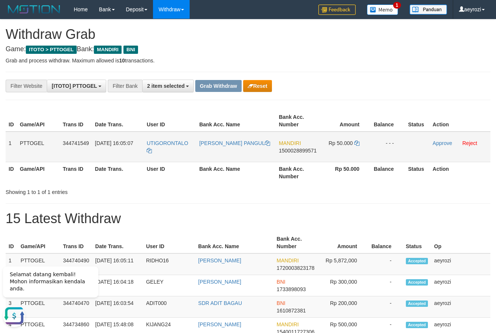
click at [348, 150] on tr "1 PTTOGEL 344741549 30/09/2025 16:05:07 UTIGORONTALO DAVID NOVANLI PANGUL MANDI…" at bounding box center [248, 147] width 484 height 31
copy tr
click at [310, 149] on span "1500028899571" at bounding box center [297, 151] width 38 height 6
copy tr
click at [357, 144] on icon at bounding box center [356, 143] width 5 height 5
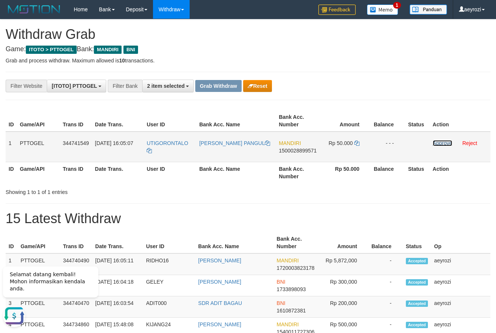
click at [443, 145] on link "Approve" at bounding box center [442, 143] width 19 height 6
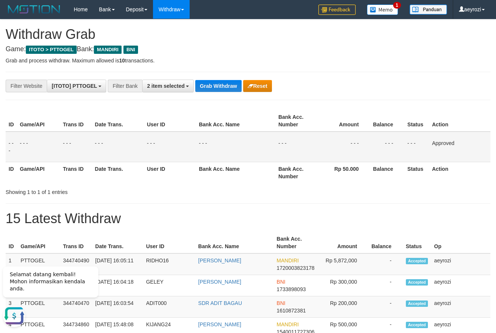
click at [137, 173] on th "Date Trans." at bounding box center [118, 172] width 52 height 21
click at [226, 86] on button "Grab Withdraw" at bounding box center [218, 86] width 46 height 12
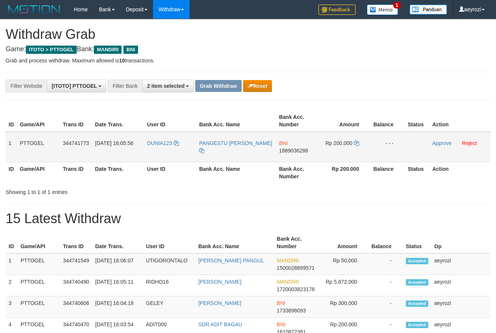
scroll to position [22, 0]
drag, startPoint x: 182, startPoint y: 155, endPoint x: 322, endPoint y: 153, distance: 140.2
click at [322, 153] on tr "1 PTTOGEL 344741773 [DATE] 16:05:56 DUNIA123 PANGESTU [PERSON_NAME] BNI 1889036…" at bounding box center [248, 147] width 484 height 31
click at [282, 150] on span "1889036288" at bounding box center [293, 151] width 29 height 6
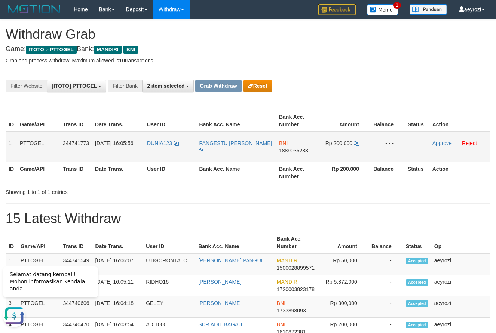
drag, startPoint x: 170, startPoint y: 156, endPoint x: 341, endPoint y: 154, distance: 170.1
click at [341, 154] on tr "1 PTTOGEL 344741773 30/09/2025 16:05:56 DUNIA123 PANGESTU ARFANUL KARIM BNI 188…" at bounding box center [248, 147] width 484 height 31
copy tr
click at [301, 151] on span "1889036288" at bounding box center [293, 151] width 29 height 6
copy tr
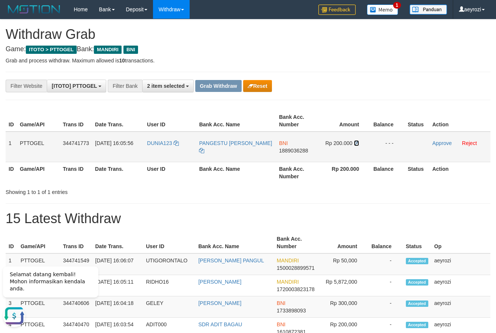
click at [356, 142] on icon at bounding box center [356, 143] width 5 height 5
click at [441, 141] on link "Approve" at bounding box center [441, 143] width 19 height 6
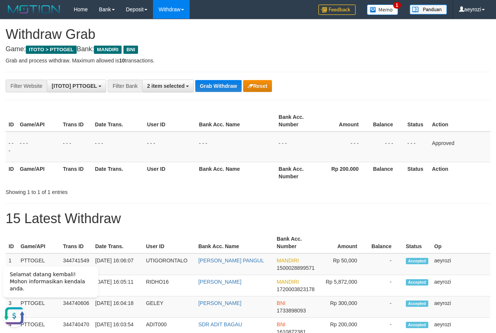
drag, startPoint x: 147, startPoint y: 140, endPoint x: 188, endPoint y: 114, distance: 48.6
click at [148, 141] on td "- - -" at bounding box center [170, 147] width 52 height 31
click at [212, 86] on button "Grab Withdraw" at bounding box center [218, 86] width 46 height 12
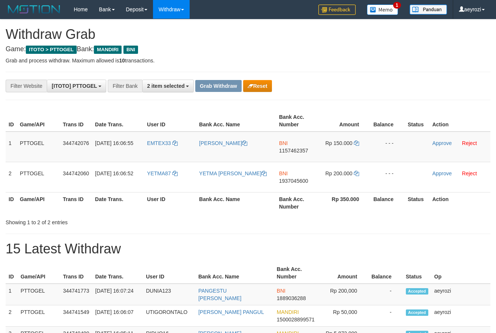
scroll to position [22, 0]
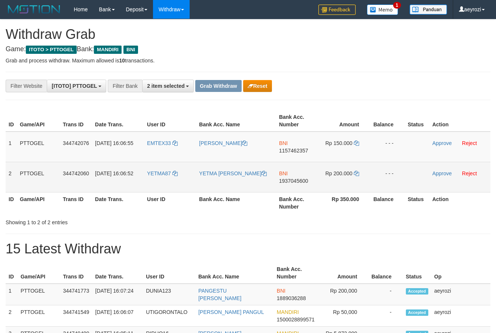
drag, startPoint x: 353, startPoint y: 173, endPoint x: 330, endPoint y: 170, distance: 23.0
click at [330, 170] on tbody "1 PTTOGEL 344742076 [DATE] 16:06:55 EMTEX33 [PERSON_NAME] BNI 1157462357 Rp 150…" at bounding box center [248, 162] width 484 height 61
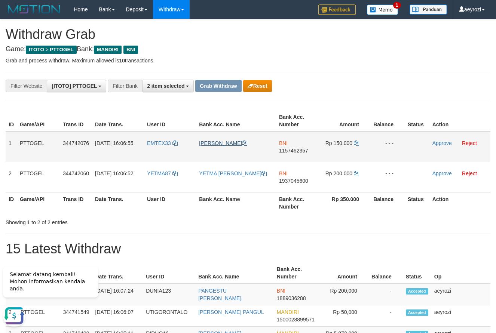
scroll to position [0, 0]
click at [297, 150] on span "1157462357" at bounding box center [293, 151] width 29 height 6
click at [357, 144] on icon at bounding box center [356, 143] width 5 height 5
click at [444, 143] on link "Approve" at bounding box center [441, 143] width 19 height 6
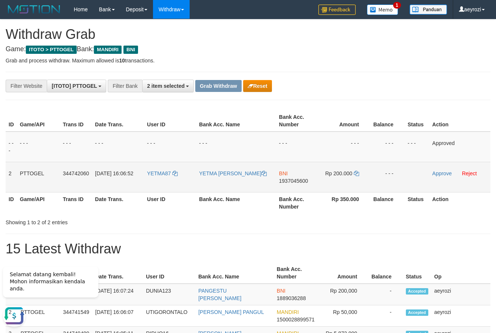
click at [298, 181] on span "1937045600" at bounding box center [293, 181] width 29 height 6
click at [357, 173] on icon at bounding box center [356, 173] width 5 height 5
click at [441, 173] on link "Approve" at bounding box center [441, 173] width 19 height 6
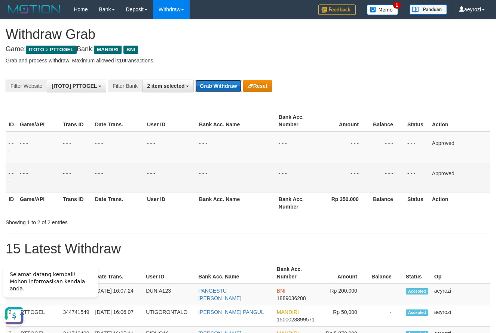
click at [216, 88] on button "Grab Withdraw" at bounding box center [218, 86] width 46 height 12
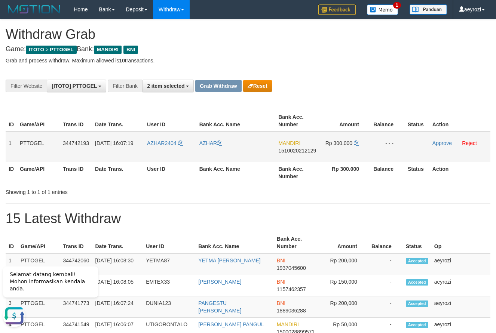
drag, startPoint x: 210, startPoint y: 153, endPoint x: 329, endPoint y: 145, distance: 118.4
click at [355, 145] on tr "1 PTTOGEL 344742193 30/09/2025 16:07:19 AZHAR2404 AZHAR MANDIRI 1510020212129 R…" at bounding box center [248, 147] width 484 height 31
click at [290, 149] on span "1510020212129" at bounding box center [297, 151] width 38 height 6
click at [354, 143] on icon at bounding box center [356, 143] width 5 height 5
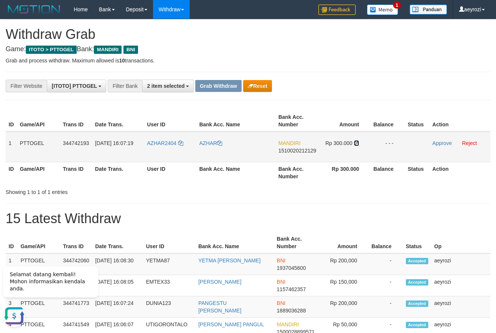
click at [354, 143] on td "Rp 300.000" at bounding box center [344, 147] width 51 height 31
click at [442, 144] on link "Approve" at bounding box center [441, 143] width 19 height 6
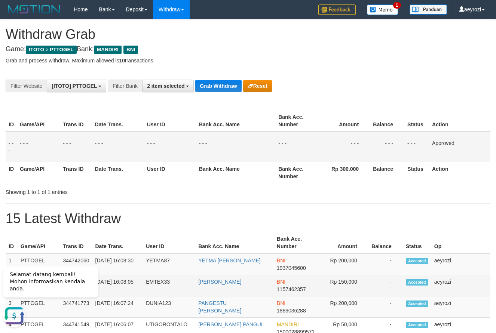
click at [346, 293] on td "Rp 150,000" at bounding box center [342, 285] width 51 height 21
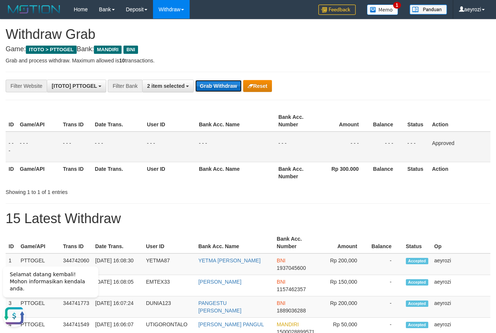
click at [206, 81] on button "Grab Withdraw" at bounding box center [218, 86] width 46 height 12
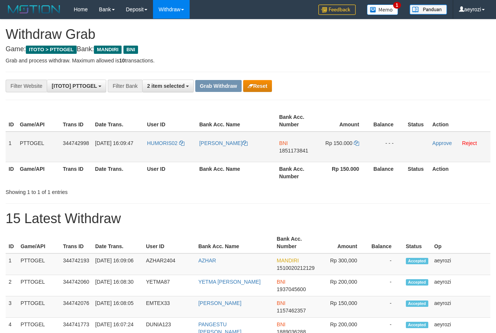
scroll to position [22, 0]
drag, startPoint x: 189, startPoint y: 154, endPoint x: 251, endPoint y: 142, distance: 62.8
click at [328, 151] on tr "1 PTTOGEL 344742998 [DATE] 16:09:47 HUMORIS02 [PERSON_NAME] BNI 1851173841 Rp 1…" at bounding box center [248, 147] width 484 height 31
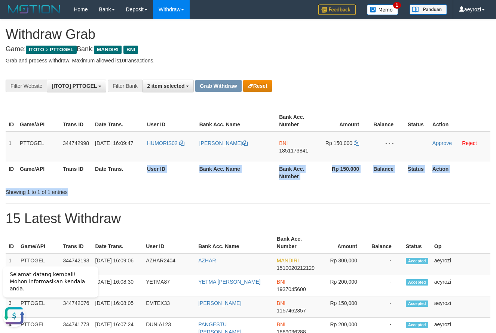
drag, startPoint x: 149, startPoint y: 184, endPoint x: 149, endPoint y: 190, distance: 5.6
click at [149, 190] on div "ID Game/API Trans ID Date Trans. User ID Bank Acc. Name Bank Acc. Number Amount…" at bounding box center [248, 152] width 484 height 88
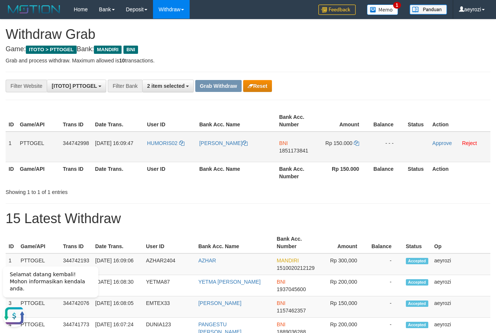
drag, startPoint x: 172, startPoint y: 151, endPoint x: 323, endPoint y: 159, distance: 151.6
click at [323, 159] on tr "1 PTTOGEL 344742998 [DATE] 16:09:47 HUMORIS02 [PERSON_NAME] BNI 1851173841 Rp 1…" at bounding box center [248, 147] width 484 height 31
drag, startPoint x: 188, startPoint y: 150, endPoint x: 339, endPoint y: 148, distance: 151.0
click at [339, 148] on tr "1 PTTOGEL 344742998 30/09/2025 16:09:47 HUMORIS02 MARKUS KOTOUKI BNI 1851173841…" at bounding box center [248, 147] width 484 height 31
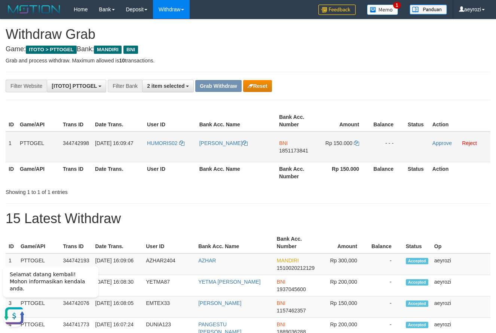
copy tr
click at [296, 151] on span "1851173841" at bounding box center [293, 151] width 29 height 6
copy tr
drag, startPoint x: 320, startPoint y: 160, endPoint x: 351, endPoint y: 155, distance: 30.6
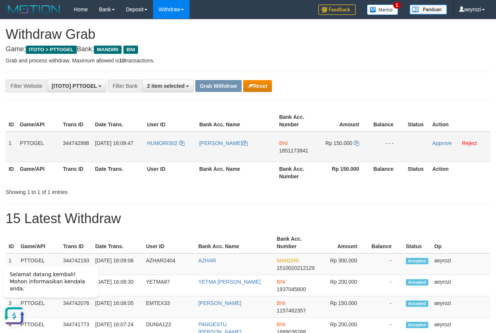
click at [351, 155] on tr "1 PTTOGEL 344742998 30/09/2025 16:09:47 HUMORIS02 MARKUS KOTOUKI BNI 1851173841…" at bounding box center [248, 147] width 484 height 31
copy tr
click at [290, 150] on span "1851173841" at bounding box center [293, 151] width 29 height 6
copy tr
click at [355, 142] on icon at bounding box center [356, 143] width 5 height 5
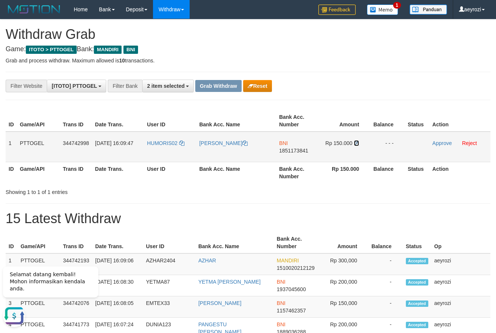
drag, startPoint x: 355, startPoint y: 142, endPoint x: 315, endPoint y: 153, distance: 41.3
click at [355, 144] on icon at bounding box center [356, 143] width 5 height 5
click at [435, 140] on link "Approve" at bounding box center [441, 143] width 19 height 6
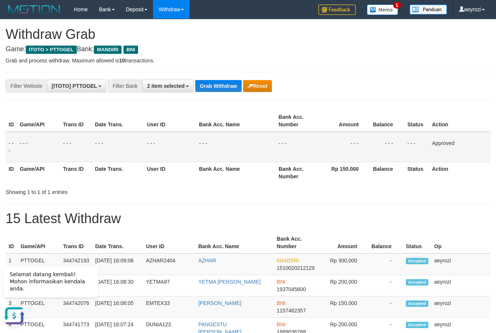
click at [142, 153] on td "- - -" at bounding box center [118, 147] width 52 height 31
click at [221, 84] on button "Grab Withdraw" at bounding box center [218, 86] width 46 height 12
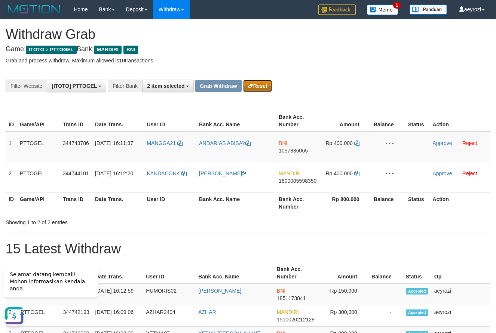
click at [253, 87] on icon "button" at bounding box center [250, 85] width 6 height 5
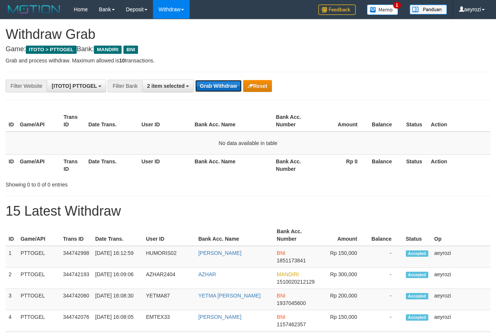
scroll to position [22, 0]
click at [201, 90] on button "Grab Withdraw" at bounding box center [218, 86] width 46 height 12
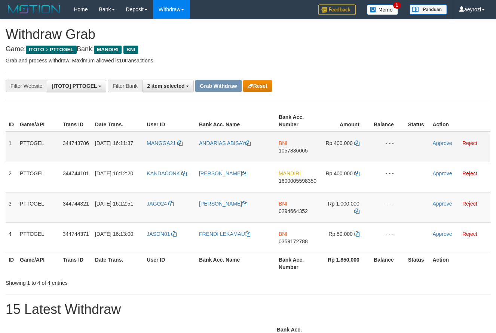
scroll to position [22, 0]
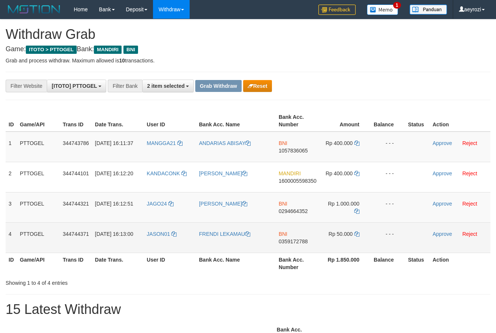
drag, startPoint x: 192, startPoint y: 159, endPoint x: 345, endPoint y: 238, distance: 172.0
click at [345, 238] on tbody "1 PTTOGEL 344743786 30/09/2025 16:11:37 MANGGA21 ANDARIAS ABISAY BNI 1057836065…" at bounding box center [248, 192] width 484 height 121
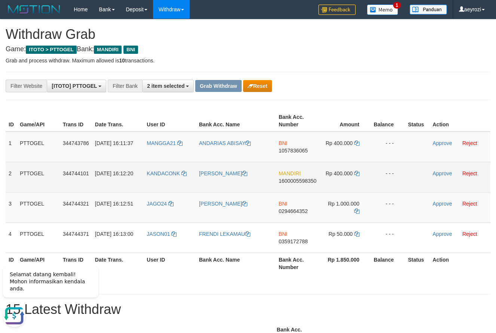
scroll to position [0, 0]
drag, startPoint x: 183, startPoint y: 185, endPoint x: 342, endPoint y: 181, distance: 158.9
click at [342, 181] on tr "2 PTTOGEL 344744101 30/09/2025 16:12:20 KANDACONK MOHAMAD KHOLID MANDIRI 160000…" at bounding box center [248, 177] width 484 height 30
drag, startPoint x: 307, startPoint y: 182, endPoint x: 280, endPoint y: 188, distance: 27.7
click at [306, 182] on span "1600005598350" at bounding box center [297, 181] width 38 height 6
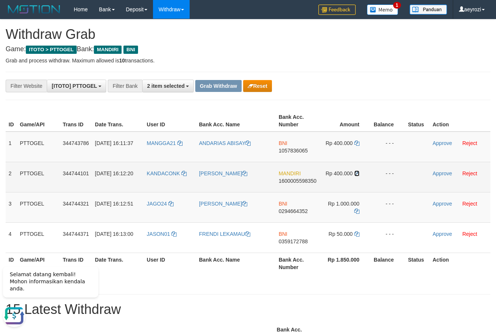
click at [358, 172] on icon at bounding box center [356, 173] width 5 height 5
click at [440, 174] on link "Approve" at bounding box center [441, 173] width 19 height 6
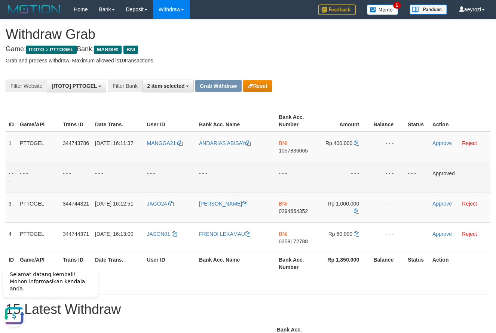
click at [216, 176] on td "- - -" at bounding box center [236, 177] width 80 height 30
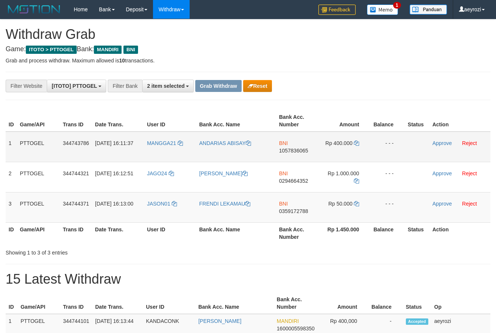
scroll to position [22, 0]
drag, startPoint x: 185, startPoint y: 154, endPoint x: 348, endPoint y: 210, distance: 172.4
click at [349, 210] on tbody "1 PTTOGEL 344743786 [DATE] 16:11:37 MANGGA21 ANDARIAS ABISAY BNI 1057836065 Rp …" at bounding box center [248, 177] width 484 height 91
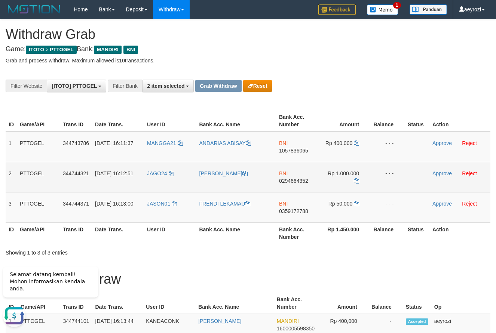
scroll to position [0, 0]
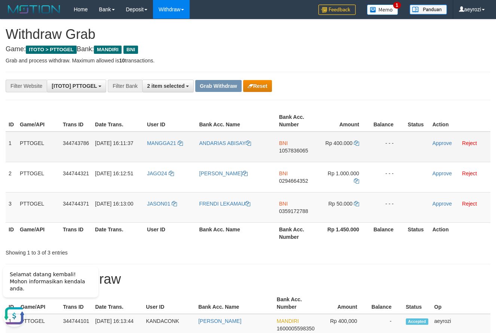
click at [289, 153] on span "1057836065" at bounding box center [293, 151] width 29 height 6
click at [357, 141] on icon at bounding box center [356, 143] width 5 height 5
click at [438, 142] on link "Approve" at bounding box center [441, 143] width 19 height 6
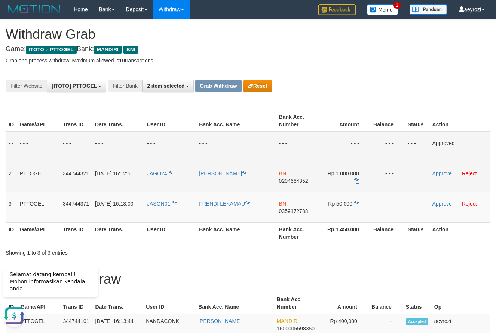
drag, startPoint x: 296, startPoint y: 181, endPoint x: 291, endPoint y: 183, distance: 5.6
click at [293, 182] on span "0294664352" at bounding box center [293, 181] width 29 height 6
click at [353, 180] on td "Rp 1.000.000" at bounding box center [344, 177] width 51 height 30
click at [354, 181] on td "Rp 1.000.000" at bounding box center [344, 177] width 51 height 30
click at [356, 182] on icon at bounding box center [356, 180] width 5 height 5
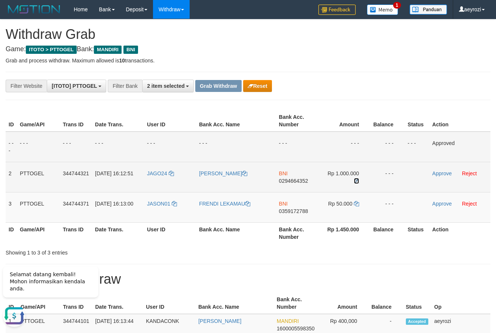
click at [356, 182] on icon at bounding box center [356, 180] width 5 height 5
click at [440, 171] on link "Approve" at bounding box center [441, 173] width 19 height 6
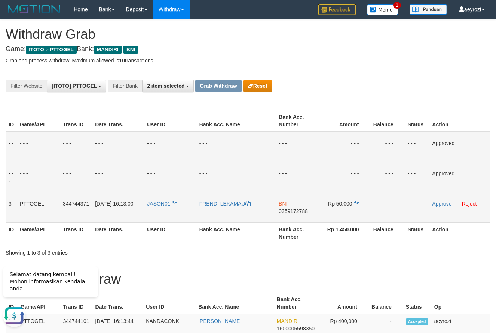
click at [305, 210] on span "0359172788" at bounding box center [292, 211] width 29 height 6
click at [355, 204] on icon at bounding box center [356, 203] width 5 height 5
drag, startPoint x: 355, startPoint y: 204, endPoint x: 124, endPoint y: 206, distance: 231.0
click at [355, 204] on icon at bounding box center [356, 203] width 5 height 5
click at [443, 205] on link "Approve" at bounding box center [441, 204] width 19 height 6
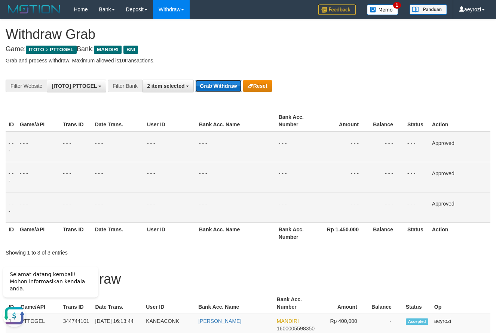
click at [210, 91] on button "Grab Withdraw" at bounding box center [218, 86] width 46 height 12
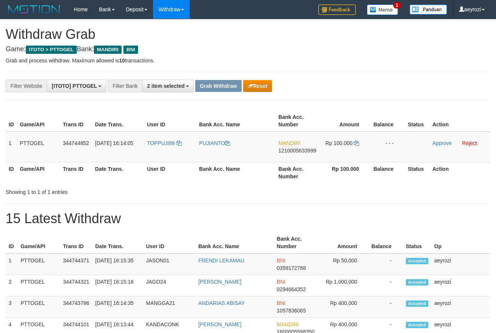
scroll to position [22, 0]
drag, startPoint x: 187, startPoint y: 156, endPoint x: 332, endPoint y: 149, distance: 145.2
click at [332, 149] on tr "1 PTTOGEL 344744852 [DATE] 16:14:05 TOPPUJI86 [GEOGRAPHIC_DATA] MANDIRI 1210005…" at bounding box center [248, 147] width 484 height 31
click at [281, 151] on span "1210005633999" at bounding box center [297, 151] width 38 height 6
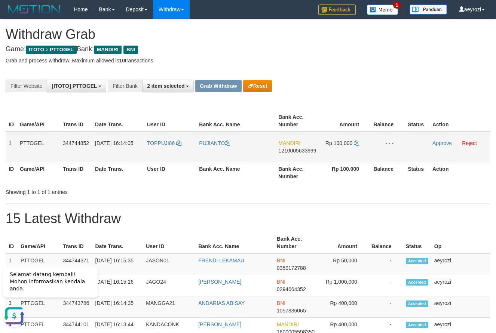
click at [310, 154] on td "MANDIRI 1210005633999" at bounding box center [297, 147] width 44 height 31
click at [310, 151] on span "1210005633999" at bounding box center [297, 151] width 38 height 6
click at [359, 142] on icon at bounding box center [356, 143] width 5 height 5
click at [444, 142] on link "Approve" at bounding box center [441, 143] width 19 height 6
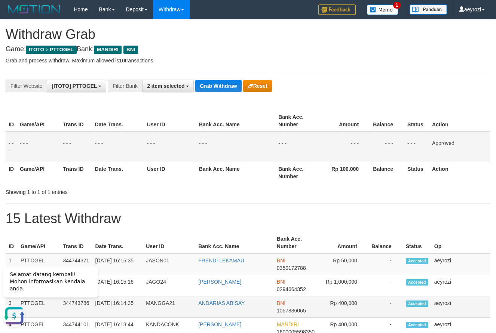
click at [379, 314] on td "-" at bounding box center [385, 306] width 34 height 21
click at [218, 90] on button "Grab Withdraw" at bounding box center [218, 86] width 46 height 12
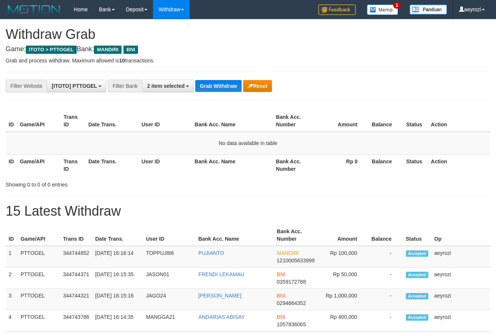
scroll to position [22, 0]
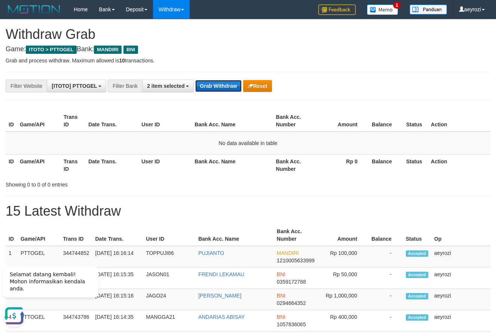
click at [206, 83] on button "Grab Withdraw" at bounding box center [218, 86] width 46 height 12
click at [227, 83] on button "Grab Withdraw" at bounding box center [218, 86] width 46 height 12
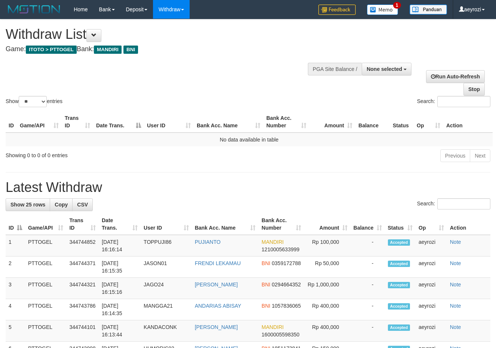
select select
select select "**"
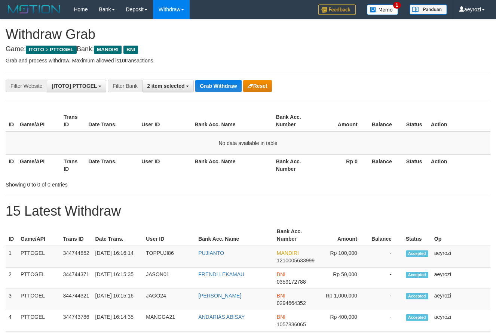
scroll to position [22, 0]
click at [231, 87] on button "Grab Withdraw" at bounding box center [218, 86] width 46 height 12
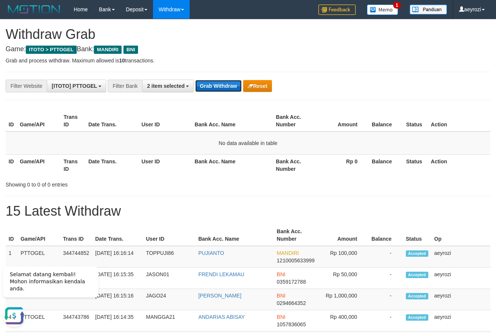
click at [219, 90] on button "Grab Withdraw" at bounding box center [218, 86] width 46 height 12
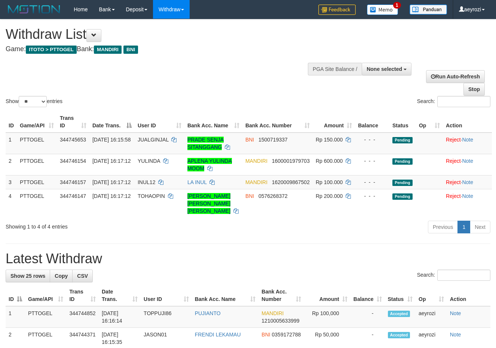
select select
select select "**"
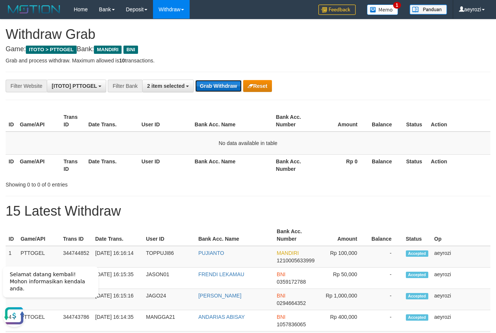
click at [207, 87] on button "Grab Withdraw" at bounding box center [218, 86] width 46 height 12
click at [206, 85] on button "Grab Withdraw" at bounding box center [218, 86] width 46 height 12
click at [206, 83] on button "Grab Withdraw" at bounding box center [218, 86] width 46 height 12
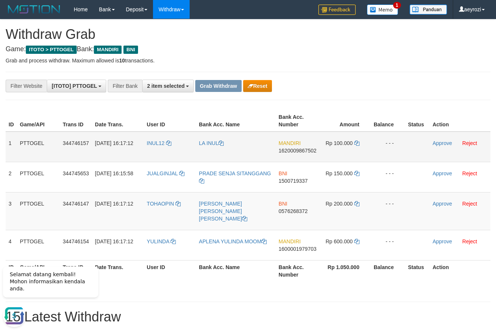
drag, startPoint x: 154, startPoint y: 146, endPoint x: 342, endPoint y: 154, distance: 187.5
click at [342, 154] on tr "1 PTTOGEL 344746157 30/09/2025 16:17:12 INUL12 LA INUL MANDIRI 1620009867502 Rp…" at bounding box center [248, 147] width 484 height 31
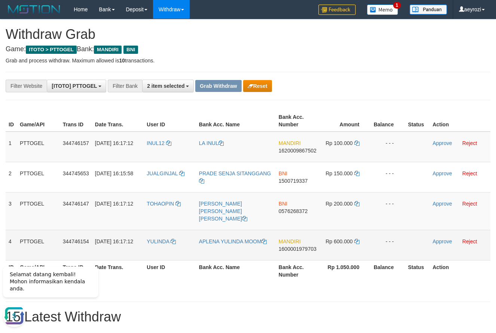
drag, startPoint x: 229, startPoint y: 247, endPoint x: 326, endPoint y: 239, distance: 96.8
click at [326, 239] on tr "4 PTTOGEL 344746154 30/09/2025 16:17:12 YULINDA APLENA YULINDA MOOM MANDIRI 160…" at bounding box center [248, 245] width 484 height 30
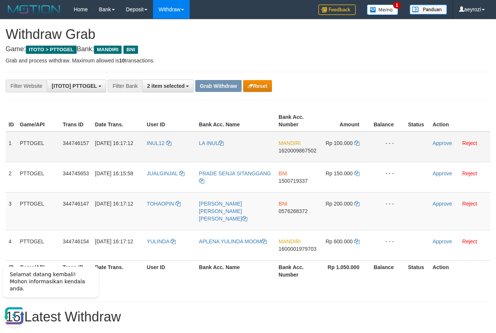
click at [292, 150] on span "1620009867502" at bounding box center [297, 151] width 38 height 6
click at [355, 142] on icon at bounding box center [356, 143] width 5 height 5
click at [293, 153] on span "1620009867502" at bounding box center [297, 151] width 38 height 6
click at [353, 138] on td "Rp 100.000" at bounding box center [344, 147] width 51 height 31
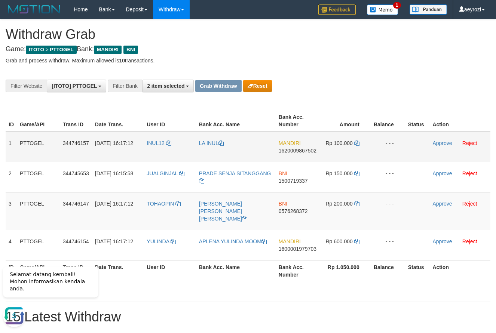
click at [358, 140] on td "Rp 100.000" at bounding box center [344, 147] width 51 height 31
click at [358, 141] on td "Rp 100.000" at bounding box center [344, 147] width 51 height 31
click at [358, 142] on icon at bounding box center [356, 143] width 5 height 5
click at [446, 143] on link "Approve" at bounding box center [441, 143] width 19 height 6
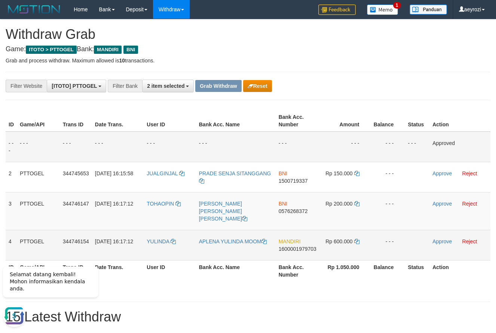
click at [299, 246] on span "1600001979703" at bounding box center [297, 249] width 38 height 6
click at [356, 239] on icon at bounding box center [356, 241] width 5 height 5
click at [441, 238] on link "Approve" at bounding box center [441, 241] width 19 height 6
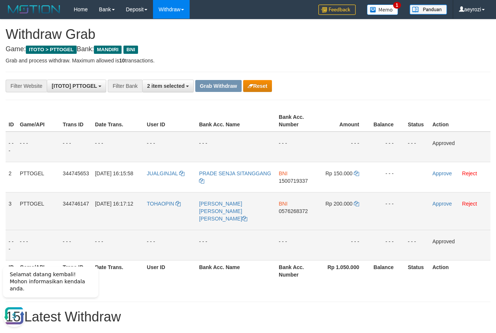
drag, startPoint x: 181, startPoint y: 189, endPoint x: 344, endPoint y: 200, distance: 163.0
click at [348, 201] on tbody "- - - - - - - - - - - - - - - - - - - - - - - - - - - - - - Approved 2 PTTOGEL …" at bounding box center [248, 196] width 484 height 129
copy tr
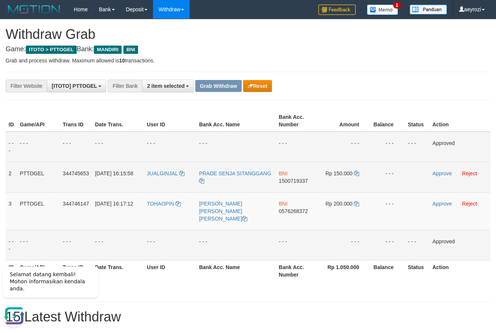
click at [288, 183] on span "1500719337" at bounding box center [292, 181] width 29 height 6
copy tr
click at [288, 182] on span "1500719337" at bounding box center [292, 181] width 29 height 6
click at [304, 178] on span "1500719337" at bounding box center [292, 181] width 29 height 6
click at [356, 173] on icon at bounding box center [356, 173] width 5 height 5
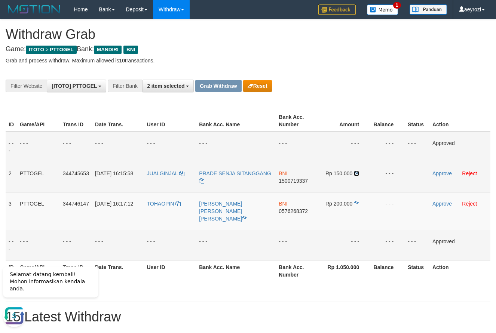
click at [356, 173] on icon at bounding box center [356, 173] width 5 height 5
click at [439, 177] on td "Approve Reject" at bounding box center [459, 177] width 61 height 30
click at [438, 175] on link "Approve" at bounding box center [441, 173] width 19 height 6
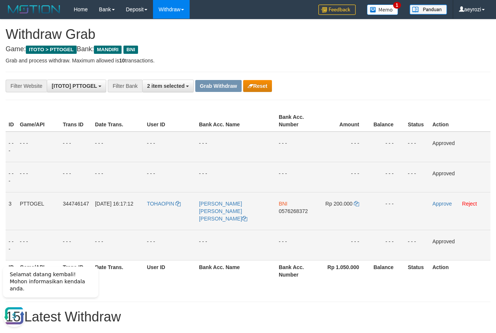
click at [295, 214] on td "BNI 0576268372" at bounding box center [296, 211] width 43 height 38
click at [301, 211] on span "0576268372" at bounding box center [292, 211] width 29 height 6
click at [355, 203] on icon at bounding box center [356, 203] width 5 height 5
click at [439, 204] on link "Approve" at bounding box center [441, 204] width 19 height 6
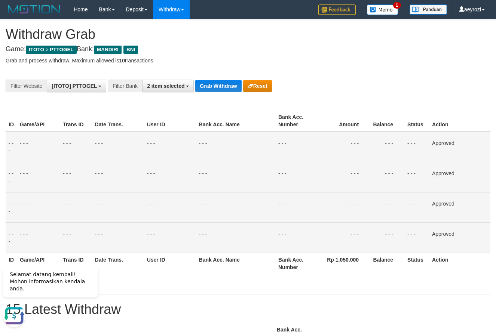
click at [125, 168] on td "- - -" at bounding box center [118, 177] width 52 height 30
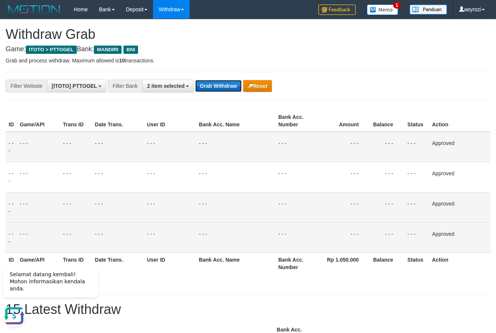
click at [219, 86] on button "Grab Withdraw" at bounding box center [218, 86] width 46 height 12
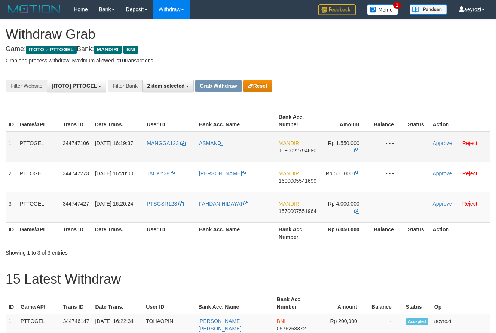
scroll to position [22, 0]
drag, startPoint x: 199, startPoint y: 169, endPoint x: 353, endPoint y: 209, distance: 158.9
click at [353, 209] on tbody "1 PTTOGEL 344747106 [DATE] 16:19:37 MANGGA123 [GEOGRAPHIC_DATA] MANDIRI 1080022…" at bounding box center [248, 177] width 484 height 91
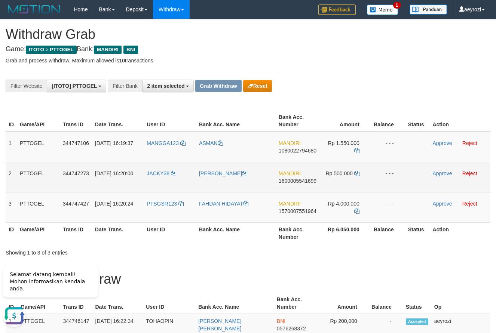
scroll to position [0, 0]
drag, startPoint x: 189, startPoint y: 149, endPoint x: 348, endPoint y: 177, distance: 160.9
click at [348, 177] on tbody "1 PTTOGEL 344747106 30/09/2025 16:19:37 MANGGA123 ASMAN MANDIRI 1080022794680 R…" at bounding box center [248, 177] width 484 height 91
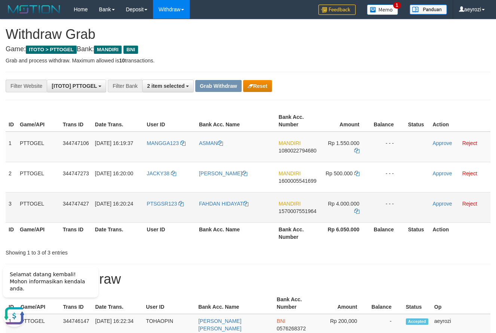
drag, startPoint x: 244, startPoint y: 218, endPoint x: 332, endPoint y: 213, distance: 88.4
click at [332, 213] on tr "3 PTTOGEL 344747427 30/09/2025 16:20:24 PTSGSR123 FAHDAN HIDAYAT MANDIRI 157000…" at bounding box center [248, 207] width 484 height 30
click at [294, 212] on span "1570007551964" at bounding box center [297, 211] width 38 height 6
click at [357, 210] on icon at bounding box center [356, 211] width 5 height 5
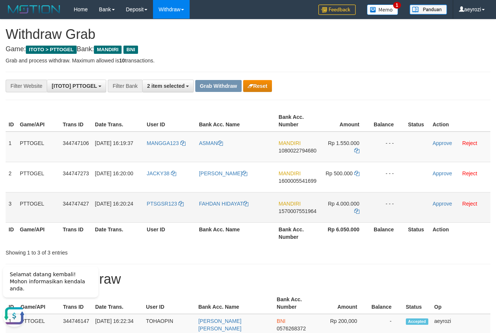
click at [436, 207] on td "Approve Reject" at bounding box center [459, 207] width 61 height 30
click at [436, 206] on link "Approve" at bounding box center [441, 204] width 19 height 6
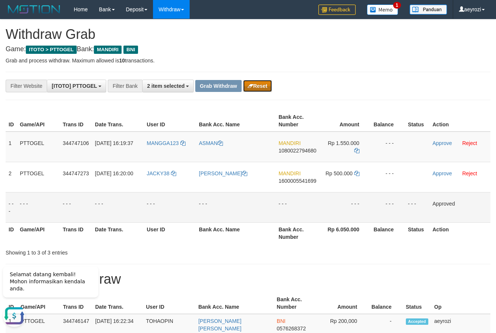
click at [260, 90] on button "Reset" at bounding box center [257, 86] width 29 height 12
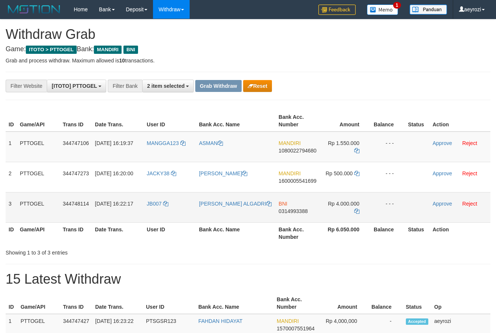
scroll to position [22, 0]
drag, startPoint x: 167, startPoint y: 213, endPoint x: 270, endPoint y: 210, distance: 102.8
click at [335, 218] on tr "3 PTTOGEL 344748114 [DATE] 16:22:17 JB007 [PERSON_NAME] BNI 0314993388 Rp 4.000…" at bounding box center [248, 207] width 484 height 30
click at [296, 212] on span "0314993388" at bounding box center [292, 211] width 29 height 6
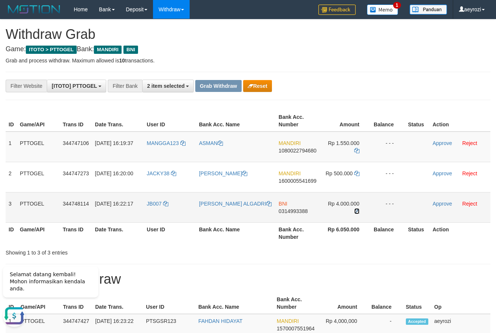
click at [357, 212] on icon at bounding box center [356, 211] width 5 height 5
drag, startPoint x: 356, startPoint y: 212, endPoint x: 294, endPoint y: 214, distance: 62.1
click at [355, 212] on icon at bounding box center [356, 211] width 5 height 5
click at [441, 206] on link "Approve" at bounding box center [441, 204] width 19 height 6
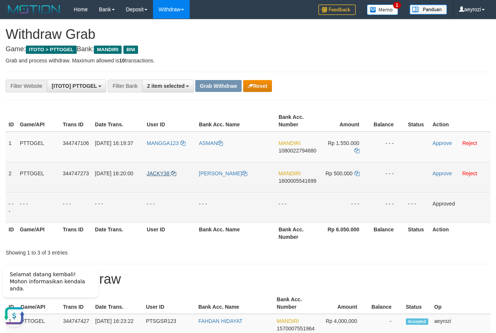
drag, startPoint x: 190, startPoint y: 151, endPoint x: 151, endPoint y: 176, distance: 46.1
click at [330, 176] on tbody "1 PTTOGEL 344747106 30/09/2025 16:19:37 MANGGA123 ASMAN MANDIRI 1080022794680 R…" at bounding box center [248, 177] width 484 height 91
copy tr
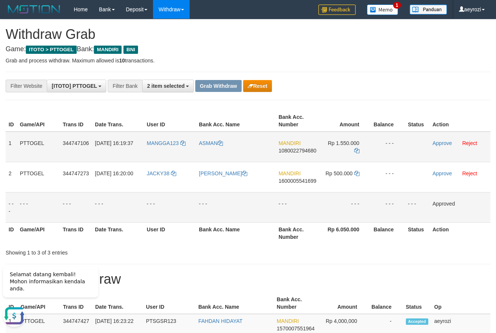
click at [313, 149] on span "1080022794680" at bounding box center [297, 151] width 38 height 6
copy tr
click at [355, 149] on icon at bounding box center [356, 150] width 5 height 5
click at [440, 144] on link "Approve" at bounding box center [441, 143] width 19 height 6
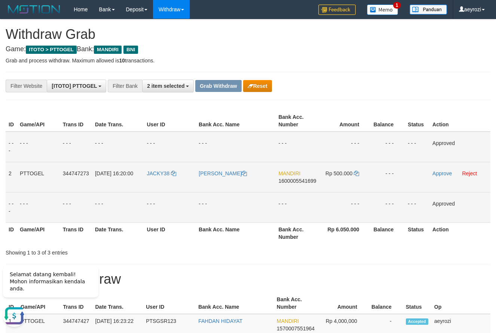
click at [305, 181] on span "1600005541699" at bounding box center [297, 181] width 38 height 6
click at [358, 173] on icon at bounding box center [356, 173] width 5 height 5
click at [447, 174] on link "Approve" at bounding box center [441, 173] width 19 height 6
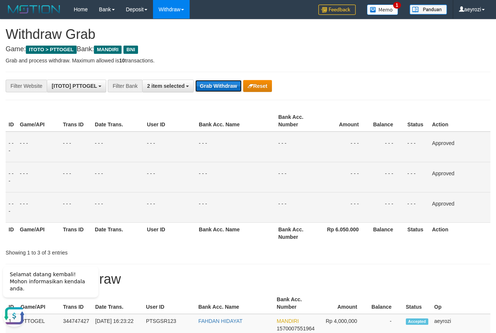
click at [225, 89] on button "Grab Withdraw" at bounding box center [218, 86] width 46 height 12
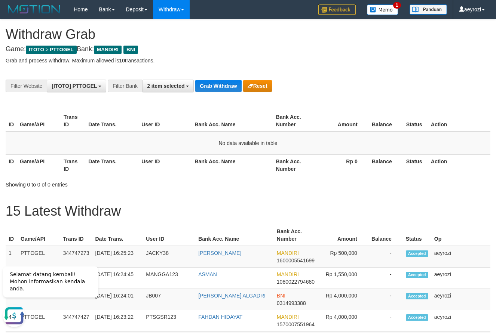
click at [145, 156] on th "User ID" at bounding box center [164, 164] width 53 height 21
click at [199, 84] on button "Grab Withdraw" at bounding box center [218, 86] width 46 height 12
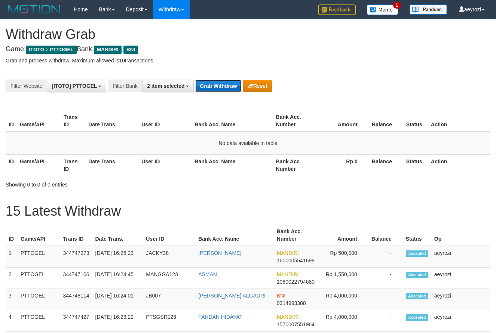
click at [237, 89] on button "Grab Withdraw" at bounding box center [218, 86] width 46 height 12
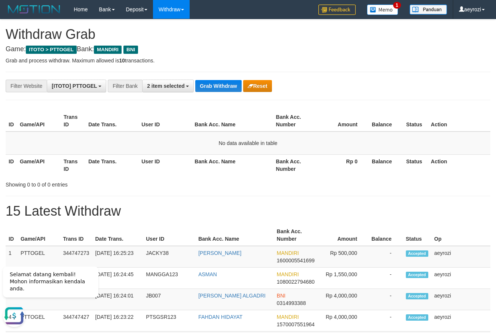
click at [371, 170] on th "Balance" at bounding box center [386, 164] width 34 height 21
click at [228, 88] on button "Grab Withdraw" at bounding box center [218, 86] width 46 height 12
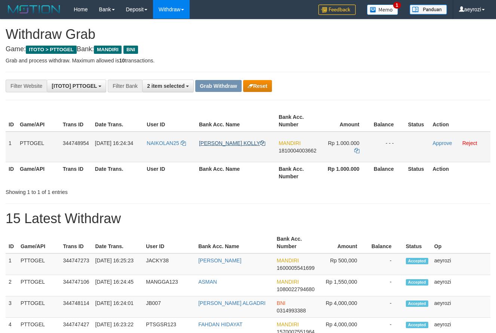
scroll to position [22, 0]
drag, startPoint x: 202, startPoint y: 158, endPoint x: 256, endPoint y: 153, distance: 54.0
click at [279, 148] on tr "1 PTTOGEL 344748954 30/09/2025 16:24:34 NAIKOLAN25 RUDY HERDYANTO YUNAN KOLLY M…" at bounding box center [248, 147] width 484 height 31
drag, startPoint x: 182, startPoint y: 155, endPoint x: 336, endPoint y: 153, distance: 153.7
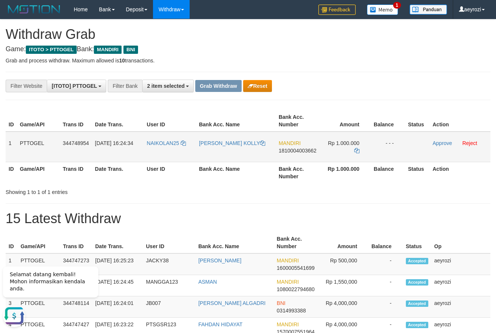
click at [336, 153] on tr "1 PTTOGEL 344748954 30/09/2025 16:24:34 NAIKOLAN25 RUDY HERDYANTO YUNAN KOLLY M…" at bounding box center [248, 147] width 484 height 31
click at [314, 151] on span "1810004003662" at bounding box center [297, 151] width 38 height 6
click at [357, 151] on icon at bounding box center [356, 150] width 5 height 5
click at [433, 143] on link "Approve" at bounding box center [441, 143] width 19 height 6
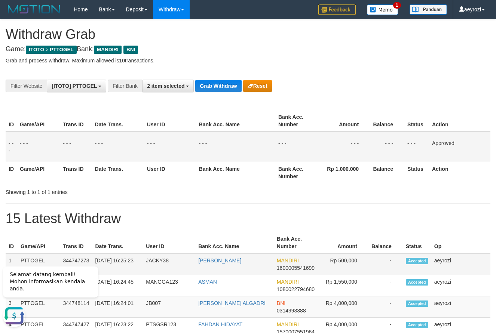
click at [333, 259] on td "Rp 500,000" at bounding box center [342, 264] width 51 height 22
click at [221, 89] on button "Grab Withdraw" at bounding box center [218, 86] width 46 height 12
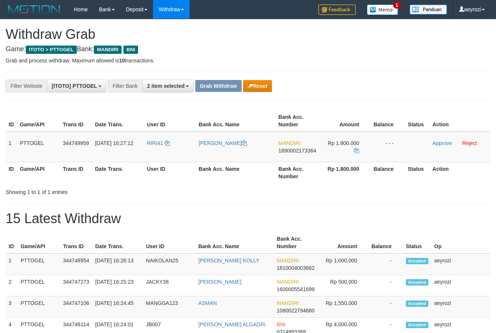
scroll to position [22, 0]
click at [244, 88] on button "Reset" at bounding box center [257, 86] width 29 height 12
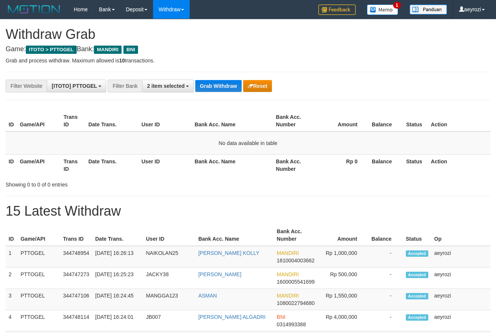
scroll to position [22, 0]
click at [238, 90] on button "Grab Withdraw" at bounding box center [218, 86] width 46 height 12
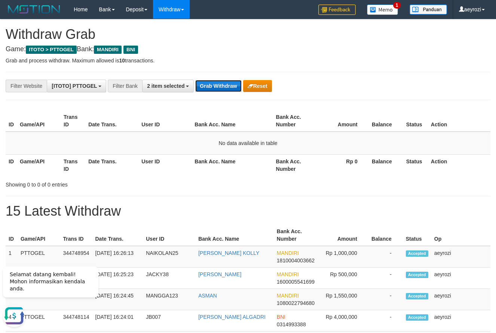
scroll to position [0, 0]
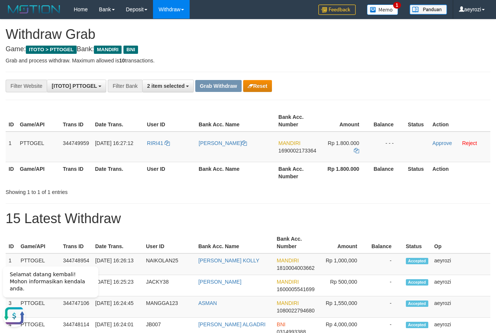
click at [253, 92] on div "**********" at bounding box center [206, 86] width 413 height 13
click at [253, 88] on button "Reset" at bounding box center [257, 86] width 29 height 12
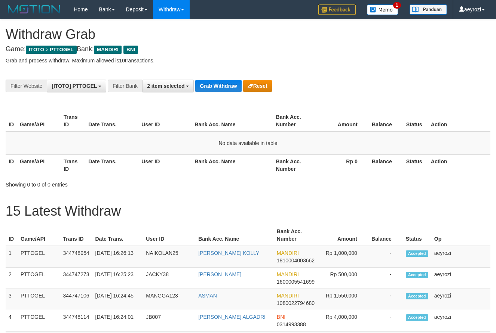
scroll to position [22, 0]
click at [219, 90] on button "Grab Withdraw" at bounding box center [218, 86] width 46 height 12
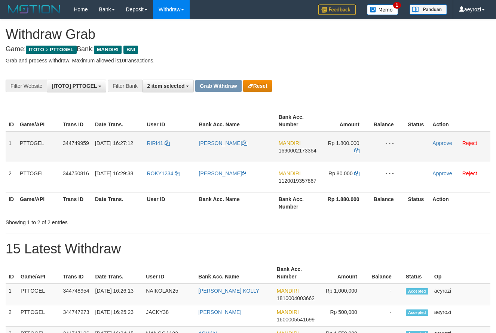
scroll to position [22, 0]
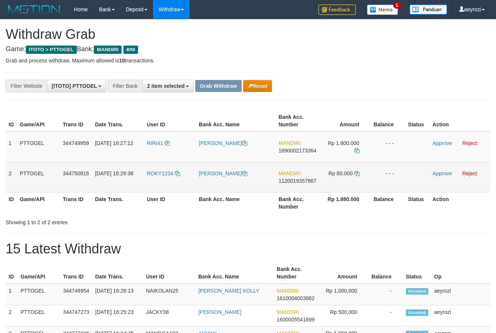
drag, startPoint x: 179, startPoint y: 157, endPoint x: 324, endPoint y: 169, distance: 145.9
click at [324, 169] on tbody "1 PTTOGEL 344749959 30/09/2025 16:27:12 RIRI41 RIKI RISWANDA MANDIRI 1690002173…" at bounding box center [248, 162] width 484 height 61
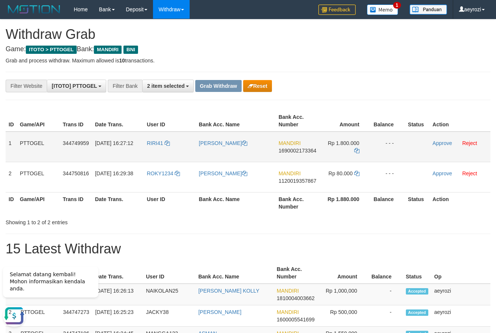
scroll to position [0, 0]
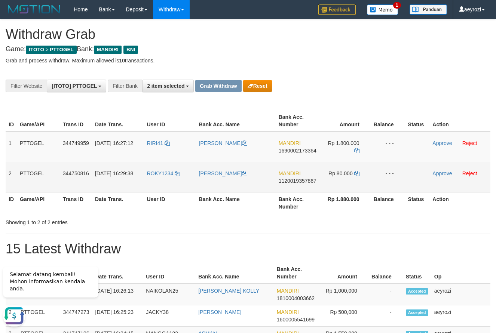
click at [299, 181] on span "1120019357867" at bounding box center [297, 181] width 38 height 6
click at [357, 175] on icon at bounding box center [356, 173] width 5 height 5
click at [440, 173] on link "Approve" at bounding box center [441, 173] width 19 height 6
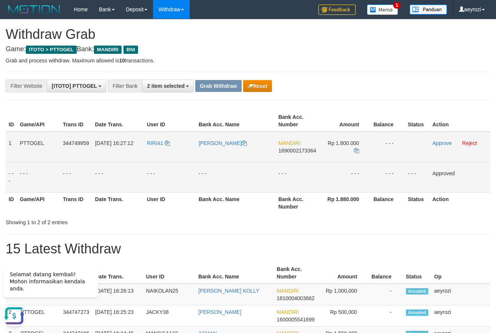
drag, startPoint x: 181, startPoint y: 153, endPoint x: 243, endPoint y: 138, distance: 63.9
click at [335, 153] on tr "1 PTTOGEL 344749959 30/09/2025 16:27:12 RIRI41 RIKI RISWANDA MANDIRI 1690002173…" at bounding box center [248, 147] width 484 height 31
copy tr
click at [295, 150] on span "1690002173364" at bounding box center [297, 151] width 38 height 6
copy tr
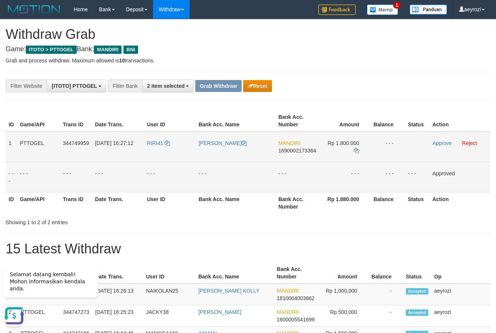
click at [292, 151] on span "1690002173364" at bounding box center [297, 151] width 38 height 6
click at [357, 151] on icon at bounding box center [356, 150] width 5 height 5
click at [447, 143] on link "Approve" at bounding box center [441, 143] width 19 height 6
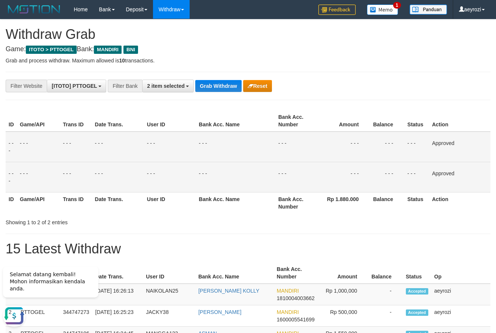
click at [141, 137] on td "- - -" at bounding box center [118, 147] width 52 height 31
click at [209, 90] on button "Grab Withdraw" at bounding box center [218, 86] width 46 height 12
click at [210, 89] on button "Grab Withdraw" at bounding box center [218, 86] width 46 height 12
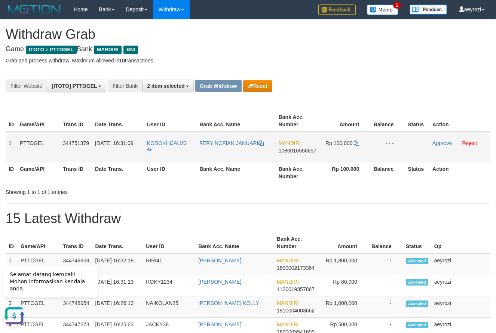
drag, startPoint x: 176, startPoint y: 152, endPoint x: 330, endPoint y: 145, distance: 154.2
click at [330, 145] on tr "1 PTTOGEL 344751379 30/09/2025 16:31:09 KODOKHIJAU23 FERY NOFIAN JANUARI MANDIR…" at bounding box center [248, 147] width 484 height 31
click at [265, 85] on button "Reset" at bounding box center [257, 86] width 29 height 12
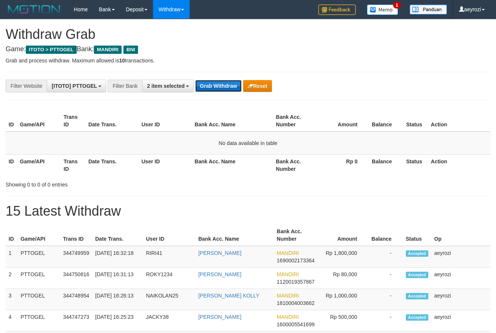
scroll to position [22, 0]
click at [217, 88] on button "Grab Withdraw" at bounding box center [218, 86] width 46 height 12
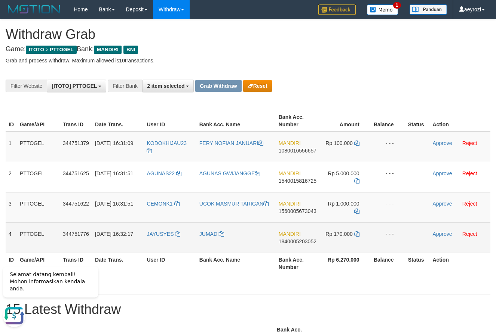
drag, startPoint x: 336, startPoint y: 245, endPoint x: 351, endPoint y: 239, distance: 16.3
click at [351, 239] on tbody "1 PTTOGEL 344751379 30/09/2025 16:31:09 KODOKHIJAU23 FERY NOFIAN JANUARI MANDIR…" at bounding box center [248, 192] width 484 height 121
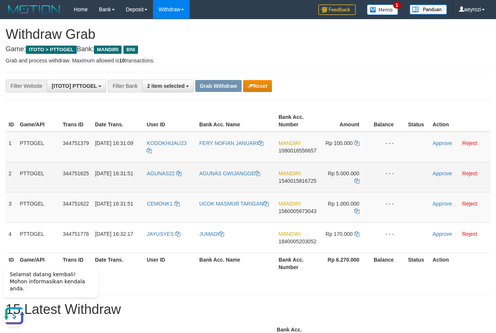
click at [190, 163] on td "AGUNAS22" at bounding box center [170, 177] width 52 height 30
drag, startPoint x: 176, startPoint y: 154, endPoint x: 117, endPoint y: 168, distance: 60.4
click at [323, 157] on tr "1 PTTOGEL 344751379 30/09/2025 16:31:09 KODOKHIJAU23 FERY NOFIAN JANUARI MANDIR…" at bounding box center [248, 147] width 484 height 31
copy tr
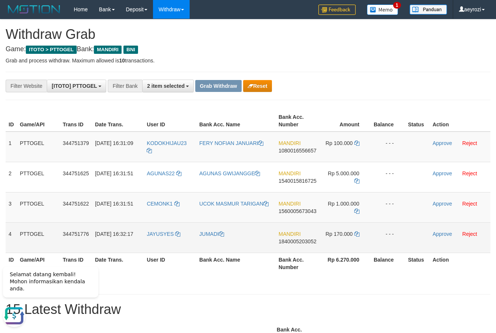
copy tr
drag, startPoint x: 230, startPoint y: 239, endPoint x: 343, endPoint y: 245, distance: 113.0
click at [343, 245] on tbody "1 PTTOGEL 344751379 30/09/2025 16:31:09 KODOKHIJAU23 FERY NOFIAN JANUARI MANDIR…" at bounding box center [248, 192] width 484 height 121
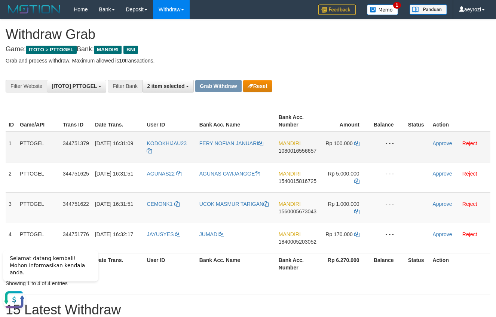
click at [304, 150] on td "MANDIRI 1080016556657" at bounding box center [297, 147] width 44 height 31
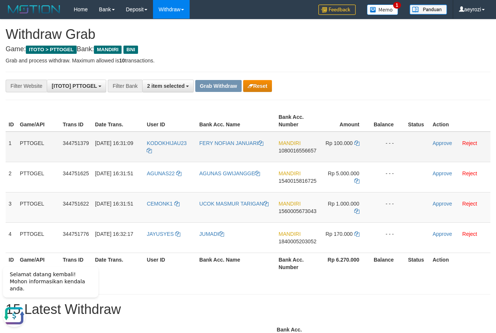
click at [299, 152] on span "1080016556657" at bounding box center [297, 151] width 38 height 6
click at [312, 153] on span "1080016556657" at bounding box center [297, 151] width 38 height 6
click at [357, 142] on icon at bounding box center [356, 143] width 5 height 5
click at [442, 142] on link "Approve" at bounding box center [441, 143] width 19 height 6
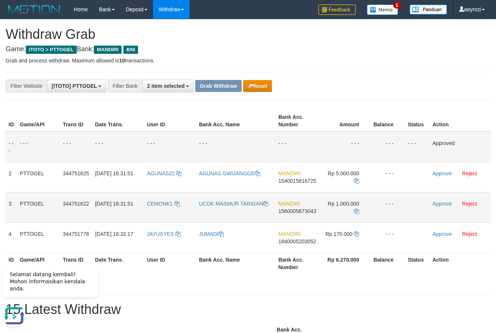
click at [293, 211] on span "1560005673043" at bounding box center [297, 211] width 38 height 6
click at [357, 211] on icon at bounding box center [356, 211] width 5 height 5
click at [446, 204] on link "Approve" at bounding box center [441, 204] width 19 height 6
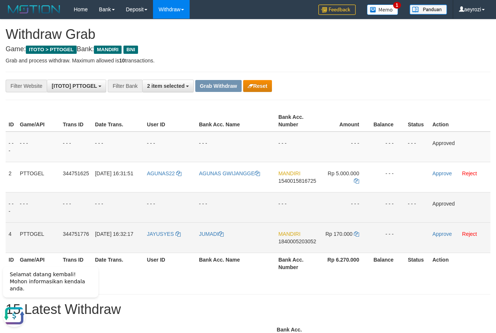
click at [291, 241] on span "1840005203052" at bounding box center [297, 241] width 38 height 6
click at [357, 232] on icon at bounding box center [356, 233] width 5 height 5
click at [443, 235] on link "Approve" at bounding box center [441, 234] width 19 height 6
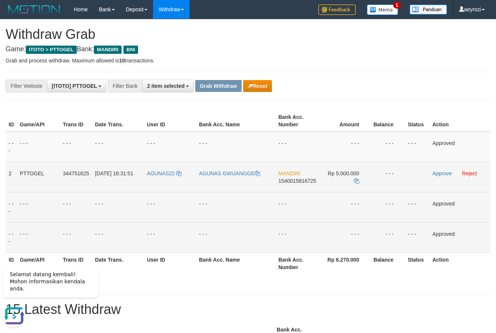
drag, startPoint x: 211, startPoint y: 189, endPoint x: 339, endPoint y: 183, distance: 127.6
click at [347, 185] on tr "2 PTTOGEL 344751625 30/09/2025 16:31:51 AGUNAS22 AGUNAS GWIJANGGE MANDIRI 15400…" at bounding box center [248, 177] width 484 height 30
copy tr
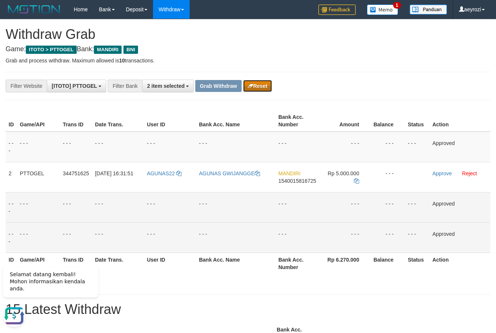
click at [252, 80] on button "Reset" at bounding box center [257, 86] width 29 height 12
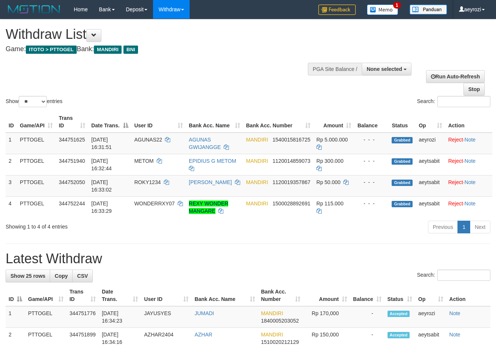
select select
select select "**"
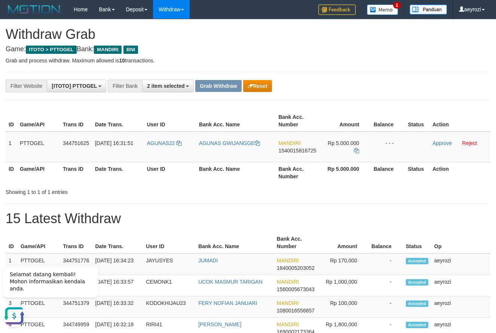
click at [330, 100] on hr at bounding box center [248, 100] width 484 height 0
click at [111, 177] on th "Date Trans." at bounding box center [118, 172] width 52 height 21
click at [256, 83] on button "Reset" at bounding box center [257, 86] width 29 height 12
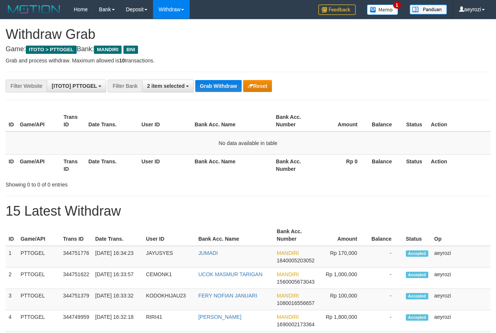
click at [229, 86] on button "Grab Withdraw" at bounding box center [218, 86] width 46 height 12
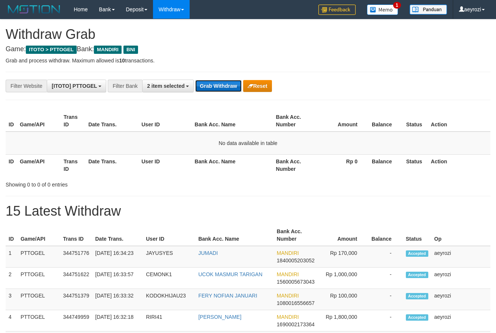
click at [229, 86] on button "Grab Withdraw" at bounding box center [218, 86] width 46 height 12
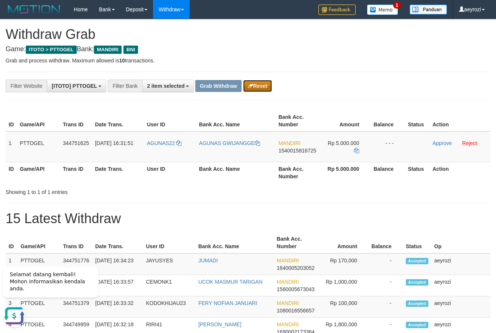
click at [247, 85] on button "Reset" at bounding box center [257, 86] width 29 height 12
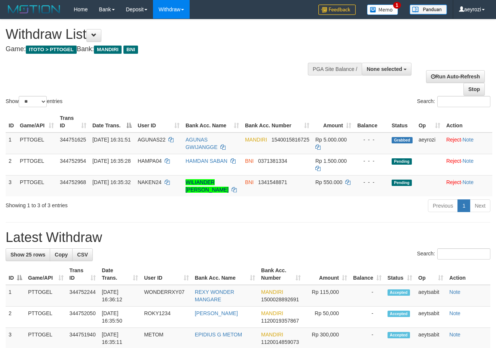
select select
select select "**"
click at [94, 41] on button at bounding box center [93, 35] width 15 height 13
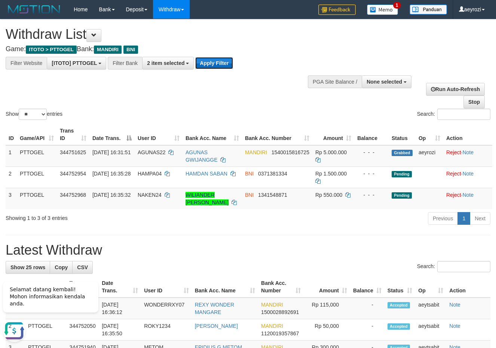
click at [213, 64] on button "Apply Filter" at bounding box center [214, 63] width 38 height 12
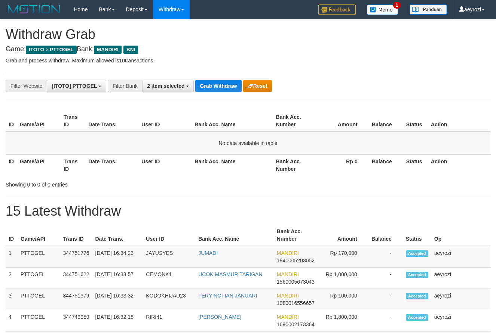
click at [224, 89] on button "Grab Withdraw" at bounding box center [218, 86] width 46 height 12
click at [224, 88] on button "Grab Withdraw" at bounding box center [218, 86] width 46 height 12
click at [224, 86] on button "Grab Withdraw" at bounding box center [218, 86] width 46 height 12
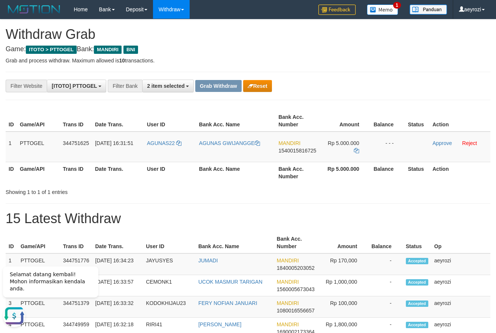
click at [331, 64] on p "Grab and process withdraw. Maximum allowed is 10 transactions." at bounding box center [248, 60] width 484 height 7
click at [261, 87] on button "Reset" at bounding box center [257, 86] width 29 height 12
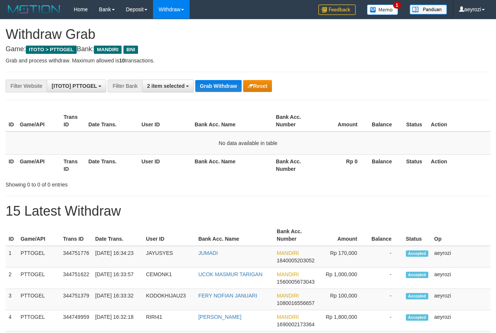
scroll to position [22, 0]
click at [227, 87] on button "Grab Withdraw" at bounding box center [218, 86] width 46 height 12
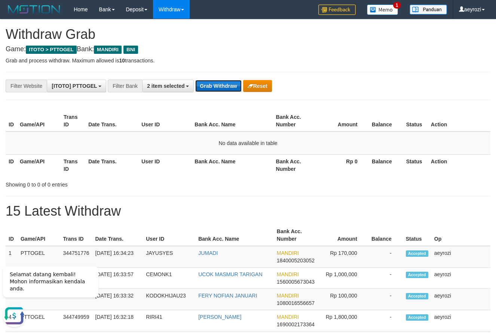
scroll to position [0, 0]
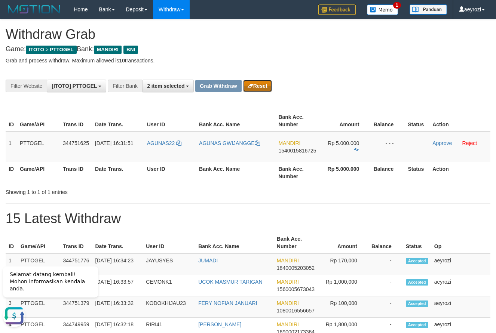
click at [269, 89] on button "Reset" at bounding box center [257, 86] width 29 height 12
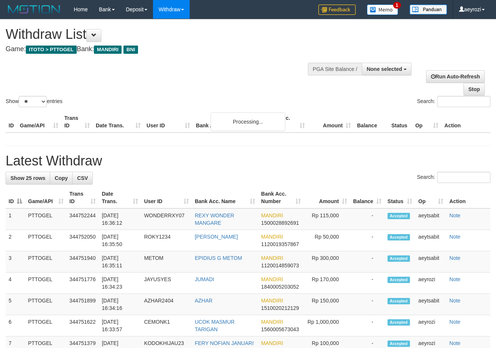
select select
select select "**"
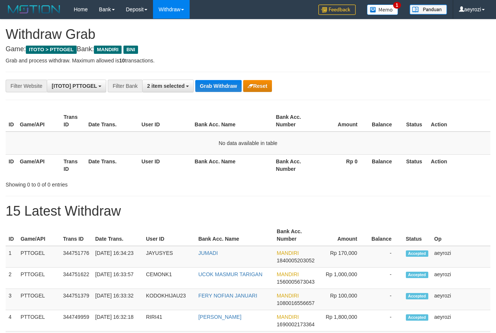
scroll to position [22, 0]
click at [216, 84] on button "Grab Withdraw" at bounding box center [218, 86] width 46 height 12
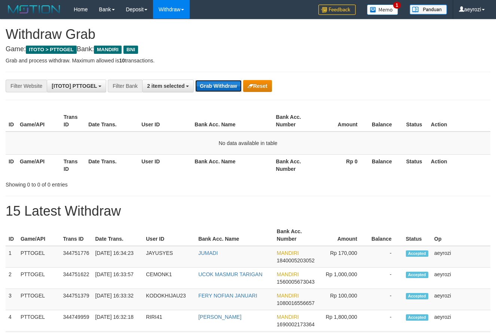
click at [216, 84] on button "Grab Withdraw" at bounding box center [218, 86] width 46 height 12
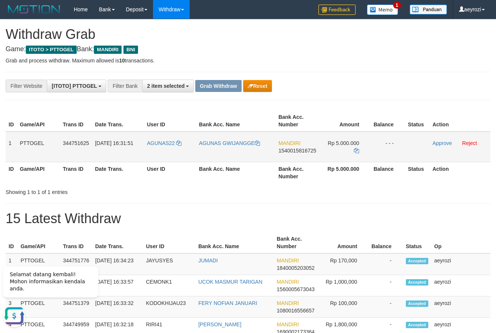
click at [307, 151] on span "1540015816725" at bounding box center [297, 151] width 38 height 6
click at [355, 152] on icon at bounding box center [356, 150] width 5 height 5
click at [437, 143] on link "Approve" at bounding box center [441, 143] width 19 height 6
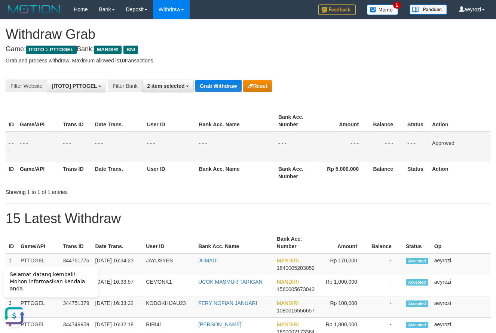
click at [213, 88] on button "Grab Withdraw" at bounding box center [218, 86] width 46 height 12
click at [213, 87] on button "Grab Withdraw" at bounding box center [218, 86] width 46 height 12
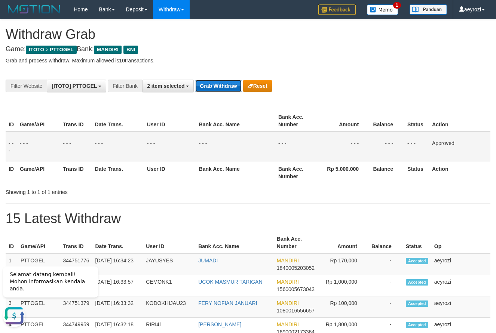
click at [213, 87] on button "Grab Withdraw" at bounding box center [218, 86] width 46 height 12
click at [214, 87] on button "Grab Withdraw" at bounding box center [218, 86] width 46 height 12
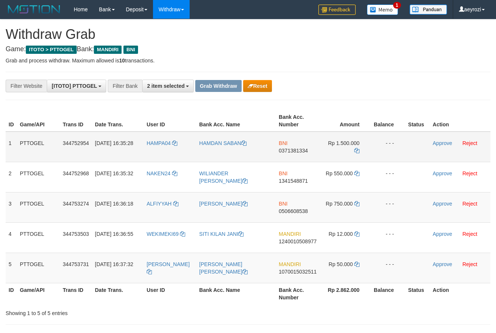
scroll to position [22, 0]
drag, startPoint x: 186, startPoint y: 145, endPoint x: 343, endPoint y: 211, distance: 170.5
click at [343, 211] on tbody "1 PTTOGEL 344752954 [DATE] 16:35:28 HAMPA04 [PERSON_NAME] BNI 0371381334 Rp 1.5…" at bounding box center [248, 208] width 484 height 152
click at [296, 150] on span "0371381334" at bounding box center [292, 151] width 29 height 6
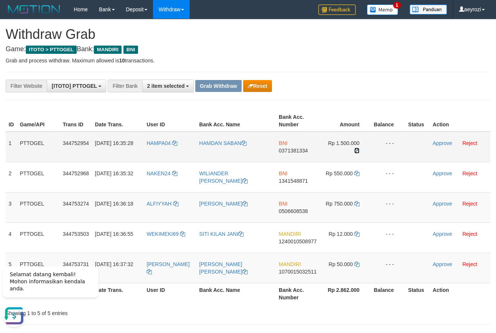
click at [358, 150] on icon at bounding box center [356, 150] width 5 height 5
click at [438, 144] on link "Approve" at bounding box center [442, 143] width 19 height 6
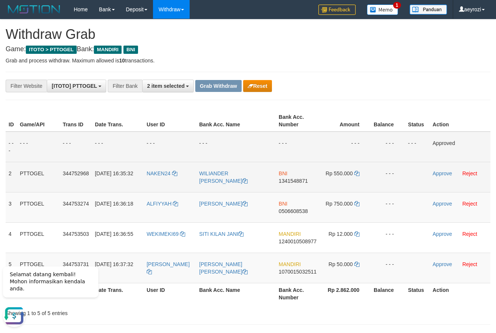
click at [304, 179] on span "1341548871" at bounding box center [292, 181] width 29 height 6
click at [356, 174] on icon at bounding box center [356, 173] width 5 height 5
click at [448, 175] on link "Approve" at bounding box center [442, 173] width 19 height 6
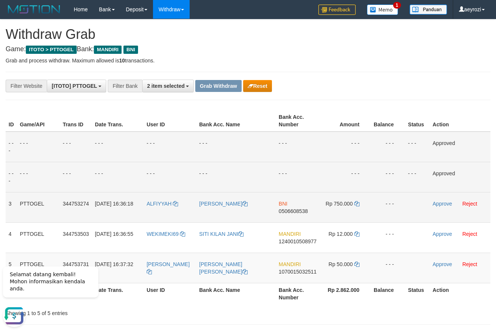
click at [287, 212] on span "0506608538" at bounding box center [292, 211] width 29 height 6
click at [353, 204] on td "Rp 750.000" at bounding box center [344, 207] width 51 height 30
click at [355, 201] on icon at bounding box center [356, 203] width 5 height 5
click at [440, 204] on link "Approve" at bounding box center [442, 204] width 19 height 6
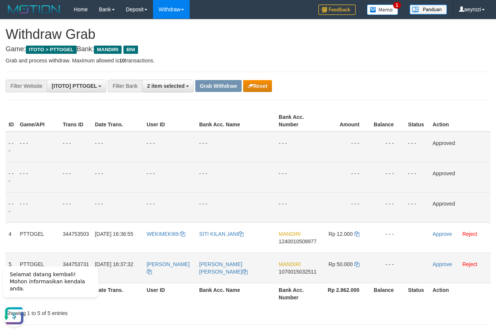
drag, startPoint x: 189, startPoint y: 241, endPoint x: 255, endPoint y: 254, distance: 67.1
click at [339, 275] on tbody "- - - - - - - - - - - - - - - - - - - - - - - - - - - - - - Approved - - - - - …" at bounding box center [248, 208] width 484 height 152
copy tr
drag, startPoint x: 319, startPoint y: 177, endPoint x: 289, endPoint y: 236, distance: 66.0
click at [319, 178] on td "- - -" at bounding box center [297, 177] width 44 height 30
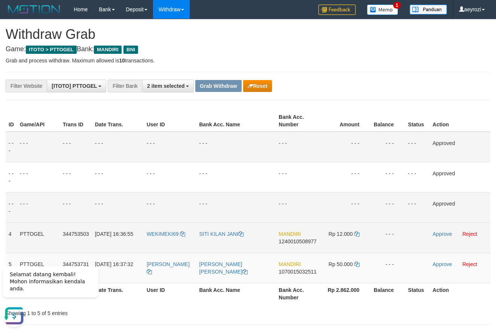
click at [289, 240] on span "1240010508977" at bounding box center [297, 241] width 38 height 6
click at [355, 236] on icon at bounding box center [356, 233] width 5 height 5
click at [446, 233] on link "Approve" at bounding box center [442, 234] width 19 height 6
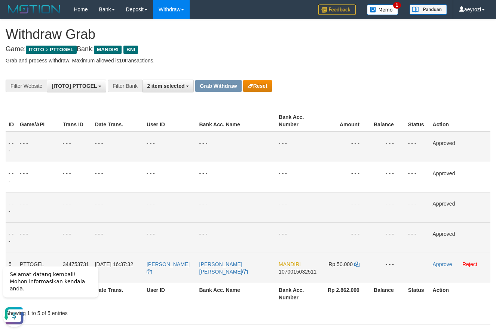
click at [300, 271] on span "1070015032511" at bounding box center [297, 272] width 38 height 6
click at [302, 271] on span "1070015032511" at bounding box center [297, 272] width 38 height 6
click at [355, 266] on icon at bounding box center [356, 264] width 5 height 5
click at [438, 264] on link "Approve" at bounding box center [442, 264] width 19 height 6
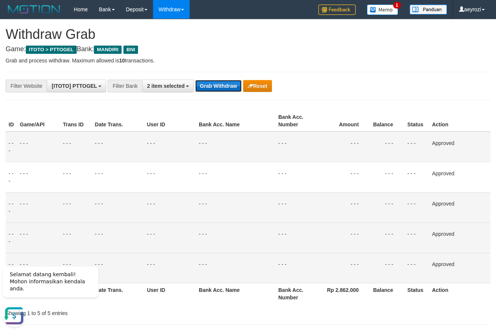
click at [218, 86] on button "Grab Withdraw" at bounding box center [218, 86] width 46 height 12
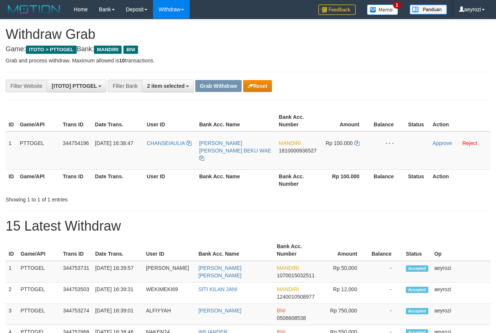
scroll to position [22, 0]
drag, startPoint x: 253, startPoint y: 163, endPoint x: 361, endPoint y: 157, distance: 107.5
click at [361, 157] on tr "1 PTTOGEL 344754196 [DATE] 16:38:47 [GEOGRAPHIC_DATA] [PERSON_NAME] [PERSON_NAM…" at bounding box center [248, 151] width 484 height 38
click at [310, 152] on span "1810000936527" at bounding box center [297, 151] width 38 height 6
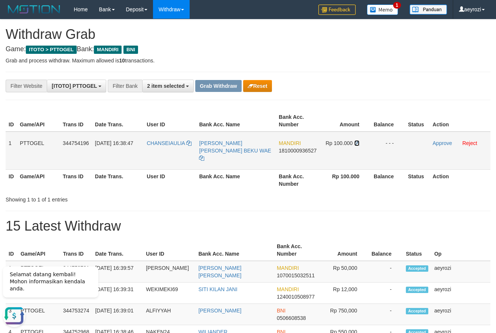
click at [357, 141] on icon at bounding box center [356, 143] width 5 height 5
click at [440, 142] on link "Approve" at bounding box center [442, 143] width 19 height 6
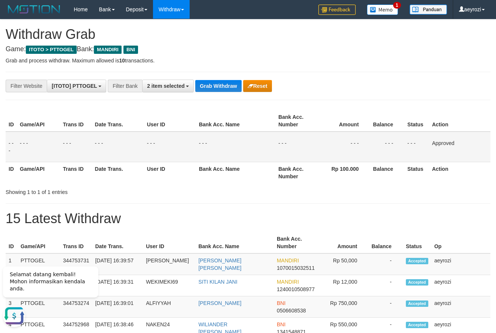
drag, startPoint x: 348, startPoint y: 296, endPoint x: 325, endPoint y: 231, distance: 69.4
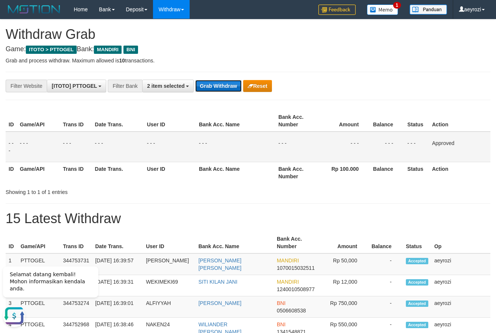
click at [207, 82] on button "Grab Withdraw" at bounding box center [218, 86] width 46 height 12
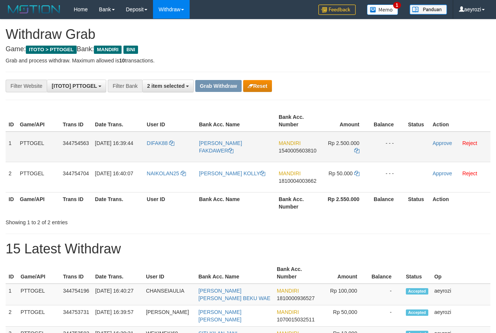
scroll to position [22, 0]
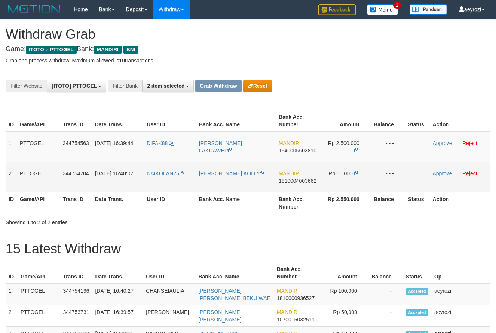
drag, startPoint x: 228, startPoint y: 159, endPoint x: 341, endPoint y: 168, distance: 113.2
click at [341, 168] on tbody "1 PTTOGEL 344754563 30/09/2025 16:39:44 DIFAK88 DICKY KORWAMBA FAKDAWER MANDIRI…" at bounding box center [248, 162] width 484 height 61
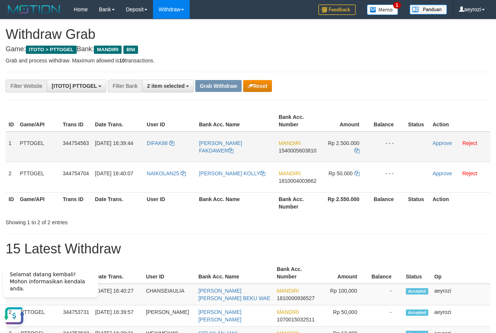
scroll to position [0, 0]
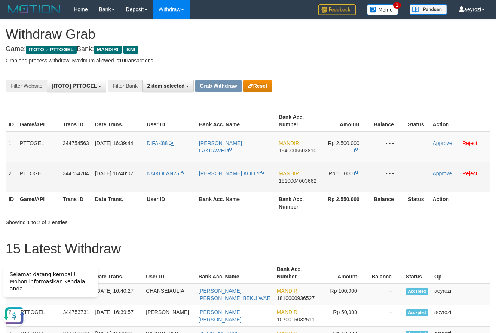
drag, startPoint x: 264, startPoint y: 189, endPoint x: 134, endPoint y: 183, distance: 129.8
click at [333, 182] on tr "2 PTTOGEL 344754704 30/09/2025 16:40:07 NAIKOLAN25 RUDY HERDYANTO YUNAN KOLLY M…" at bounding box center [248, 177] width 484 height 30
click at [284, 180] on span "1810004003662" at bounding box center [297, 181] width 38 height 6
click at [357, 173] on icon at bounding box center [356, 173] width 5 height 5
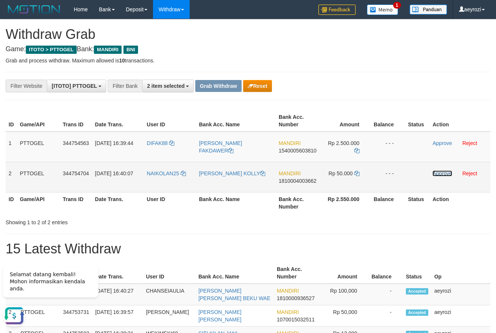
click at [447, 175] on link "Approve" at bounding box center [441, 173] width 19 height 6
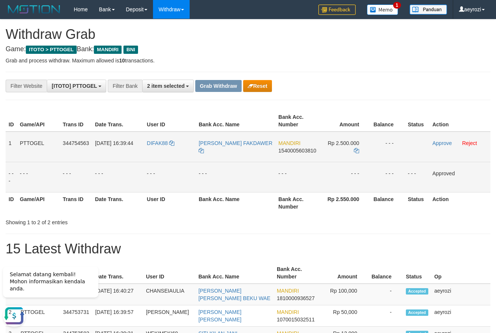
drag, startPoint x: 317, startPoint y: 161, endPoint x: 346, endPoint y: 152, distance: 30.3
click at [346, 152] on tr "1 PTTOGEL 344754563 30/09/2025 16:39:44 DIFAK88 DICKY KORWAMBA FAKDAWER MANDIRI…" at bounding box center [248, 147] width 484 height 31
copy tr
click at [298, 150] on span "1540005603810" at bounding box center [297, 151] width 38 height 6
copy tr
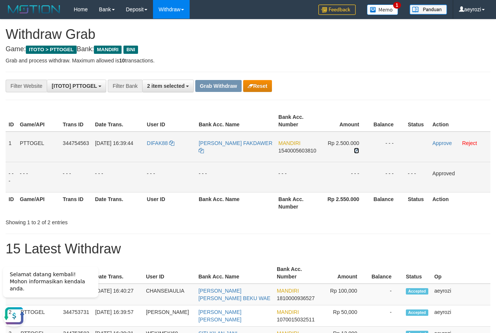
click at [357, 149] on icon at bounding box center [356, 150] width 5 height 5
click at [441, 142] on link "Approve" at bounding box center [441, 143] width 19 height 6
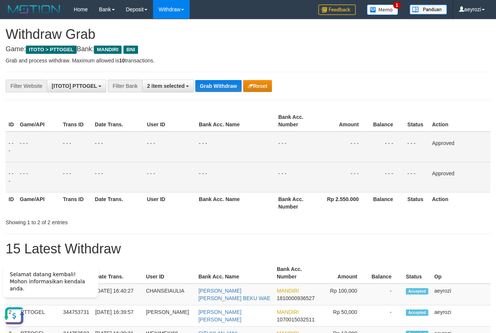
click at [205, 86] on button "Grab Withdraw" at bounding box center [218, 86] width 46 height 12
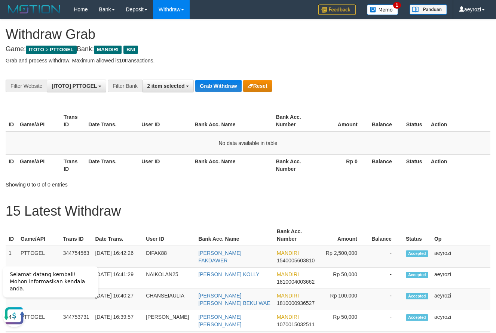
drag, startPoint x: 106, startPoint y: 169, endPoint x: 167, endPoint y: 103, distance: 90.0
click at [106, 169] on th "Date Trans." at bounding box center [111, 164] width 53 height 21
drag, startPoint x: 225, startPoint y: 79, endPoint x: 225, endPoint y: 83, distance: 4.1
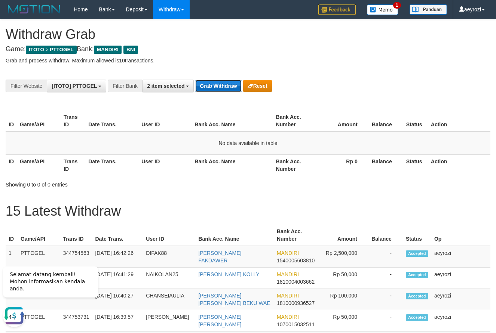
click at [225, 84] on button "Grab Withdraw" at bounding box center [218, 86] width 46 height 12
click at [219, 87] on button "Grab Withdraw" at bounding box center [218, 86] width 46 height 12
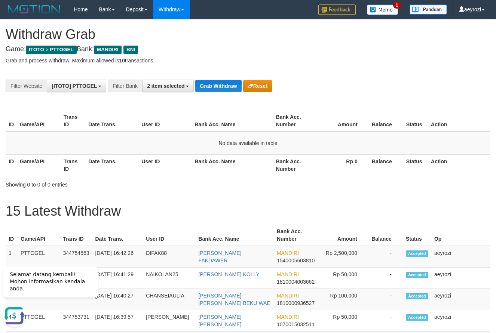
click at [200, 87] on button "Grab Withdraw" at bounding box center [218, 86] width 46 height 12
click at [202, 86] on button "Grab Withdraw" at bounding box center [218, 86] width 46 height 12
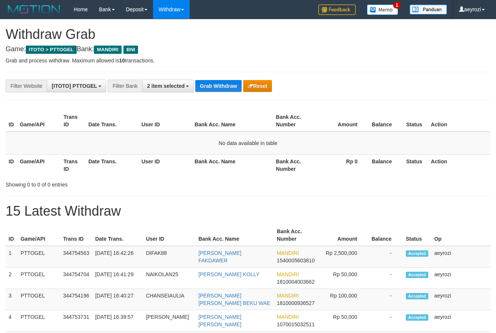
click at [202, 86] on button "Grab Withdraw" at bounding box center [218, 86] width 46 height 12
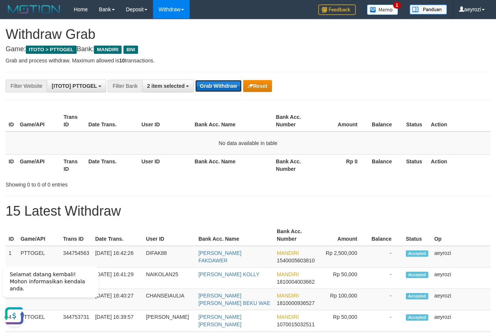
click at [216, 88] on button "Grab Withdraw" at bounding box center [218, 86] width 46 height 12
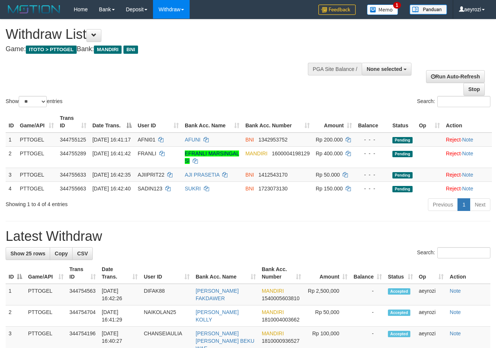
select select
select select "**"
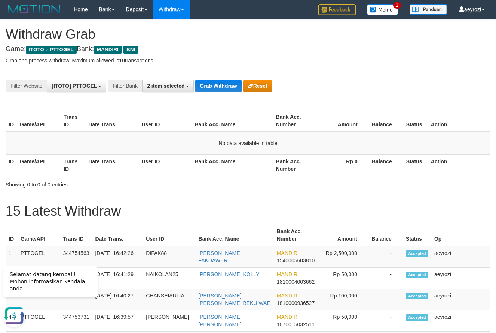
click at [199, 85] on button "Grab Withdraw" at bounding box center [218, 86] width 46 height 12
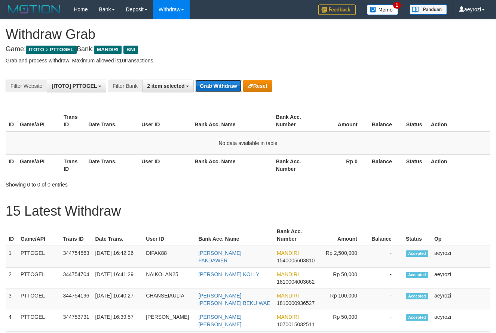
click at [230, 89] on button "Grab Withdraw" at bounding box center [218, 86] width 46 height 12
click at [230, 87] on button "Grab Withdraw" at bounding box center [218, 86] width 46 height 12
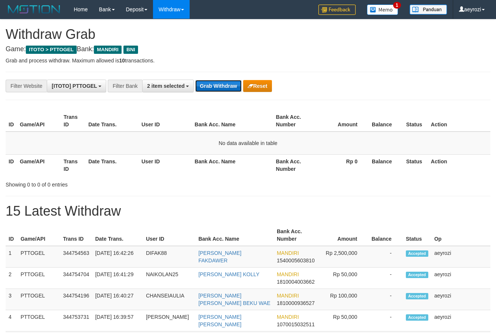
click at [230, 87] on button "Grab Withdraw" at bounding box center [218, 86] width 46 height 12
click at [217, 86] on button "Grab Withdraw" at bounding box center [218, 86] width 46 height 12
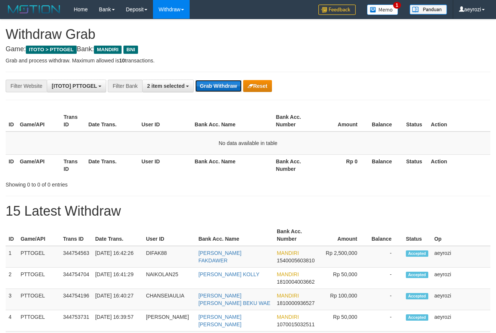
click at [230, 87] on button "Grab Withdraw" at bounding box center [218, 86] width 46 height 12
drag, startPoint x: 0, startPoint y: 0, endPoint x: 226, endPoint y: 87, distance: 242.3
click at [227, 87] on button "Grab Withdraw" at bounding box center [218, 86] width 46 height 12
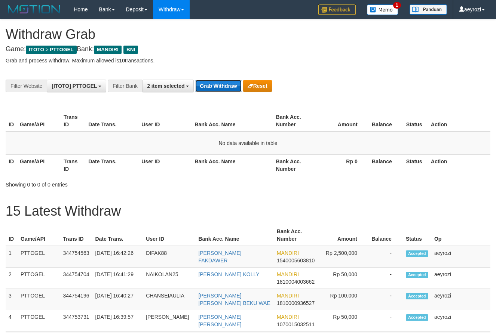
click at [226, 87] on button "Grab Withdraw" at bounding box center [218, 86] width 46 height 12
drag, startPoint x: 0, startPoint y: 0, endPoint x: 217, endPoint y: 87, distance: 234.1
click at [217, 87] on button "Grab Withdraw" at bounding box center [218, 86] width 46 height 12
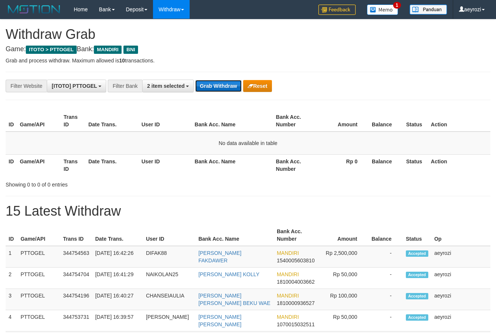
click at [217, 87] on button "Grab Withdraw" at bounding box center [218, 86] width 46 height 12
click at [227, 90] on button "Grab Withdraw" at bounding box center [218, 86] width 46 height 12
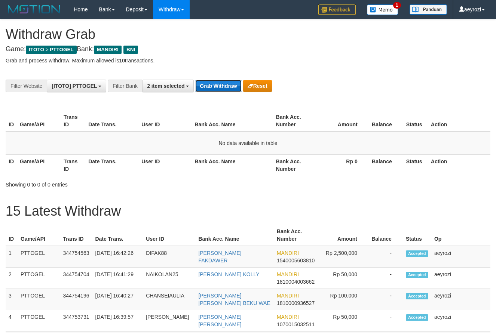
click at [227, 90] on button "Grab Withdraw" at bounding box center [218, 86] width 46 height 12
drag, startPoint x: 0, startPoint y: 0, endPoint x: 227, endPoint y: 87, distance: 242.7
click at [227, 87] on button "Grab Withdraw" at bounding box center [218, 86] width 46 height 12
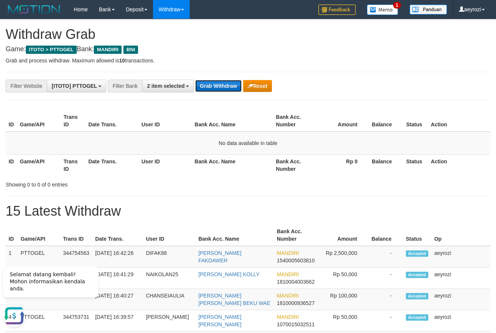
click at [212, 86] on button "Grab Withdraw" at bounding box center [218, 86] width 46 height 12
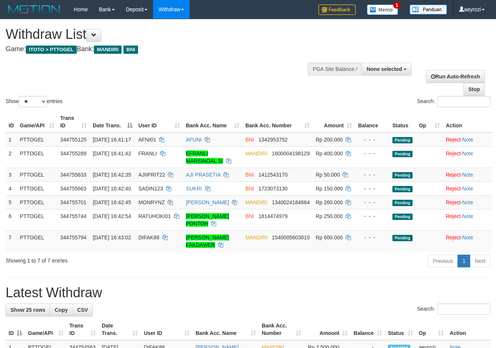
select select
select select "**"
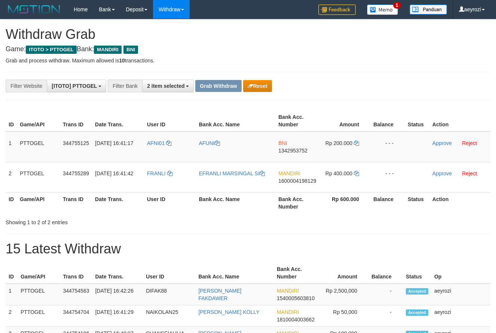
scroll to position [22, 0]
click at [256, 87] on button "Reset" at bounding box center [257, 86] width 29 height 12
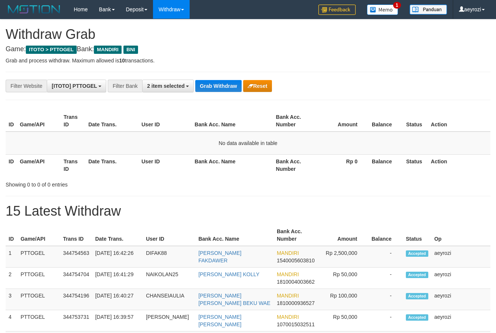
click at [212, 86] on button "Grab Withdraw" at bounding box center [218, 86] width 46 height 12
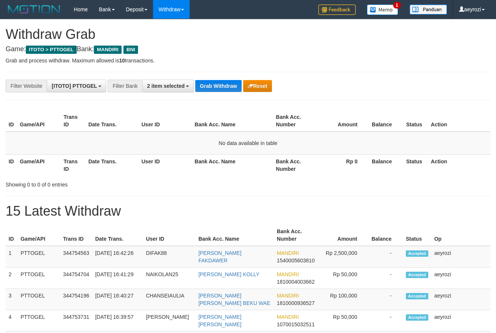
click at [212, 86] on button "Grab Withdraw" at bounding box center [218, 86] width 46 height 12
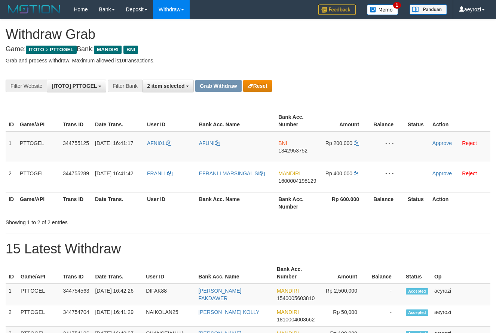
scroll to position [22, 0]
click at [264, 88] on button "Reset" at bounding box center [257, 86] width 29 height 12
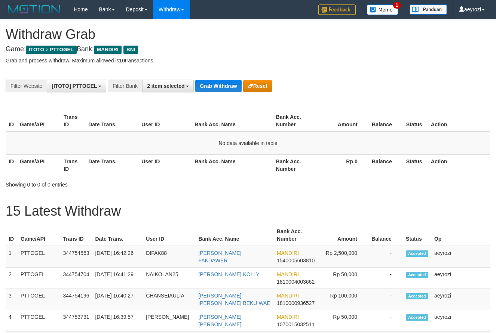
click at [226, 90] on button "Grab Withdraw" at bounding box center [218, 86] width 46 height 12
click at [226, 88] on button "Grab Withdraw" at bounding box center [218, 86] width 46 height 12
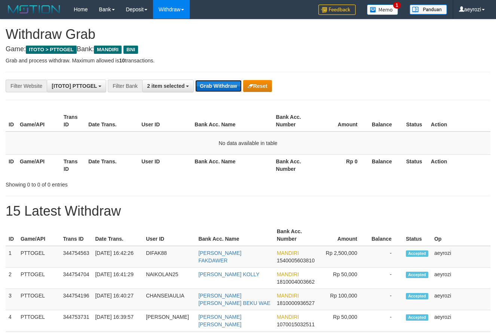
click at [226, 88] on button "Grab Withdraw" at bounding box center [218, 86] width 46 height 12
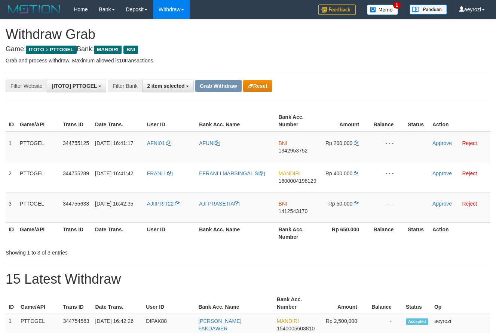
scroll to position [22, 0]
click at [259, 89] on button "Reset" at bounding box center [257, 86] width 29 height 12
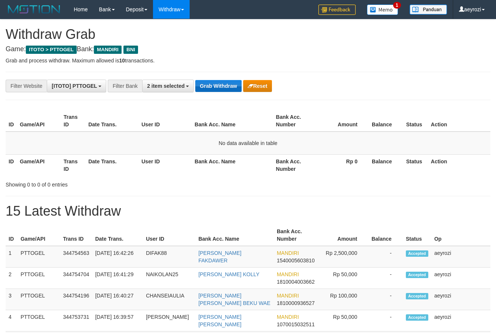
scroll to position [22, 0]
click at [218, 87] on button "Grab Withdraw" at bounding box center [218, 86] width 46 height 12
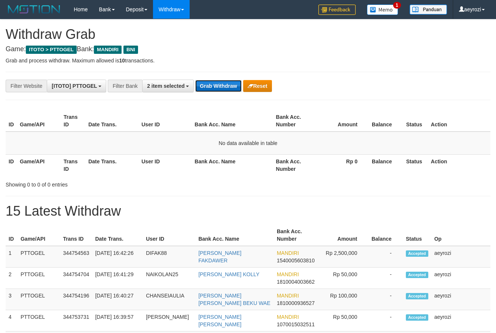
click at [218, 87] on button "Grab Withdraw" at bounding box center [218, 86] width 46 height 12
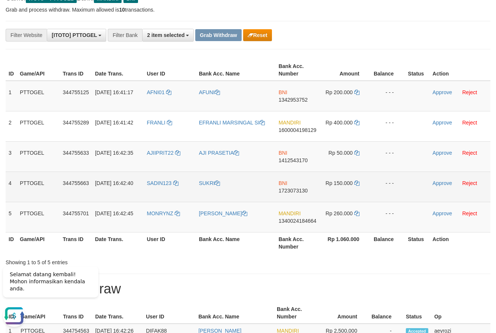
drag, startPoint x: 172, startPoint y: 107, endPoint x: 307, endPoint y: 175, distance: 150.8
click at [364, 186] on tbody "1 PTTOGEL 344755125 30/09/2025 16:41:17 AFNI01 AFUNI BNI 1342953752 Rp 200.000 …" at bounding box center [248, 157] width 484 height 152
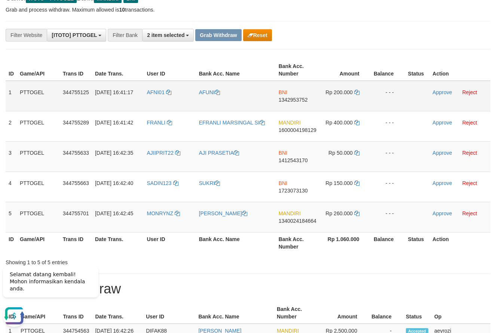
click at [286, 101] on span "1342953752" at bounding box center [292, 100] width 29 height 6
click at [358, 92] on icon at bounding box center [356, 92] width 5 height 5
click at [444, 92] on link "Approve" at bounding box center [441, 92] width 19 height 6
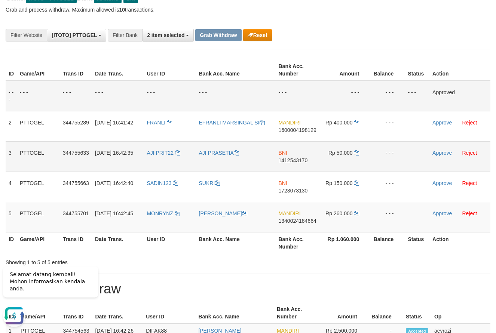
drag, startPoint x: 301, startPoint y: 162, endPoint x: 177, endPoint y: 203, distance: 130.3
click at [300, 162] on span "1412543170" at bounding box center [292, 160] width 29 height 6
click at [359, 154] on icon at bounding box center [356, 152] width 5 height 5
click at [439, 150] on link "Approve" at bounding box center [441, 153] width 19 height 6
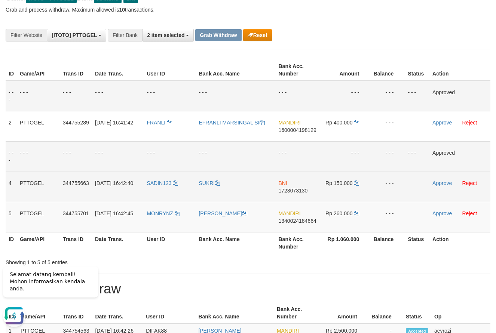
click at [301, 191] on span "1723073130" at bounding box center [292, 191] width 29 height 6
click at [359, 180] on link at bounding box center [356, 183] width 5 height 6
click at [444, 185] on link "Approve" at bounding box center [441, 183] width 19 height 6
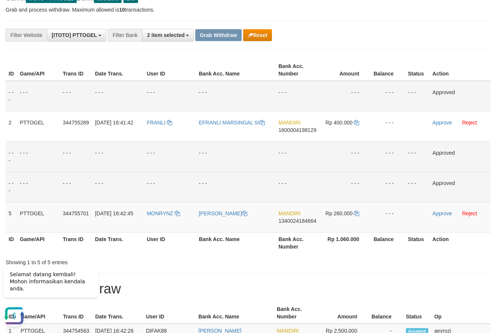
click at [252, 91] on td "- - -" at bounding box center [236, 96] width 80 height 31
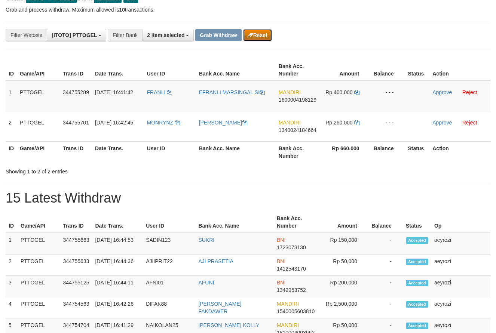
scroll to position [22, 0]
click at [256, 35] on button "Reset" at bounding box center [257, 35] width 29 height 12
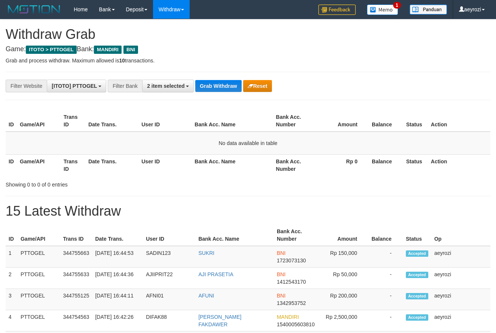
click at [224, 40] on h1 "Withdraw Grab" at bounding box center [248, 34] width 484 height 15
drag, startPoint x: 224, startPoint y: 64, endPoint x: 224, endPoint y: 85, distance: 20.9
click at [224, 85] on button "Grab Withdraw" at bounding box center [218, 86] width 46 height 12
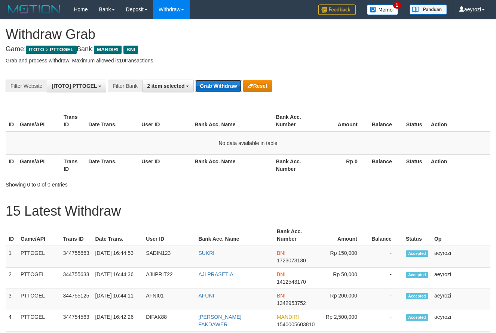
click at [224, 85] on button "Grab Withdraw" at bounding box center [218, 86] width 46 height 12
click at [225, 85] on button "Grab Withdraw" at bounding box center [218, 86] width 46 height 12
click at [226, 85] on button "Grab Withdraw" at bounding box center [218, 86] width 46 height 12
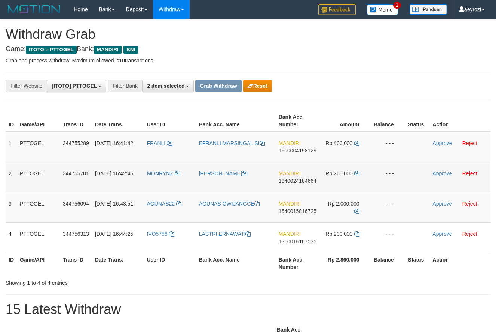
scroll to position [22, 0]
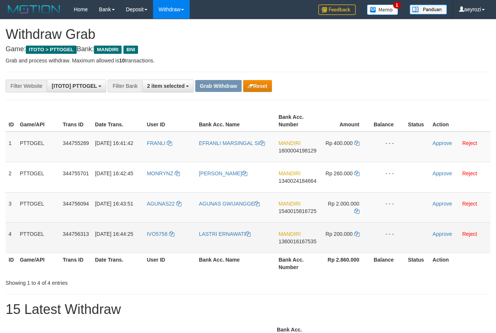
drag, startPoint x: 220, startPoint y: 183, endPoint x: 347, endPoint y: 244, distance: 140.9
click at [347, 244] on tbody "1 PTTOGEL 344755289 [DATE] 16:41:42 FRANLI EFRANLI MARSINGAL SI MANDIRI 1600004…" at bounding box center [248, 192] width 484 height 121
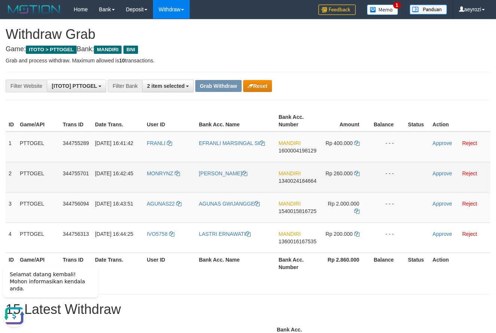
scroll to position [0, 0]
drag, startPoint x: 185, startPoint y: 149, endPoint x: 347, endPoint y: 182, distance: 165.2
click at [347, 182] on tbody "1 PTTOGEL 344755289 [DATE] 16:41:42 FRANLI EFRANLI MARSINGAL SI MANDIRI 1600004…" at bounding box center [248, 192] width 484 height 121
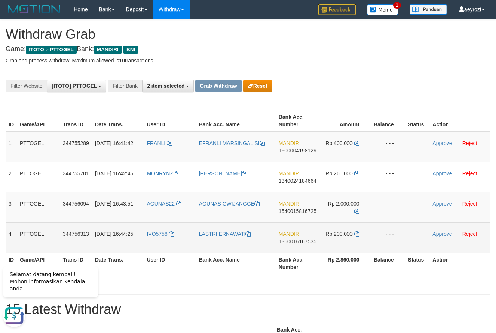
drag, startPoint x: 174, startPoint y: 244, endPoint x: 338, endPoint y: 233, distance: 164.1
click at [338, 233] on tr "4 PTTOGEL 344756313 30/09/2025 16:44:25 IVO5758 LASTRI ERNAWATI MANDIRI 1360016…" at bounding box center [248, 237] width 484 height 30
drag, startPoint x: 204, startPoint y: 166, endPoint x: 332, endPoint y: 225, distance: 141.5
click at [332, 225] on tbody "1 PTTOGEL 344755289 30/09/2025 16:41:42 FRANLI EFRANLI MARSINGAL SI MANDIRI 160…" at bounding box center [248, 192] width 484 height 121
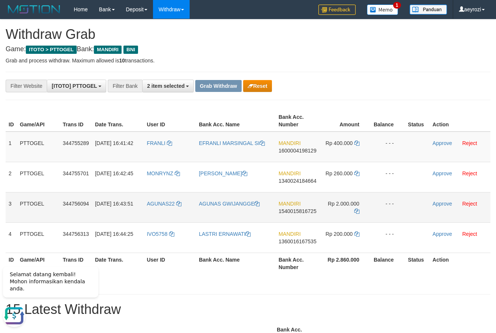
drag, startPoint x: 294, startPoint y: 210, endPoint x: 334, endPoint y: 210, distance: 40.0
click at [334, 210] on tr "3 PTTOGEL 344756094 30/09/2025 16:43:51 AGUNAS22 AGUNAS GWIJANGGE MANDIRI 15400…" at bounding box center [248, 207] width 484 height 30
click at [304, 211] on span "1540015816725" at bounding box center [297, 211] width 38 height 6
click at [355, 212] on icon at bounding box center [356, 211] width 5 height 5
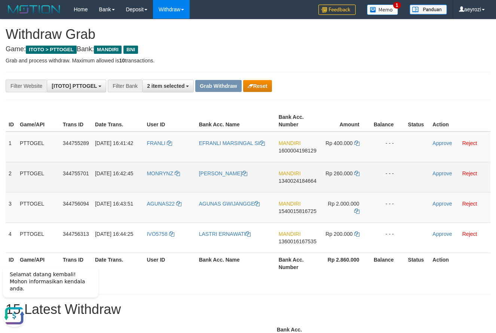
drag, startPoint x: 294, startPoint y: 213, endPoint x: 114, endPoint y: 186, distance: 182.2
click at [292, 213] on span "1540015816725" at bounding box center [297, 211] width 38 height 6
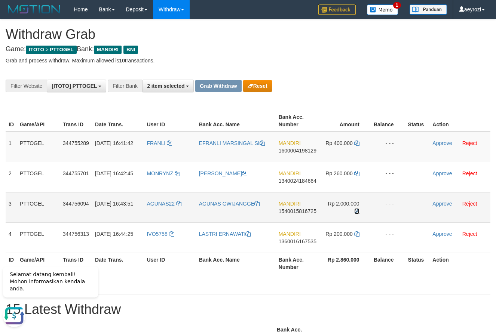
click at [355, 210] on icon at bounding box center [356, 211] width 5 height 5
click at [437, 204] on link "Approve" at bounding box center [441, 204] width 19 height 6
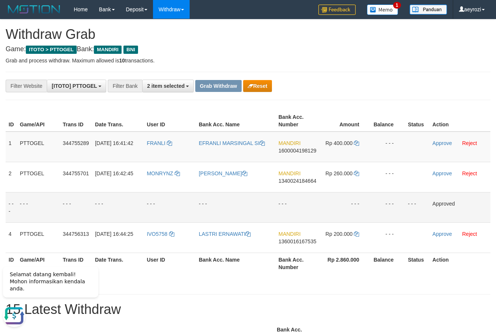
click at [336, 84] on div "**********" at bounding box center [206, 86] width 413 height 13
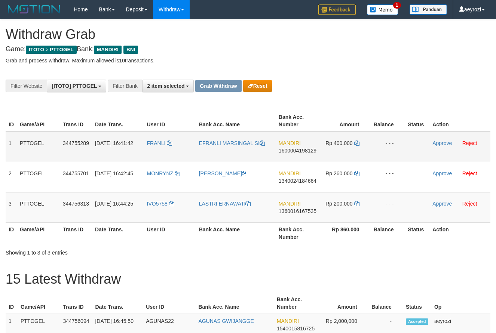
scroll to position [22, 0]
drag, startPoint x: 156, startPoint y: 158, endPoint x: 330, endPoint y: 206, distance: 180.2
click at [330, 206] on tbody "1 PTTOGEL 344755289 [DATE] 16:41:42 FRANLI EFRANLI MARSINGAL SI MANDIRI 1600004…" at bounding box center [248, 177] width 484 height 91
click at [296, 151] on span "1600004198129" at bounding box center [297, 151] width 38 height 6
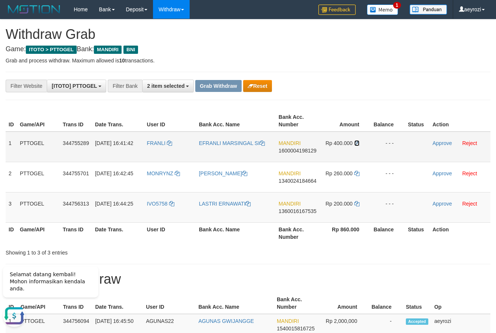
click at [357, 144] on icon at bounding box center [356, 143] width 5 height 5
click at [433, 144] on link "Approve" at bounding box center [441, 143] width 19 height 6
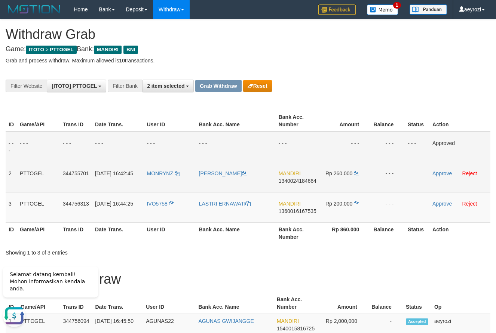
click at [308, 179] on span "1340024184664" at bounding box center [297, 181] width 38 height 6
click at [358, 172] on icon at bounding box center [356, 173] width 5 height 5
click at [440, 173] on link "Approve" at bounding box center [441, 173] width 19 height 6
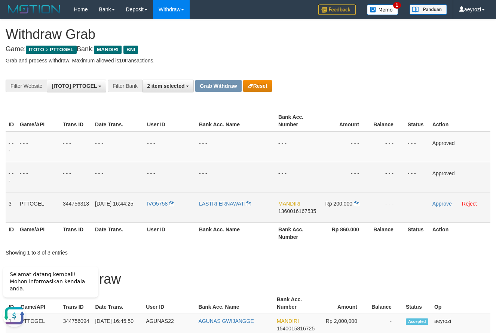
click at [298, 209] on span "1360016167535" at bounding box center [297, 211] width 38 height 6
click at [353, 204] on td "Rp 200.000" at bounding box center [344, 207] width 51 height 30
click at [357, 204] on icon at bounding box center [356, 203] width 5 height 5
click at [355, 203] on icon at bounding box center [356, 203] width 5 height 5
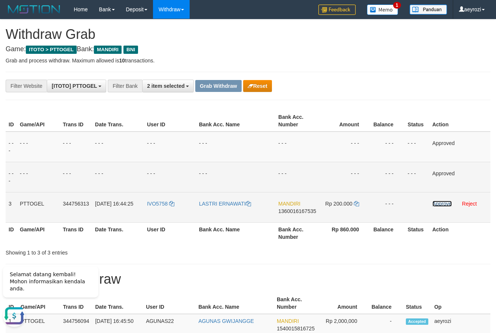
click at [441, 204] on link "Approve" at bounding box center [441, 204] width 19 height 6
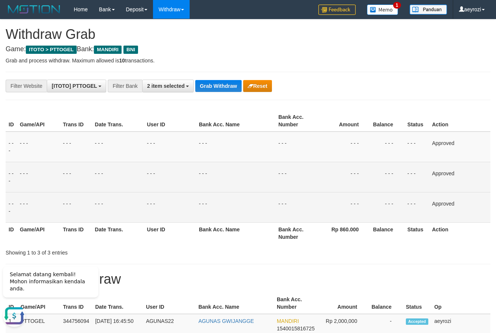
click at [217, 84] on button "Grab Withdraw" at bounding box center [218, 86] width 46 height 12
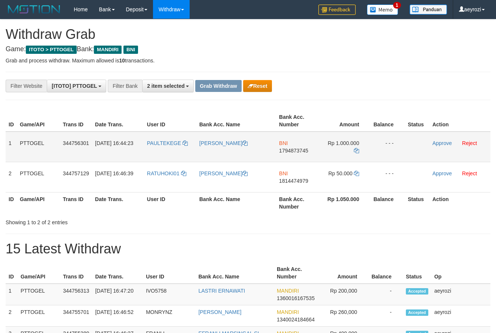
scroll to position [22, 0]
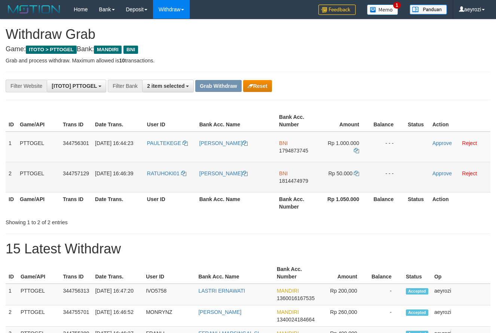
drag, startPoint x: 187, startPoint y: 154, endPoint x: 339, endPoint y: 172, distance: 153.6
click at [339, 172] on tbody "1 PTTOGEL 344756301 [DATE] 16:44:23 PAULTEKEGE [PERSON_NAME] BNI 1794873745 Rp …" at bounding box center [248, 162] width 484 height 61
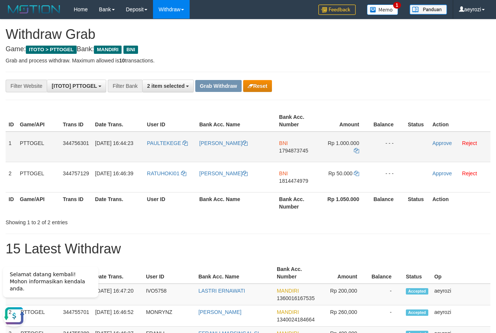
click at [295, 150] on span "1794873745" at bounding box center [293, 151] width 29 height 6
click at [357, 151] on icon at bounding box center [356, 150] width 5 height 5
click at [437, 142] on link "Approve" at bounding box center [441, 143] width 19 height 6
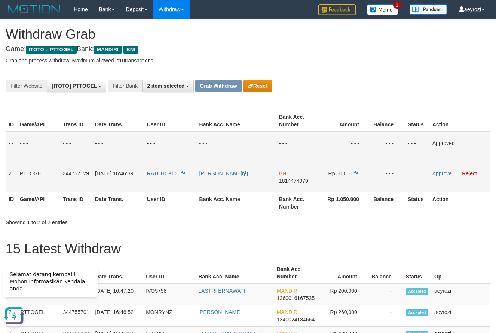
click at [304, 181] on span "1814474979" at bounding box center [293, 181] width 29 height 6
click at [355, 172] on icon at bounding box center [356, 173] width 5 height 5
drag, startPoint x: 355, startPoint y: 172, endPoint x: 75, endPoint y: 204, distance: 282.6
click at [355, 172] on icon at bounding box center [356, 173] width 5 height 5
click at [446, 172] on link "Approve" at bounding box center [441, 173] width 19 height 6
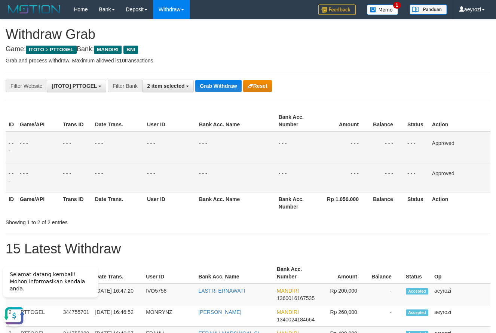
drag, startPoint x: 133, startPoint y: 123, endPoint x: 194, endPoint y: 100, distance: 65.3
click at [138, 123] on th "Date Trans." at bounding box center [118, 120] width 52 height 21
click at [203, 83] on button "Grab Withdraw" at bounding box center [218, 86] width 46 height 12
drag, startPoint x: 203, startPoint y: 83, endPoint x: 123, endPoint y: 181, distance: 126.5
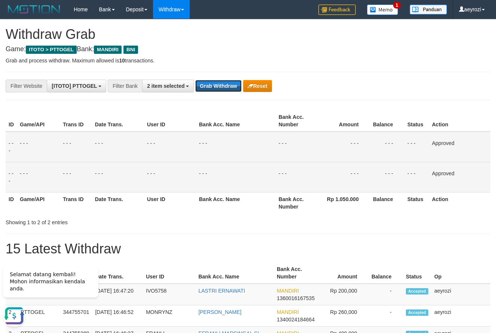
click at [204, 83] on button "Grab Withdraw" at bounding box center [218, 86] width 46 height 12
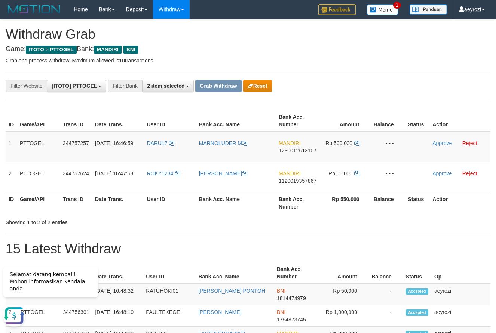
drag, startPoint x: 173, startPoint y: 163, endPoint x: 198, endPoint y: 159, distance: 25.4
click at [315, 164] on tr "2 PTTOGEL 344757624 [DATE] 16:47:58 ROKY1234 [PERSON_NAME] MANDIRI 112001935786…" at bounding box center [248, 177] width 484 height 30
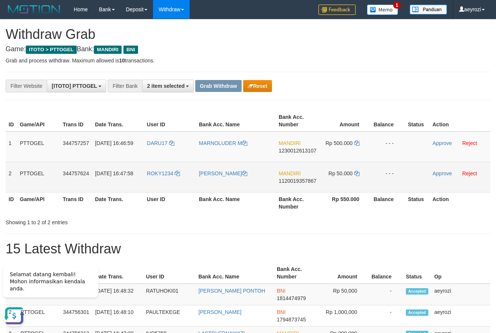
drag, startPoint x: 253, startPoint y: 163, endPoint x: 343, endPoint y: 163, distance: 89.3
click at [343, 163] on tbody "1 PTTOGEL 344757257 [DATE] 16:46:59 DARU17 MARNOLUDER M MANDIRI 1230012613107 R…" at bounding box center [248, 162] width 484 height 61
copy tr
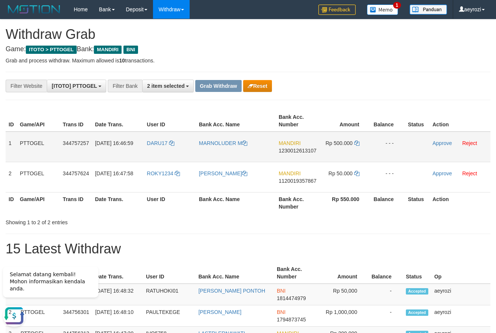
click at [294, 150] on span "1230012613107" at bounding box center [297, 151] width 38 height 6
copy tr
click at [354, 145] on td "Rp 500.000" at bounding box center [344, 147] width 51 height 31
click at [354, 145] on icon at bounding box center [356, 143] width 5 height 5
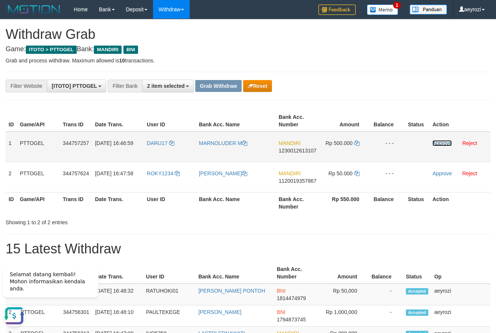
click at [445, 143] on link "Approve" at bounding box center [441, 143] width 19 height 6
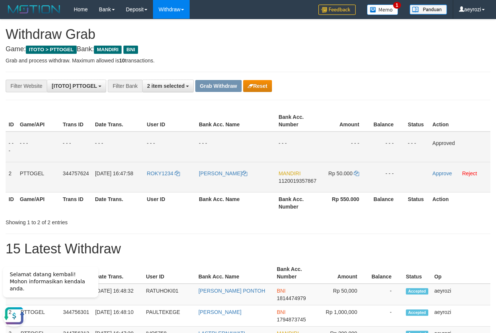
click at [283, 180] on span "1120019357867" at bounding box center [297, 181] width 38 height 6
click at [354, 173] on icon at bounding box center [356, 173] width 5 height 5
click at [434, 174] on link "Approve" at bounding box center [441, 173] width 19 height 6
click at [161, 182] on td "ROKY1234" at bounding box center [170, 177] width 52 height 30
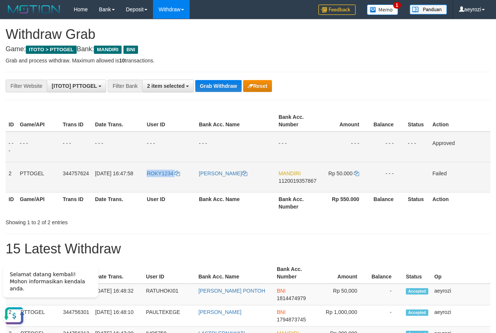
copy link "ROKY1234"
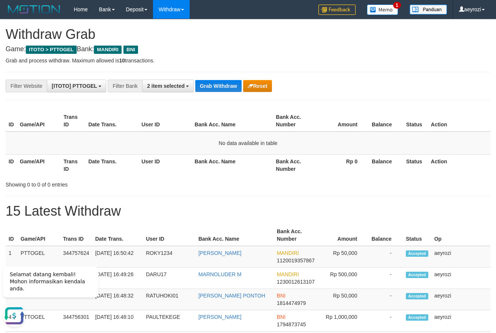
click at [222, 81] on button "Grab Withdraw" at bounding box center [218, 86] width 46 height 12
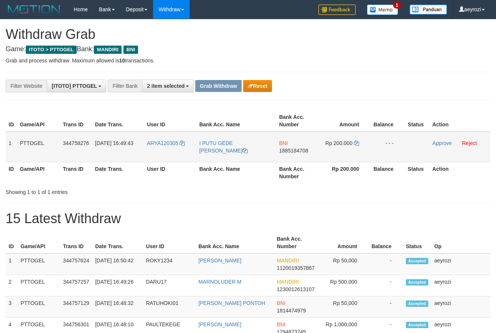
scroll to position [22, 0]
drag, startPoint x: 172, startPoint y: 150, endPoint x: 333, endPoint y: 154, distance: 161.5
click at [333, 154] on tr "1 PTTOGEL 344758276 30/09/2025 16:49:43 ARYA120305 I PUTU GEDE BAGUS ARYA WINAT…" at bounding box center [248, 147] width 484 height 31
click at [320, 167] on th "Rp 200.000" at bounding box center [344, 172] width 51 height 21
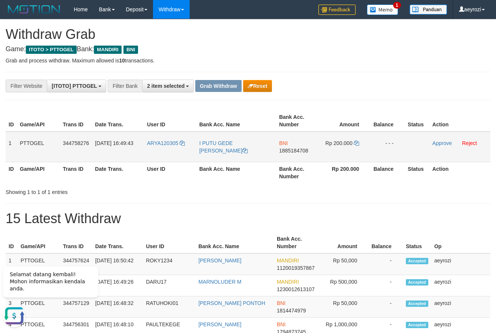
click at [291, 150] on span "1885184708" at bounding box center [293, 151] width 29 height 6
click at [356, 142] on icon at bounding box center [356, 143] width 5 height 5
click at [446, 142] on link "Approve" at bounding box center [441, 143] width 19 height 6
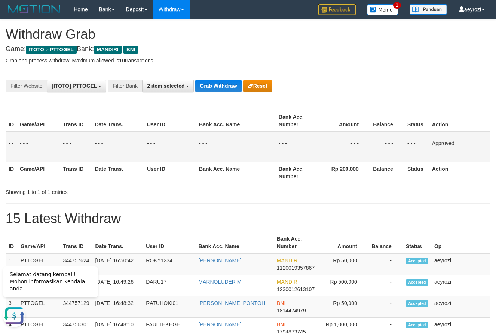
click at [100, 127] on th "Date Trans." at bounding box center [118, 120] width 52 height 21
click at [220, 85] on button "Grab Withdraw" at bounding box center [218, 86] width 46 height 12
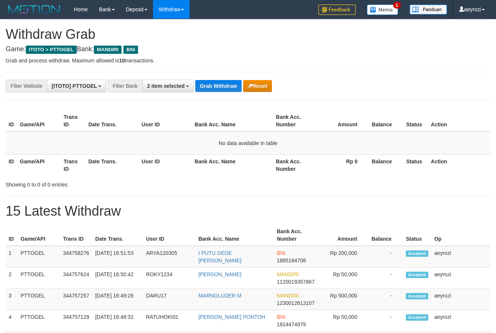
scroll to position [22, 0]
click at [218, 88] on button "Grab Withdraw" at bounding box center [218, 86] width 46 height 12
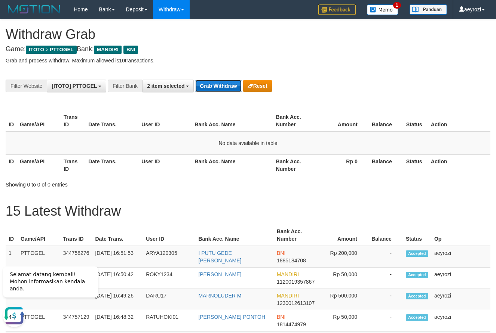
click at [221, 88] on button "Grab Withdraw" at bounding box center [218, 86] width 46 height 12
